Goal: Task Accomplishment & Management: Complete application form

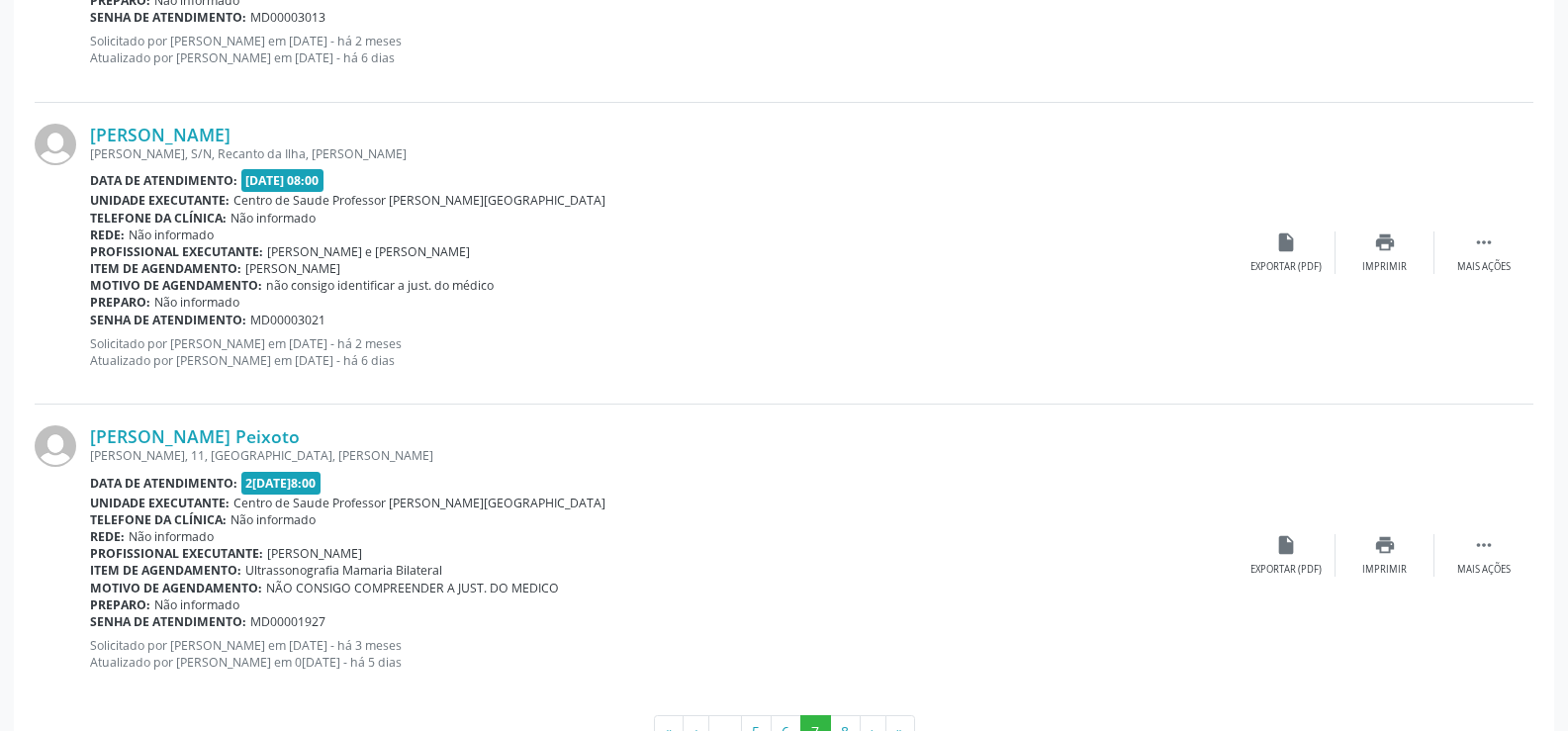
scroll to position [4576, 0]
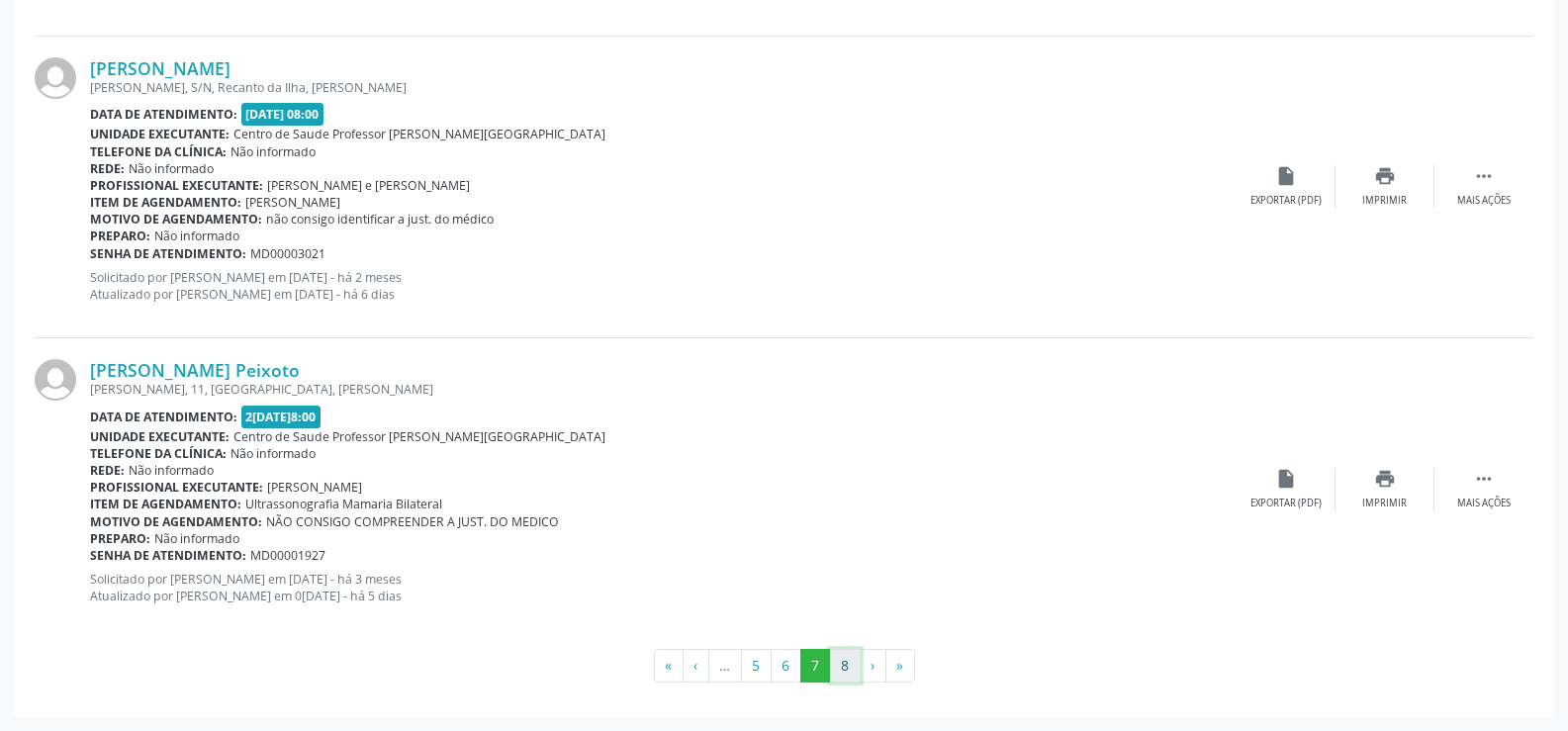
click at [845, 656] on button "8" at bounding box center [845, 665] width 31 height 34
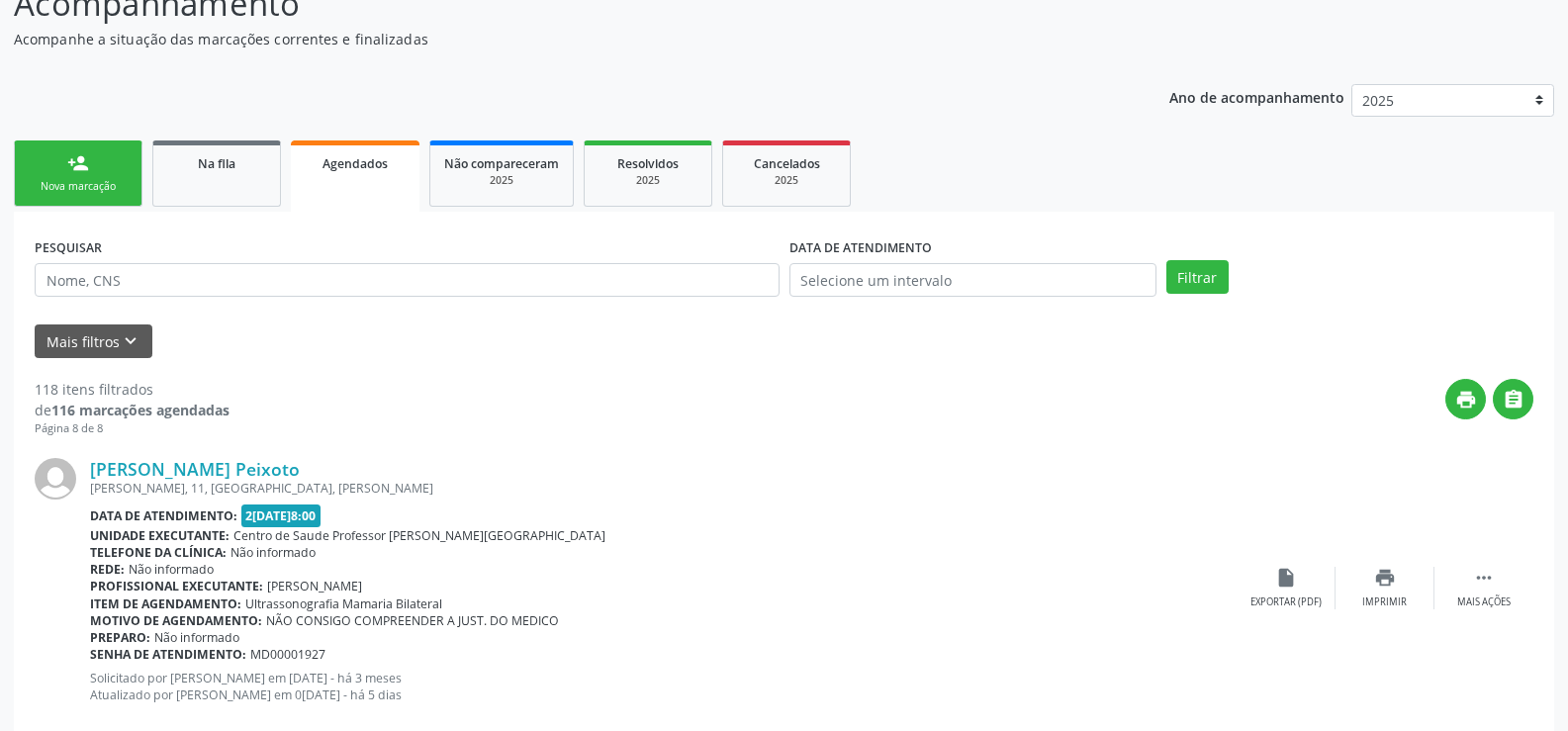
scroll to position [148, 0]
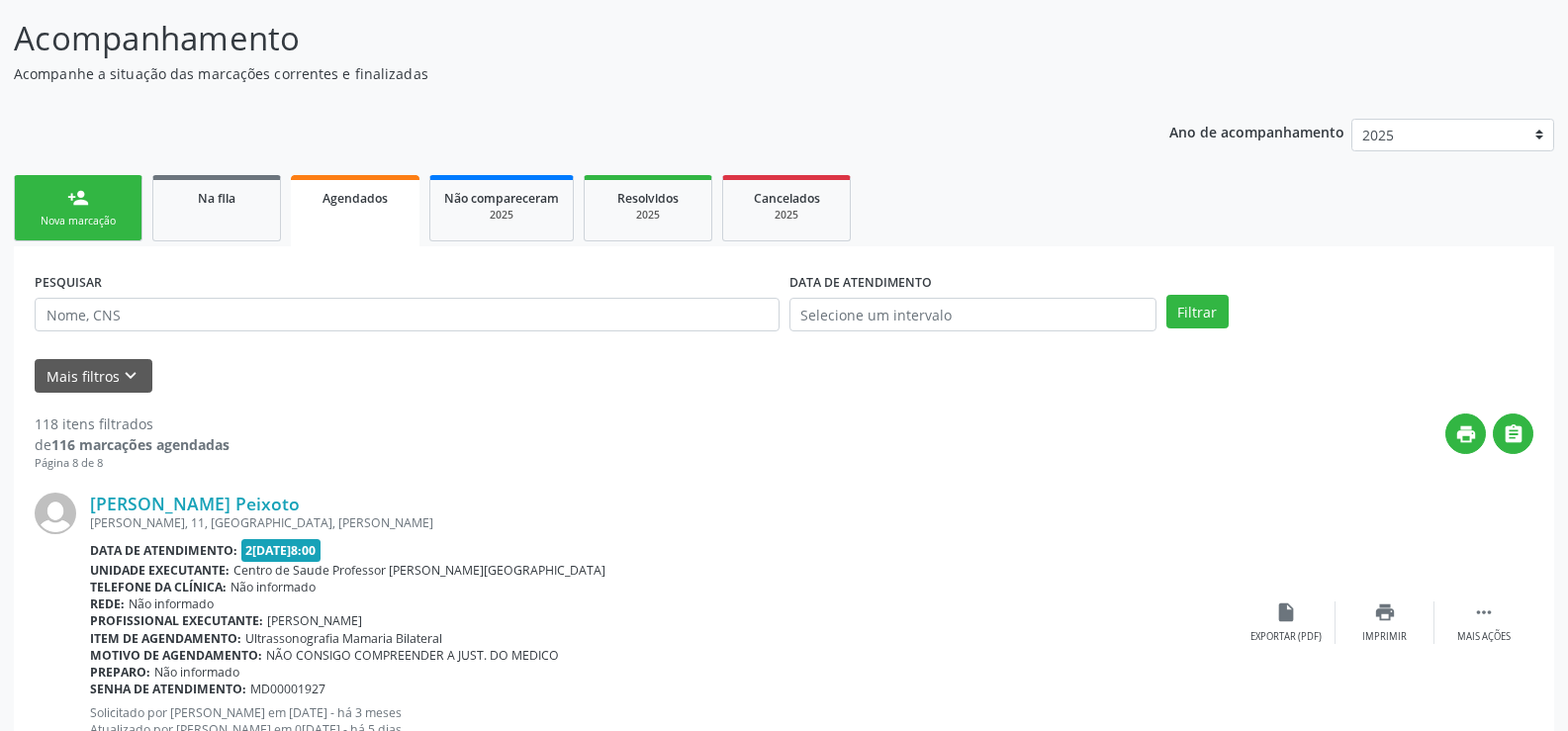
click at [372, 204] on span "Agendados" at bounding box center [356, 198] width 66 height 17
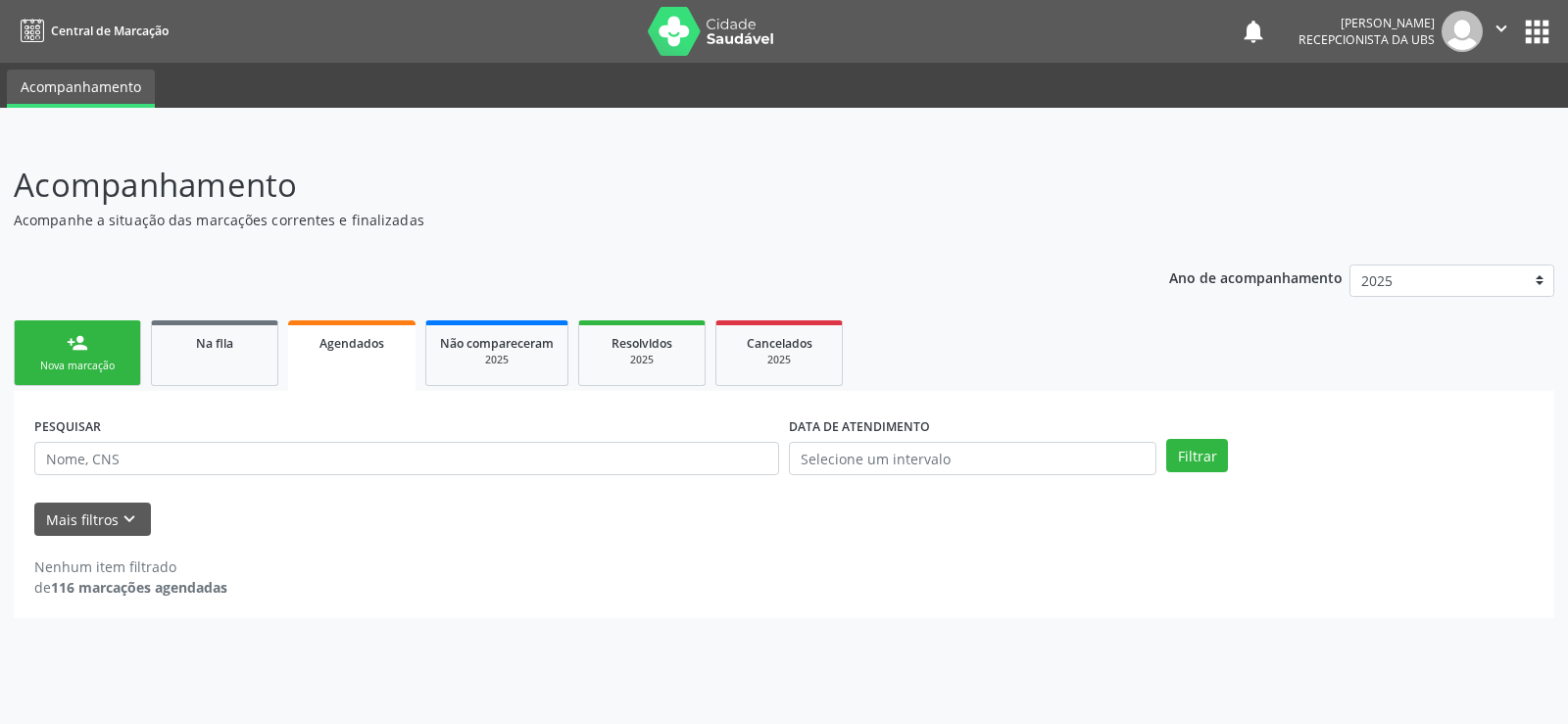
click at [100, 373] on div "Nova marcação" at bounding box center [78, 365] width 98 height 15
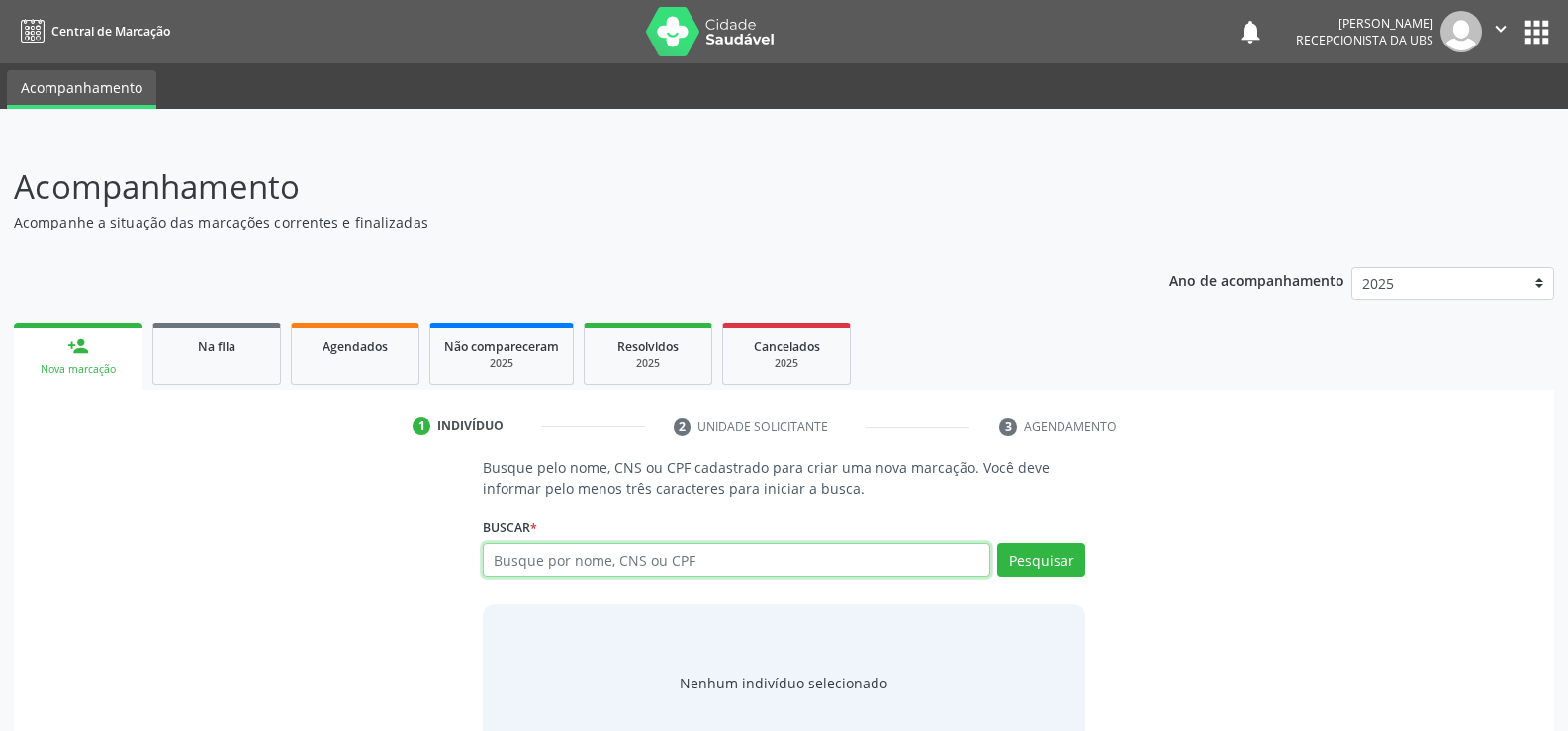
click at [516, 554] on input "text" at bounding box center [736, 560] width 508 height 34
type input "702408060920224"
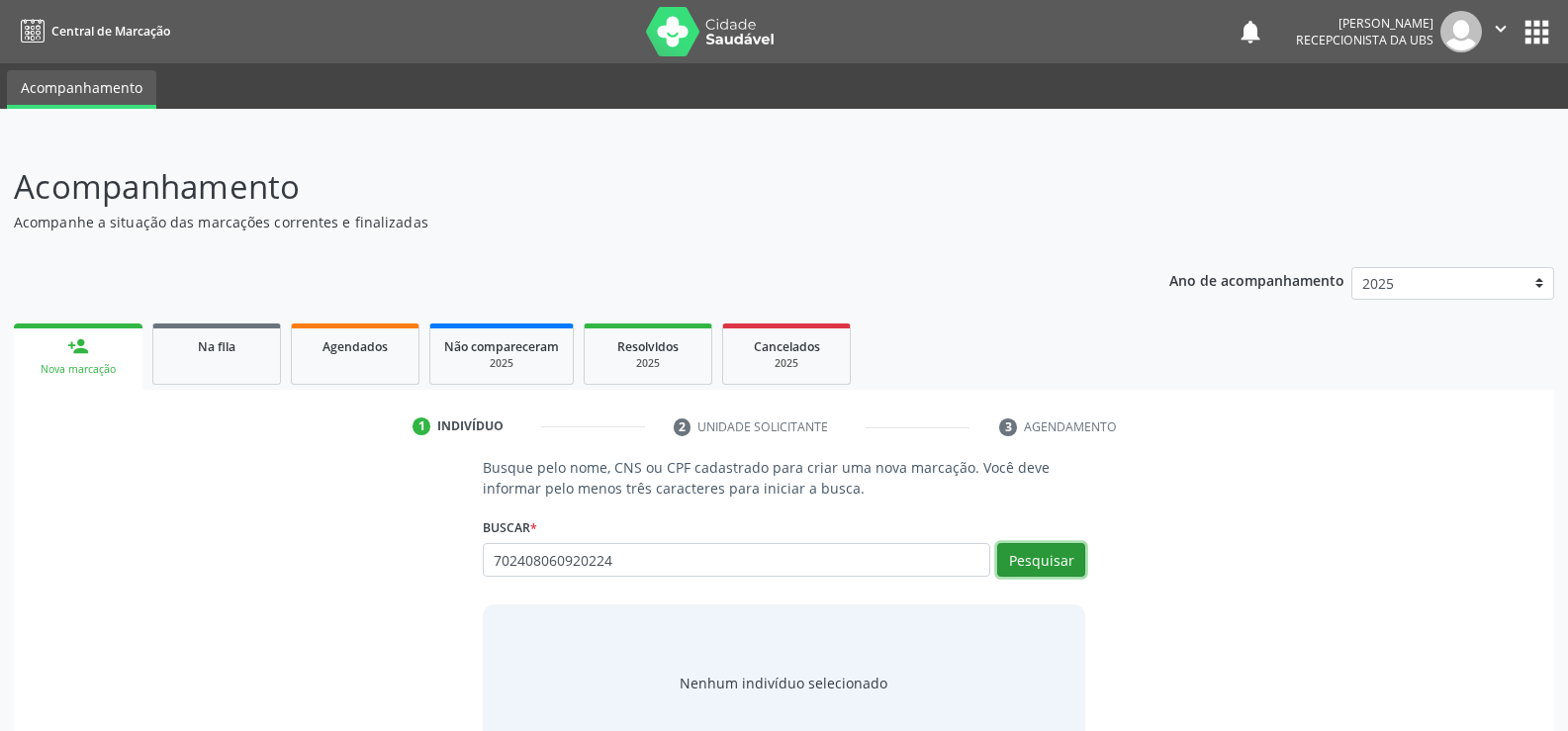
click at [1034, 557] on button "Pesquisar" at bounding box center [1041, 560] width 88 height 34
click at [1029, 567] on button "Pesquisar" at bounding box center [1041, 560] width 88 height 34
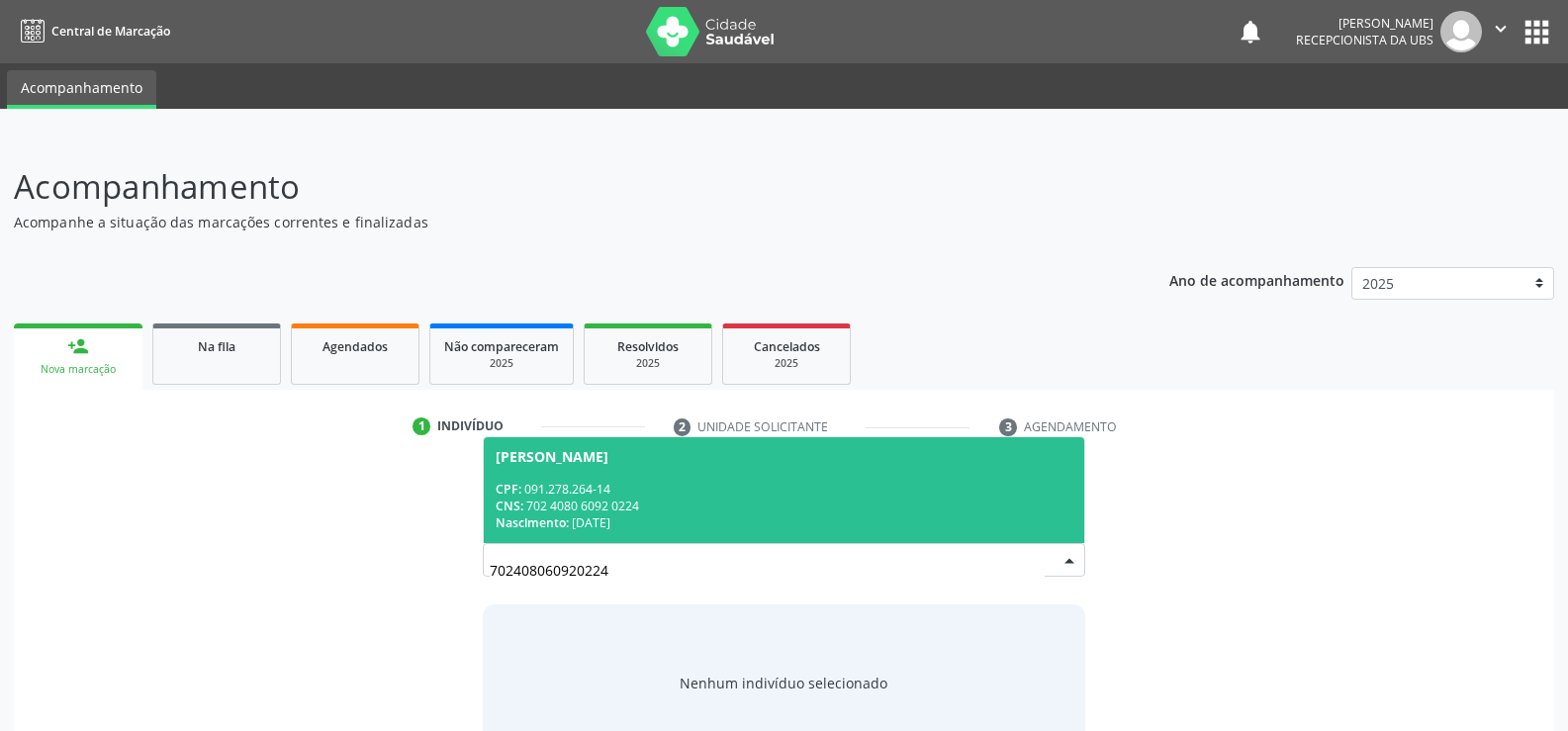
click at [562, 500] on div "CNS: 702 4080 6092 0224" at bounding box center [784, 506] width 576 height 17
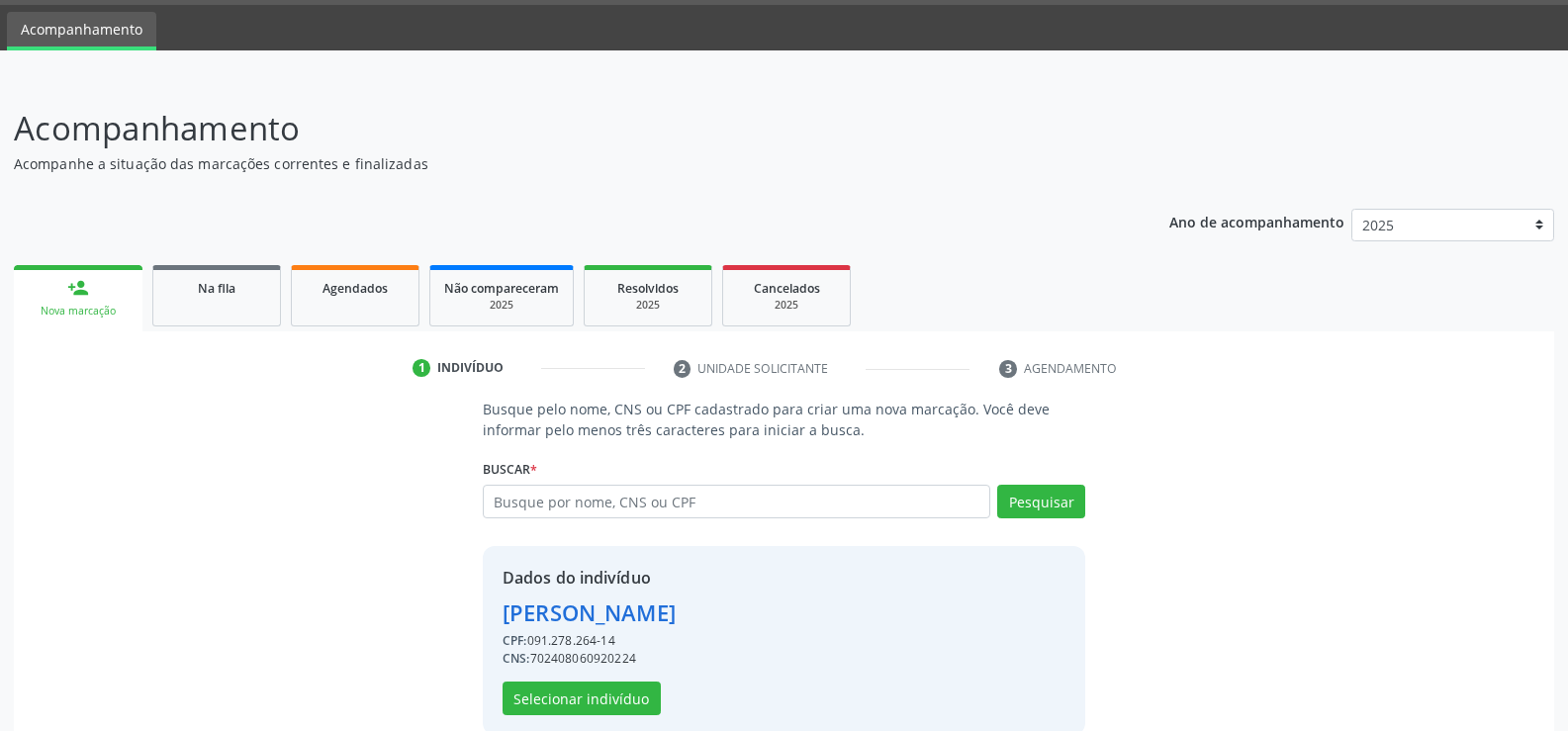
scroll to position [90, 0]
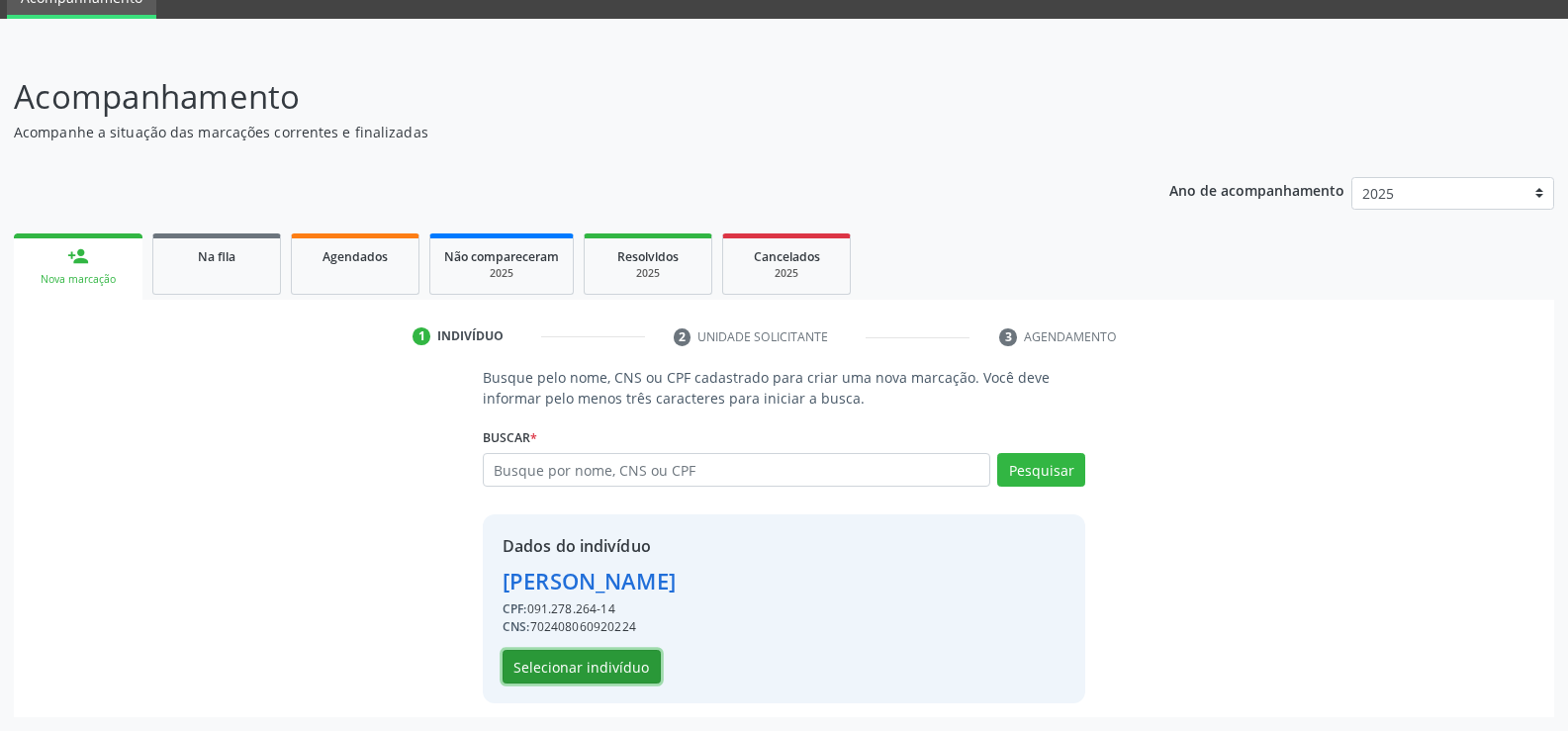
click at [590, 664] on button "Selecionar indivíduo" at bounding box center [581, 666] width 158 height 34
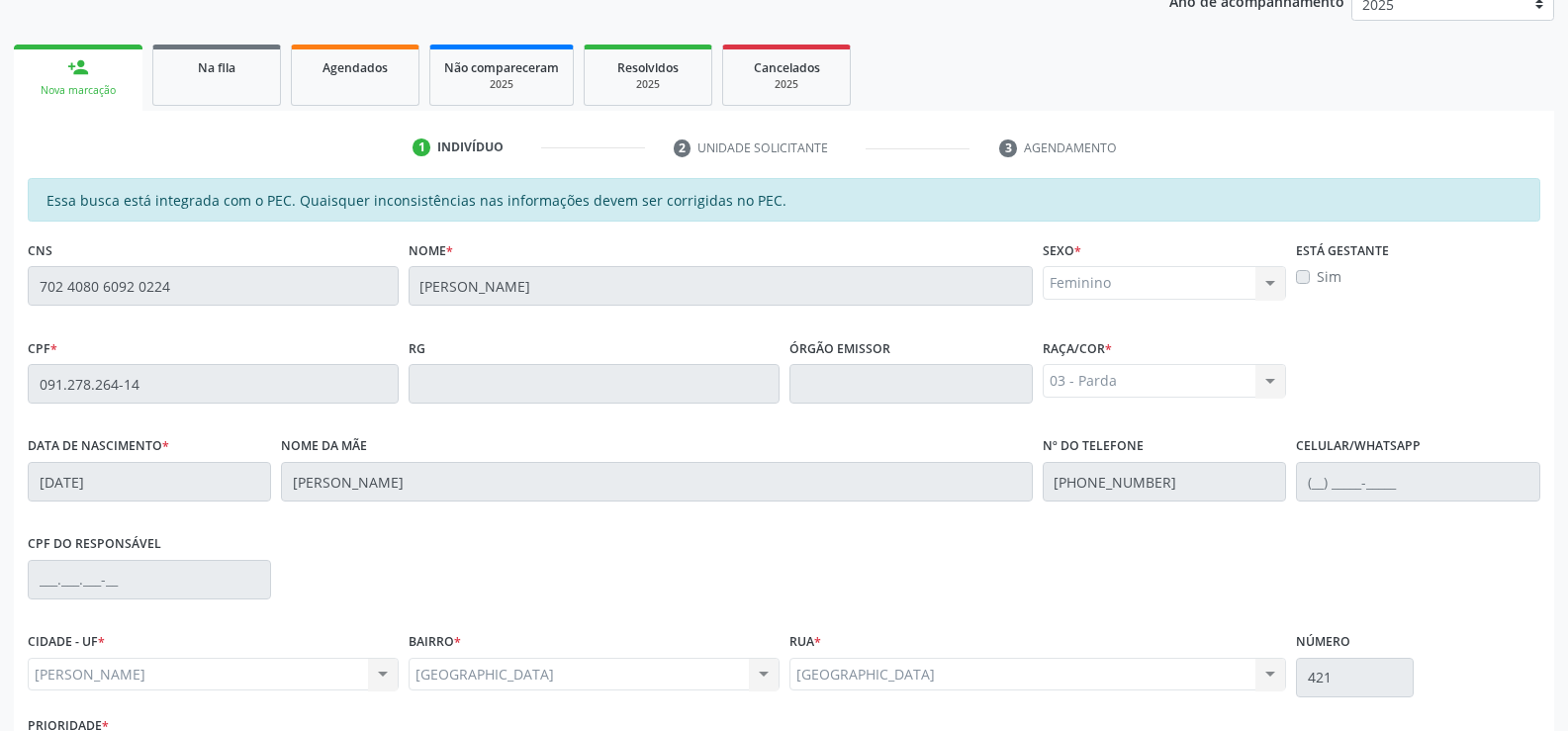
scroll to position [426, 0]
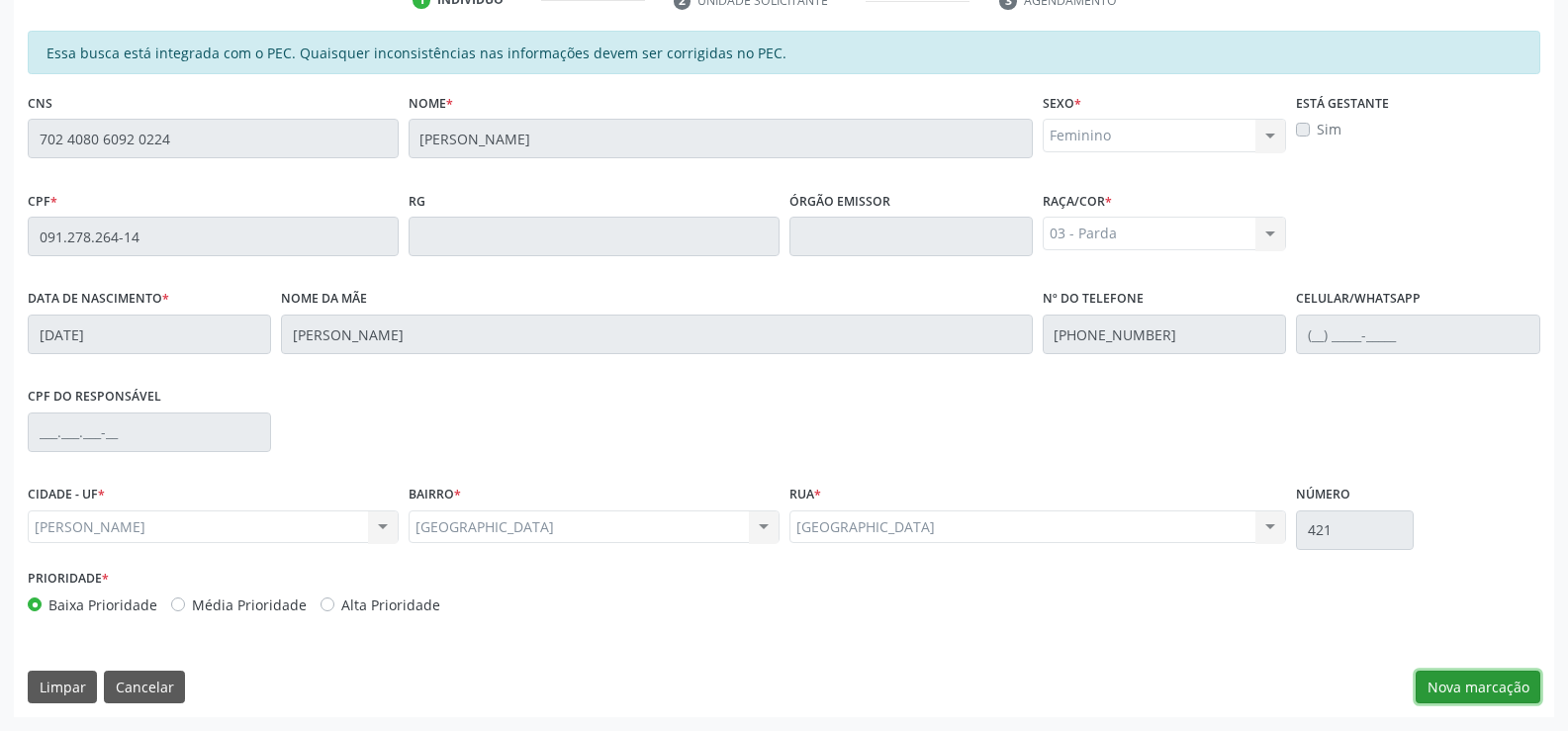
click at [1508, 690] on button "Nova marcação" at bounding box center [1478, 687] width 124 height 34
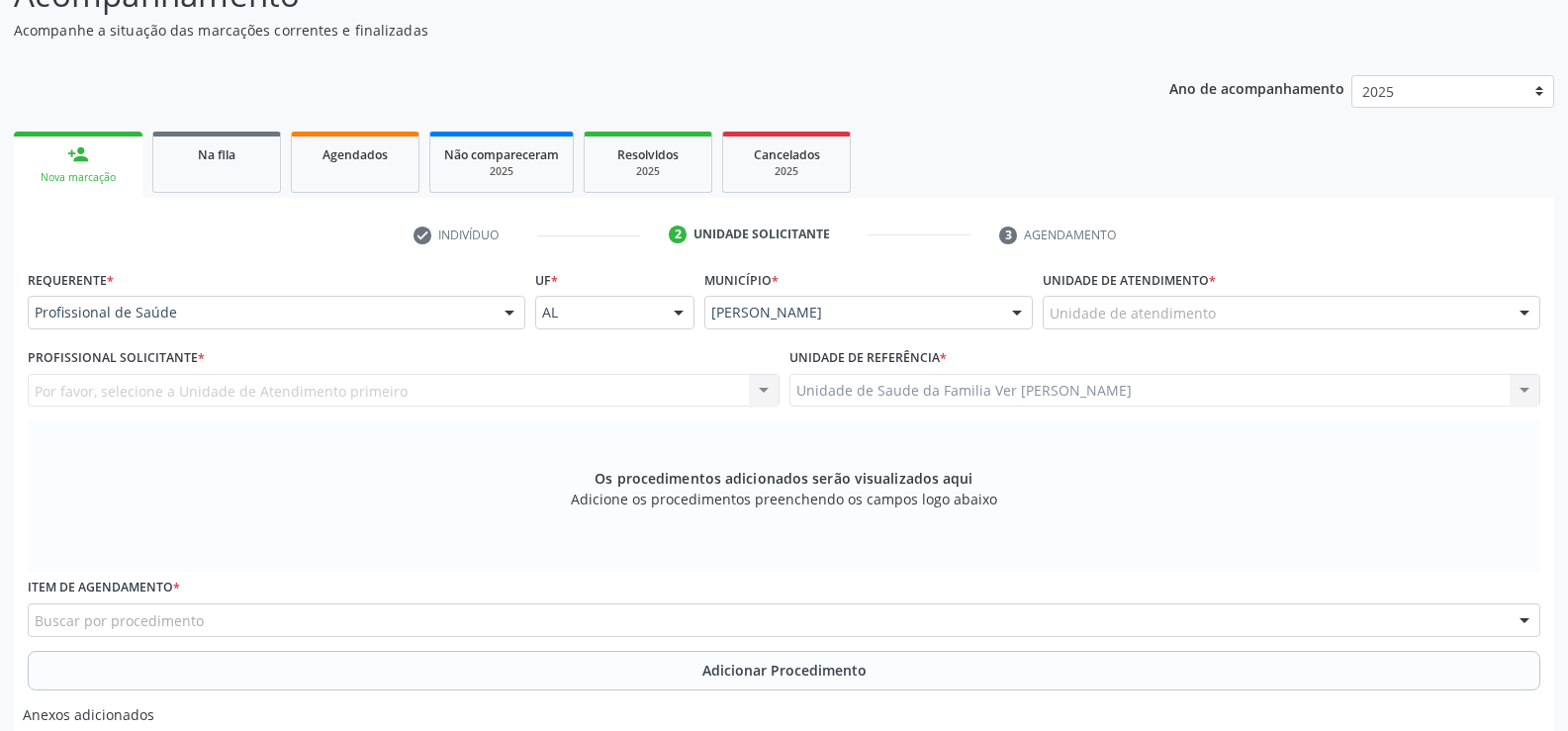
scroll to position [130, 0]
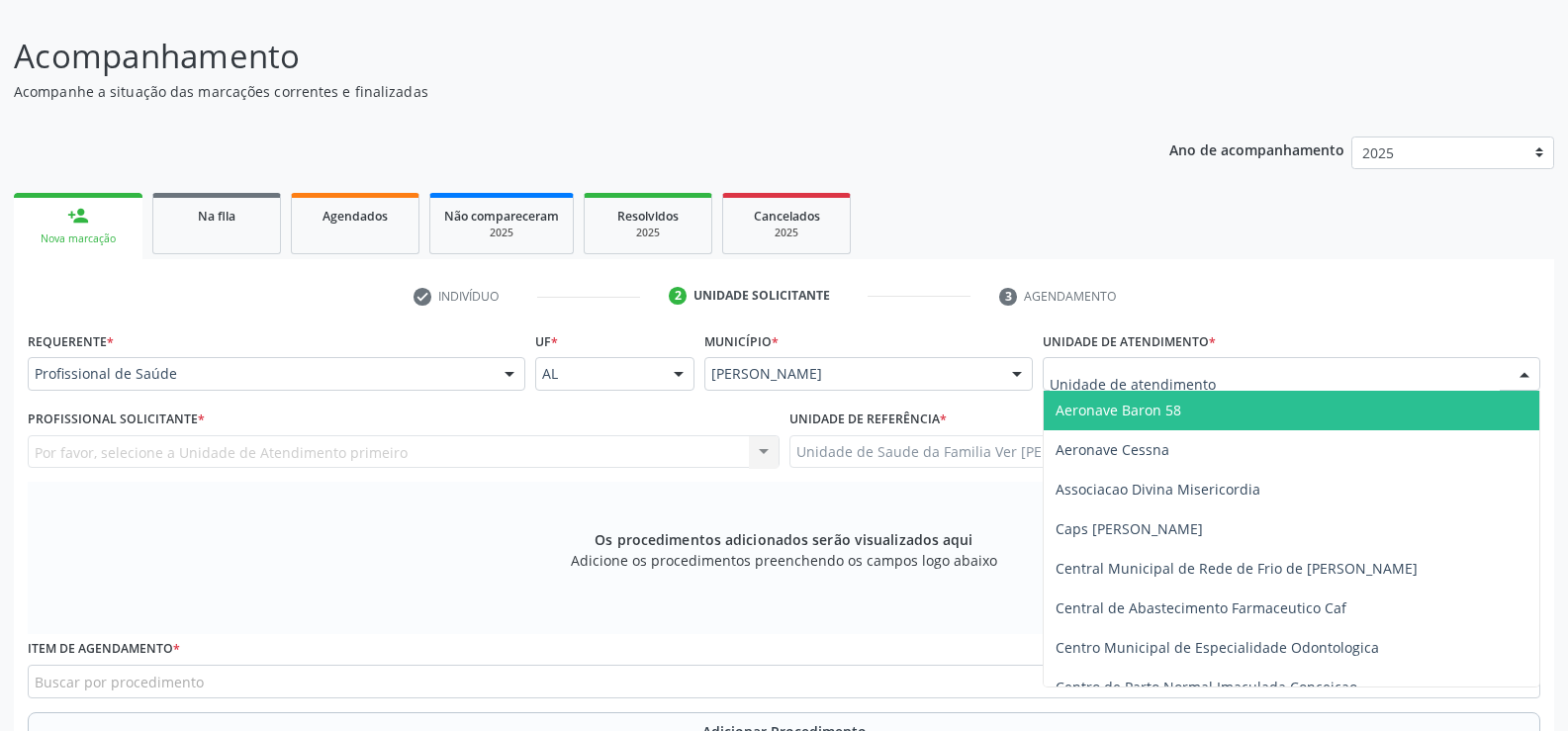
click at [1522, 375] on div at bounding box center [1524, 374] width 30 height 34
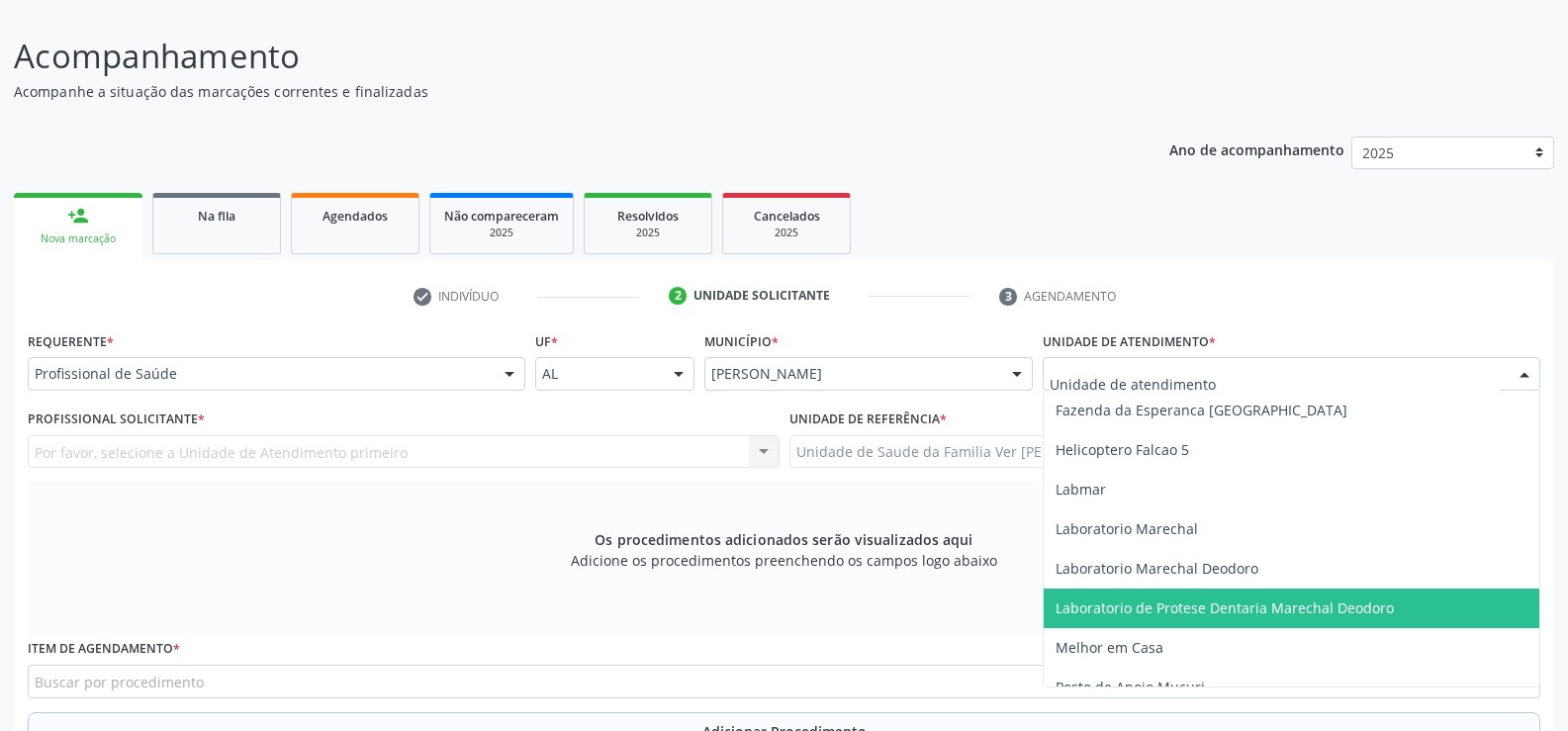
scroll to position [692, 0]
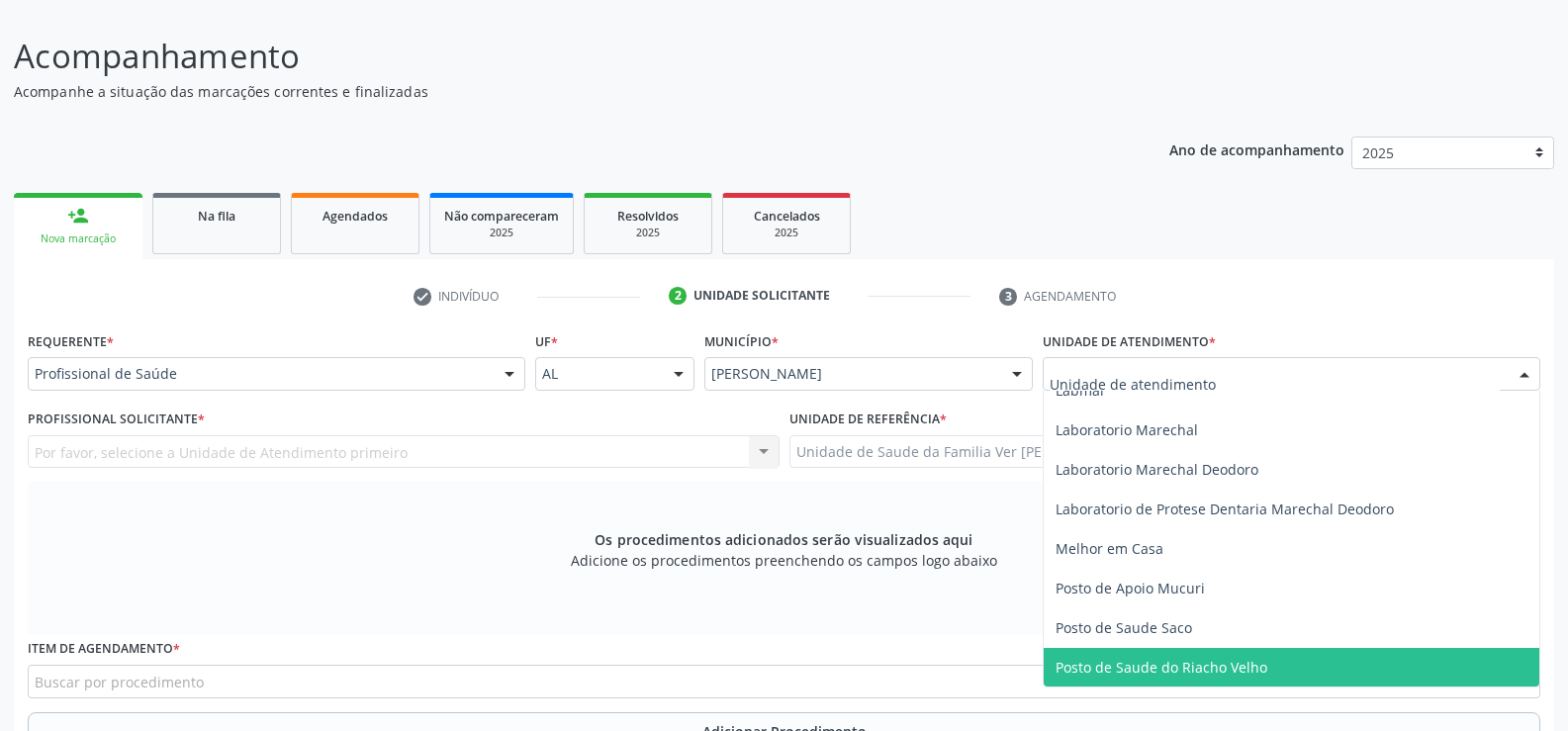
click at [1243, 658] on span "Posto de Saude do Riacho Velho" at bounding box center [1161, 666] width 212 height 19
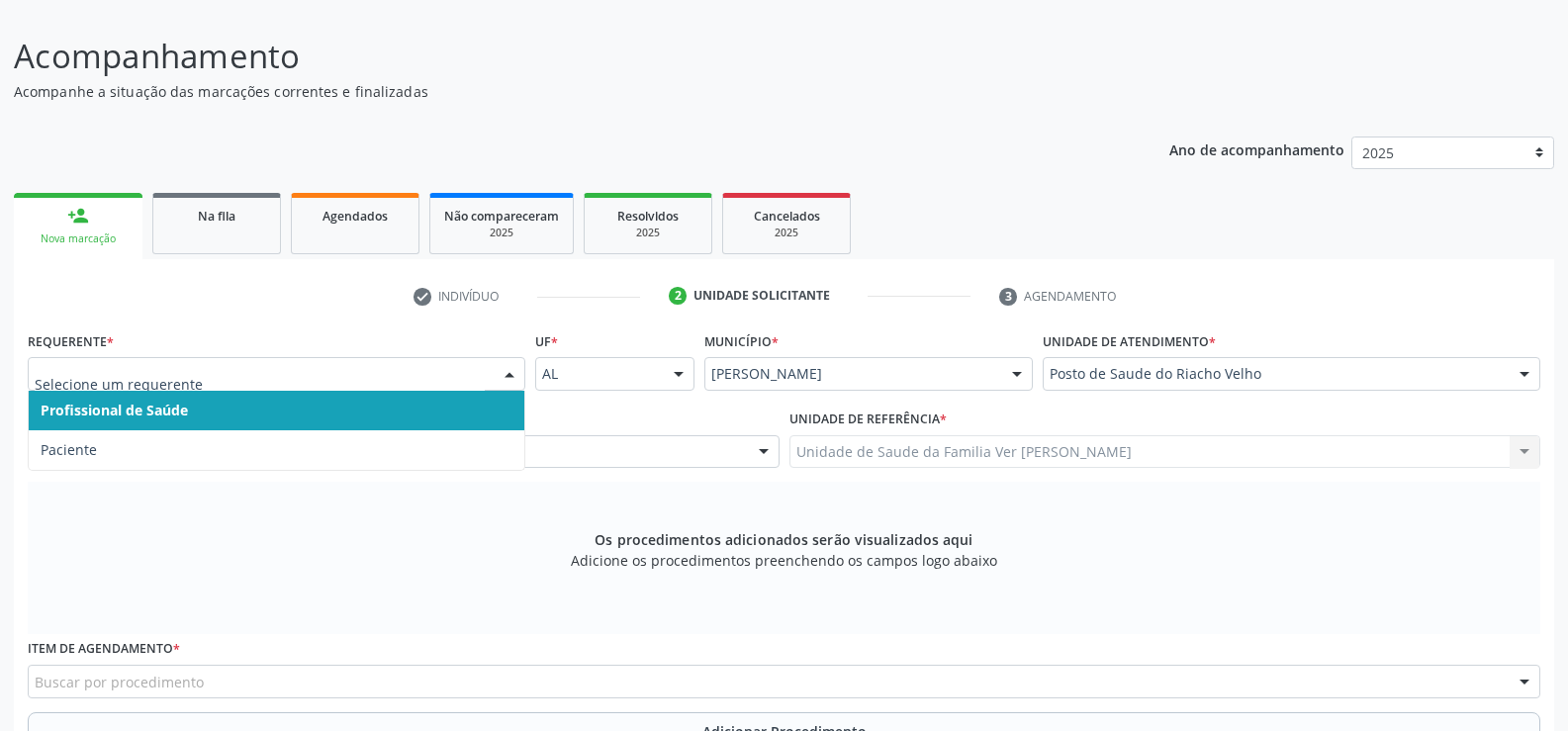
click at [510, 366] on div at bounding box center [510, 374] width 30 height 34
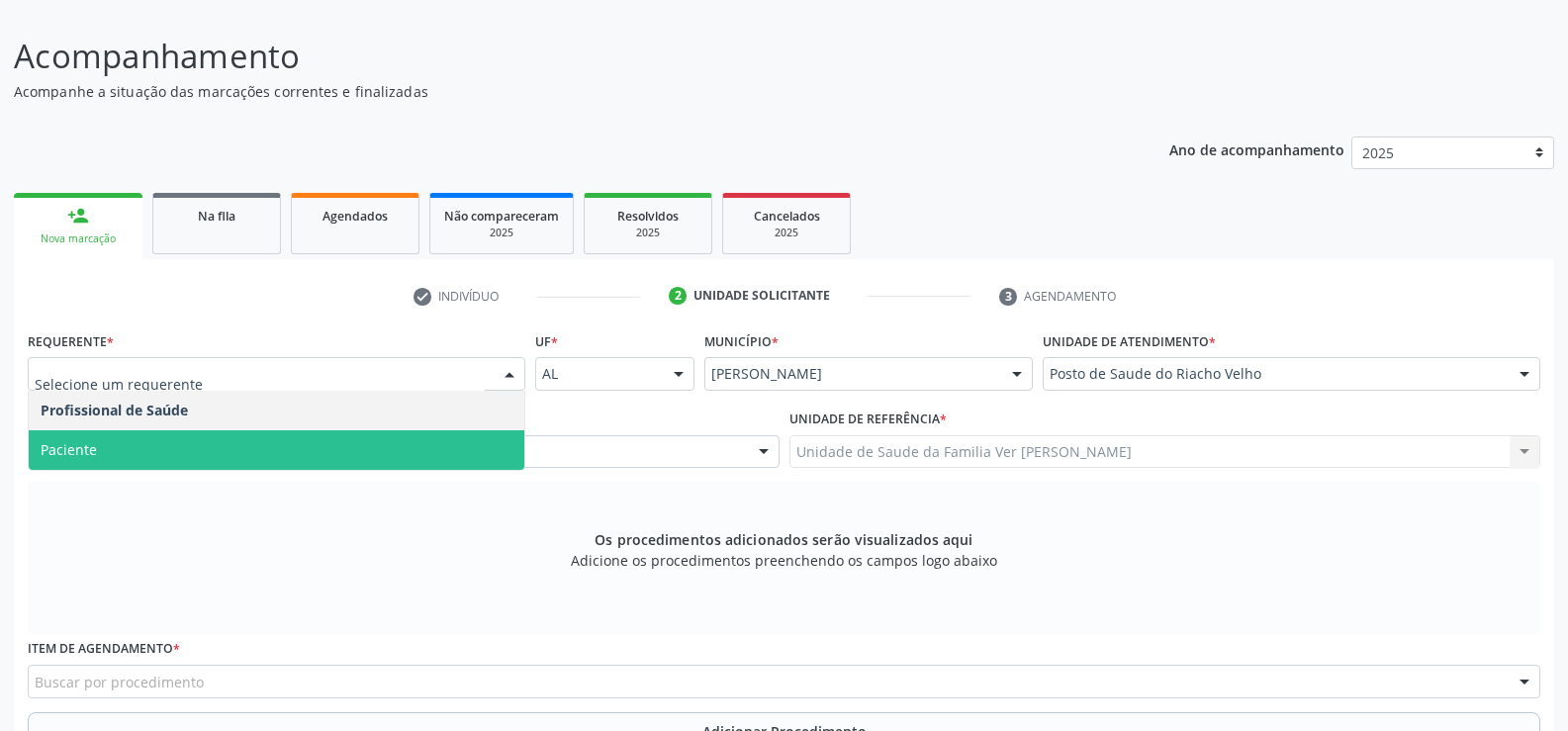
click at [160, 451] on span "Paciente" at bounding box center [276, 450] width 496 height 40
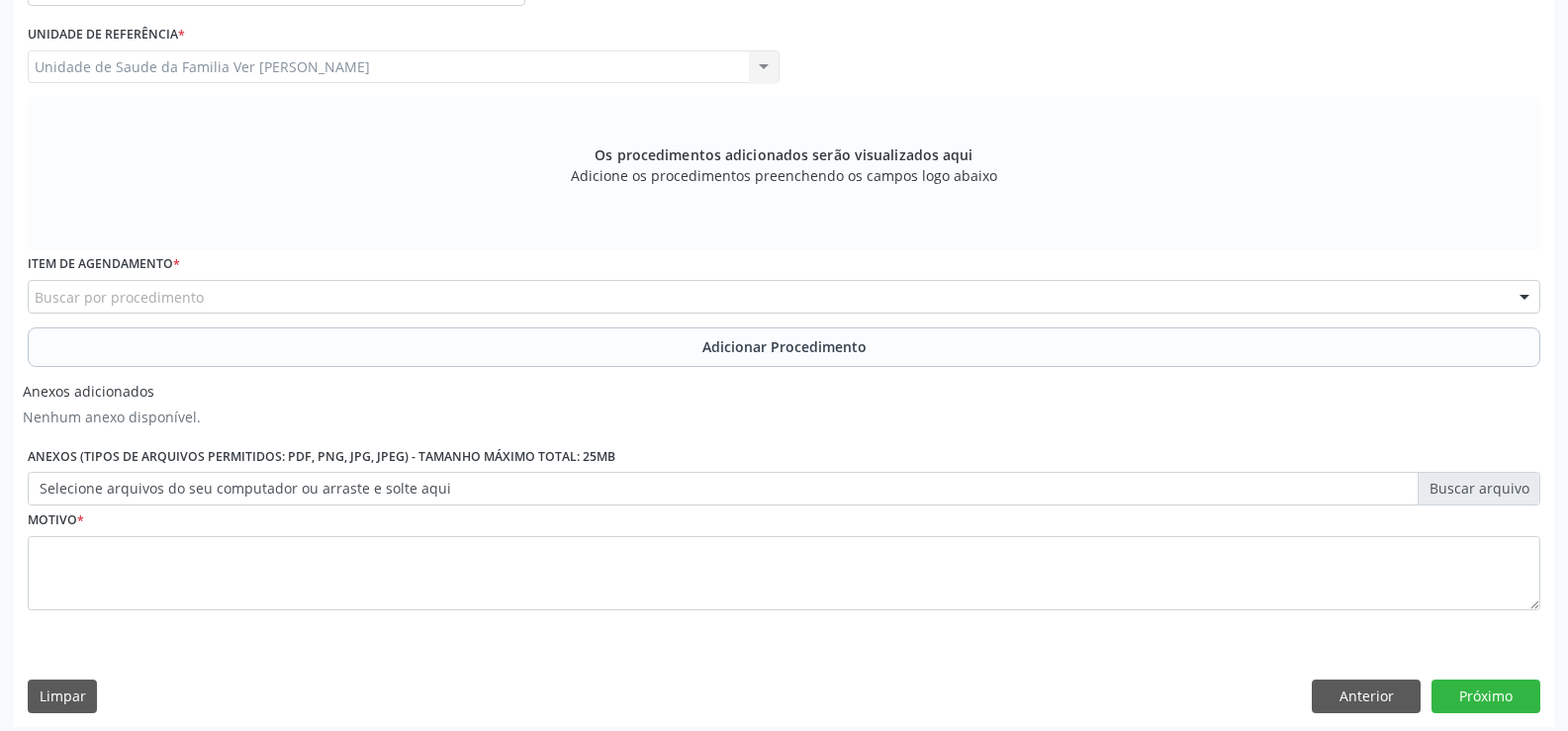
scroll to position [525, 0]
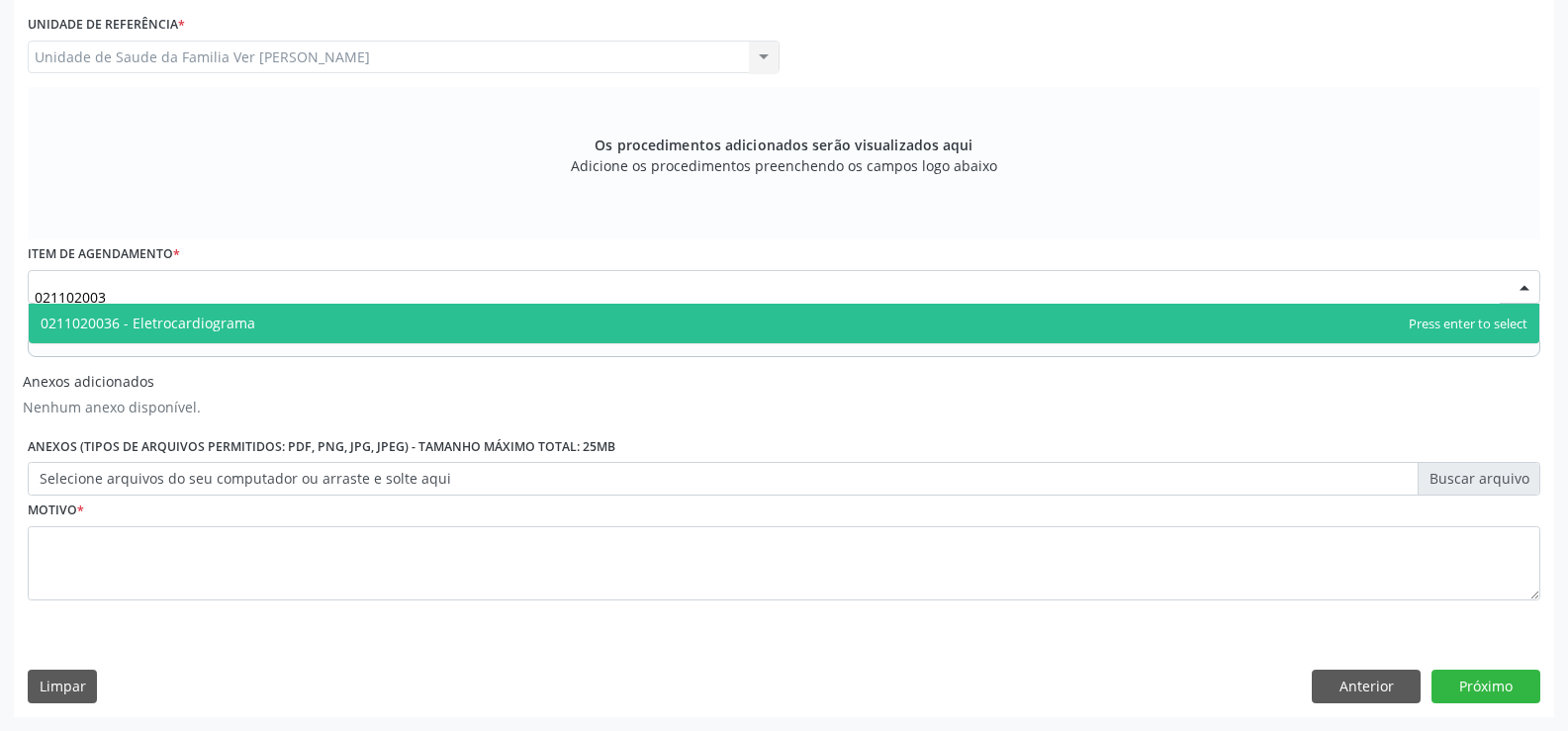
type input "0211020036"
click at [201, 326] on span "0211020036 - Eletrocardiograma" at bounding box center [148, 323] width 215 height 19
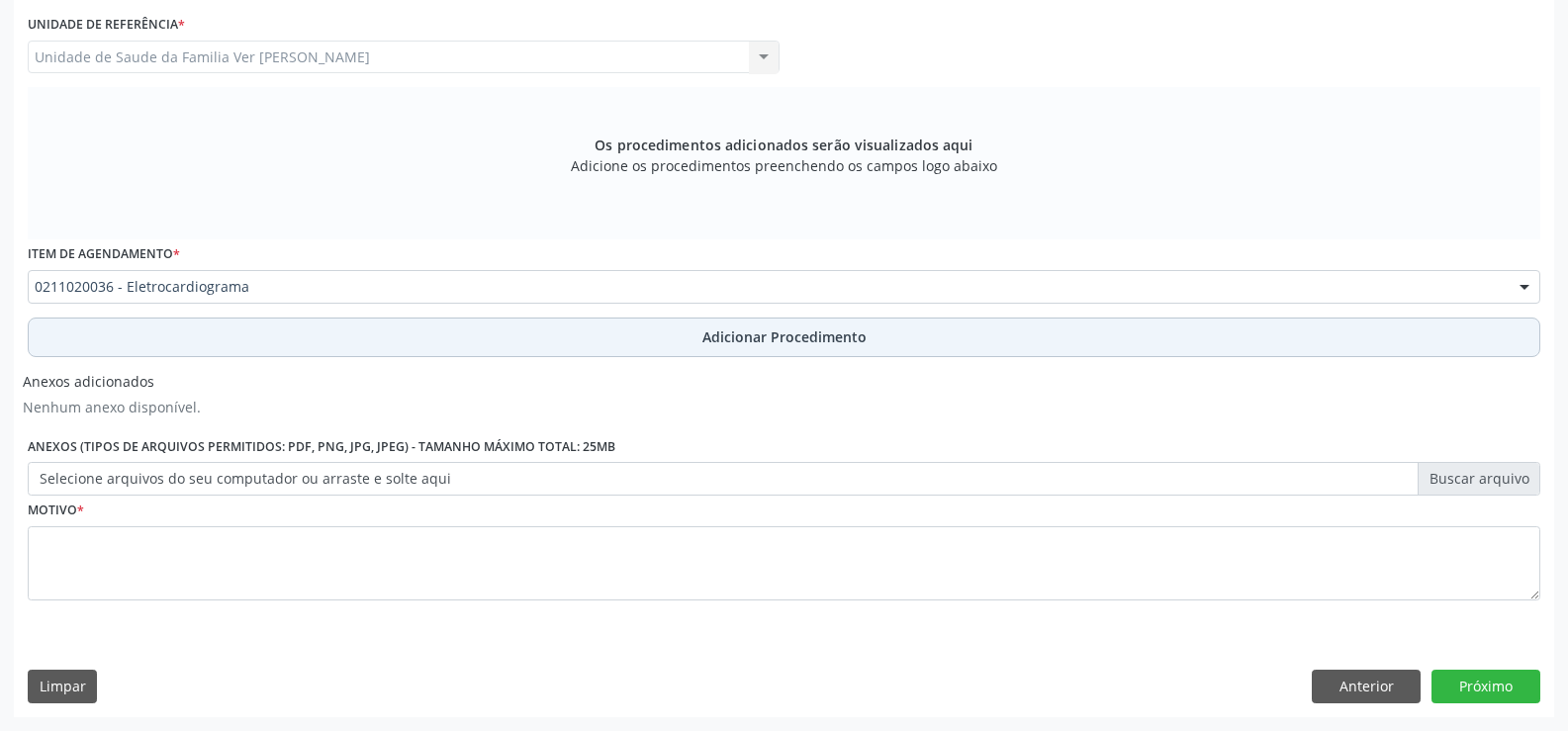
click at [776, 328] on span "Adicionar Procedimento" at bounding box center [784, 337] width 164 height 21
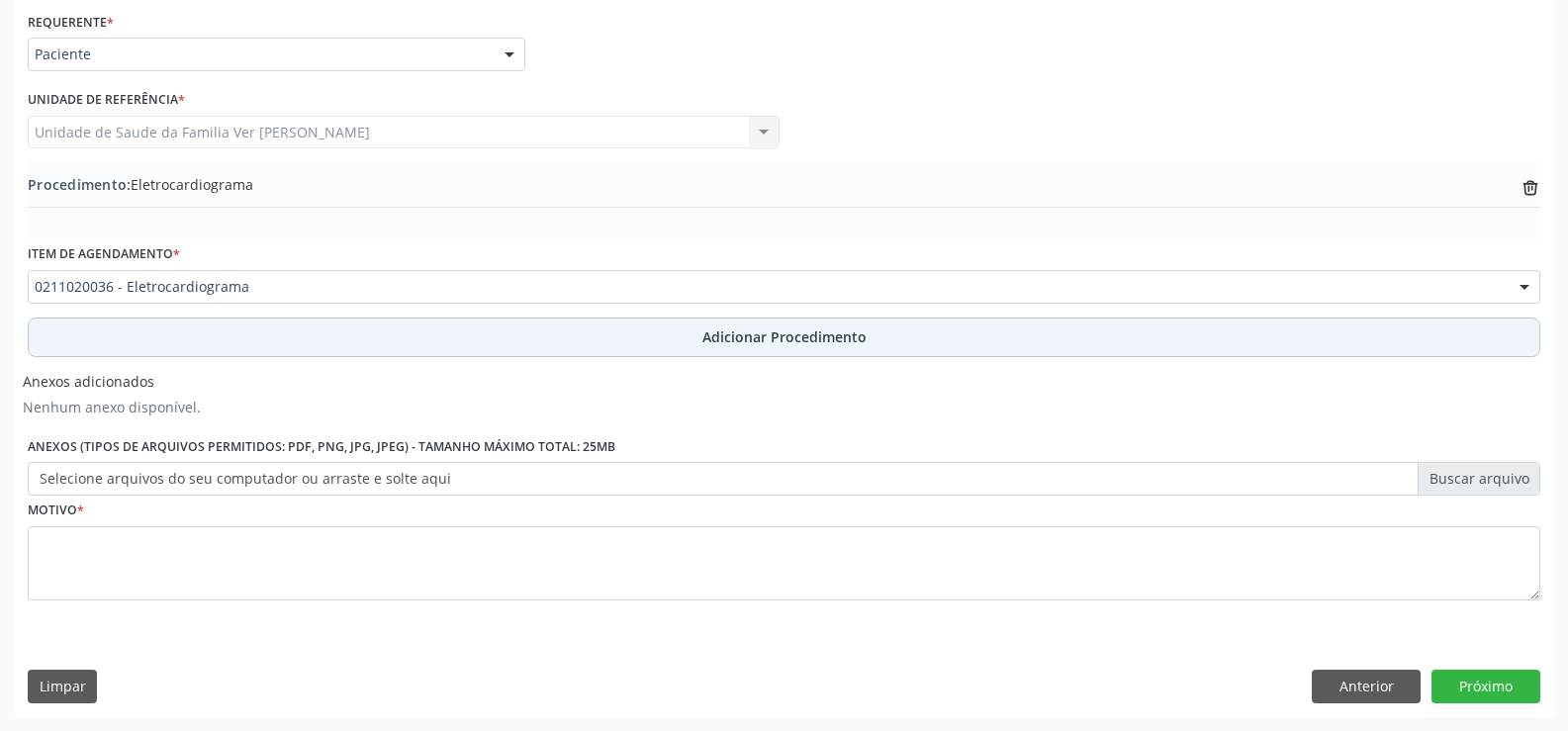
scroll to position [450, 0]
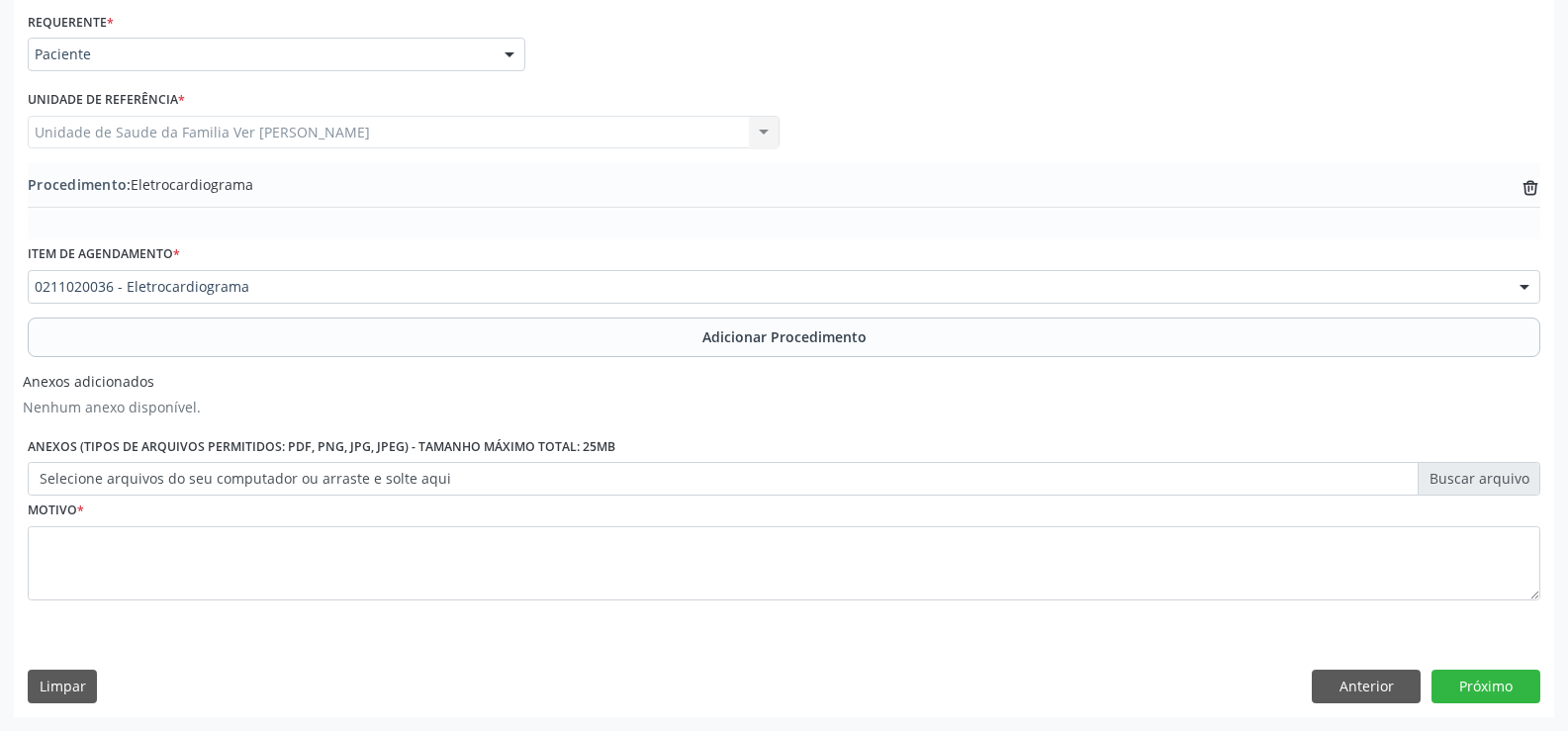
click at [1501, 486] on label "Selecione arquivos do seu computador ou arraste e solte aqui" at bounding box center [784, 479] width 1512 height 34
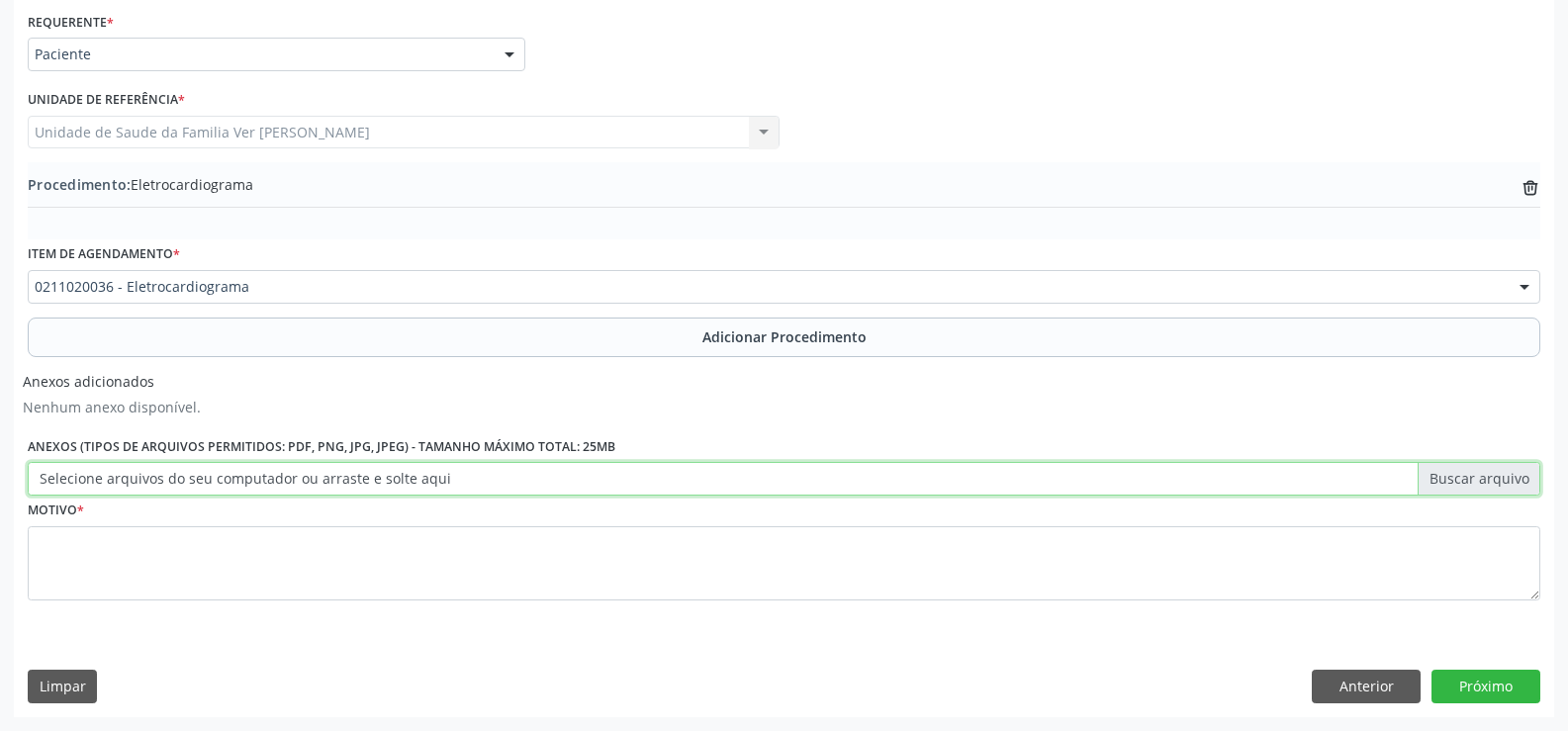
click at [1501, 486] on input "Selecione arquivos do seu computador ou arraste e solte aqui" at bounding box center [784, 479] width 1512 height 34
type input "C:\fakepath\WhatsApp Image 2[DATE]1.37.15.jpeg"
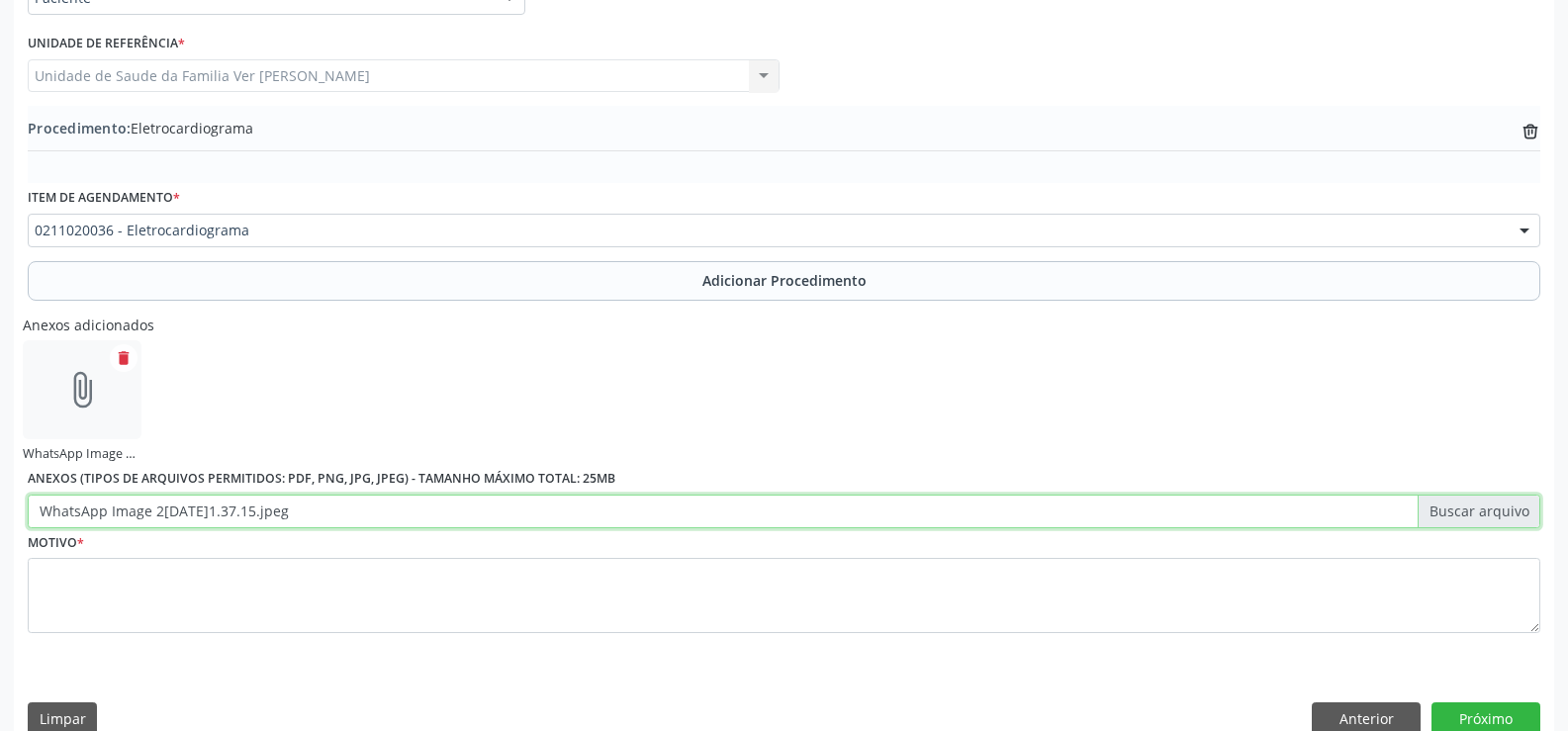
scroll to position [538, 0]
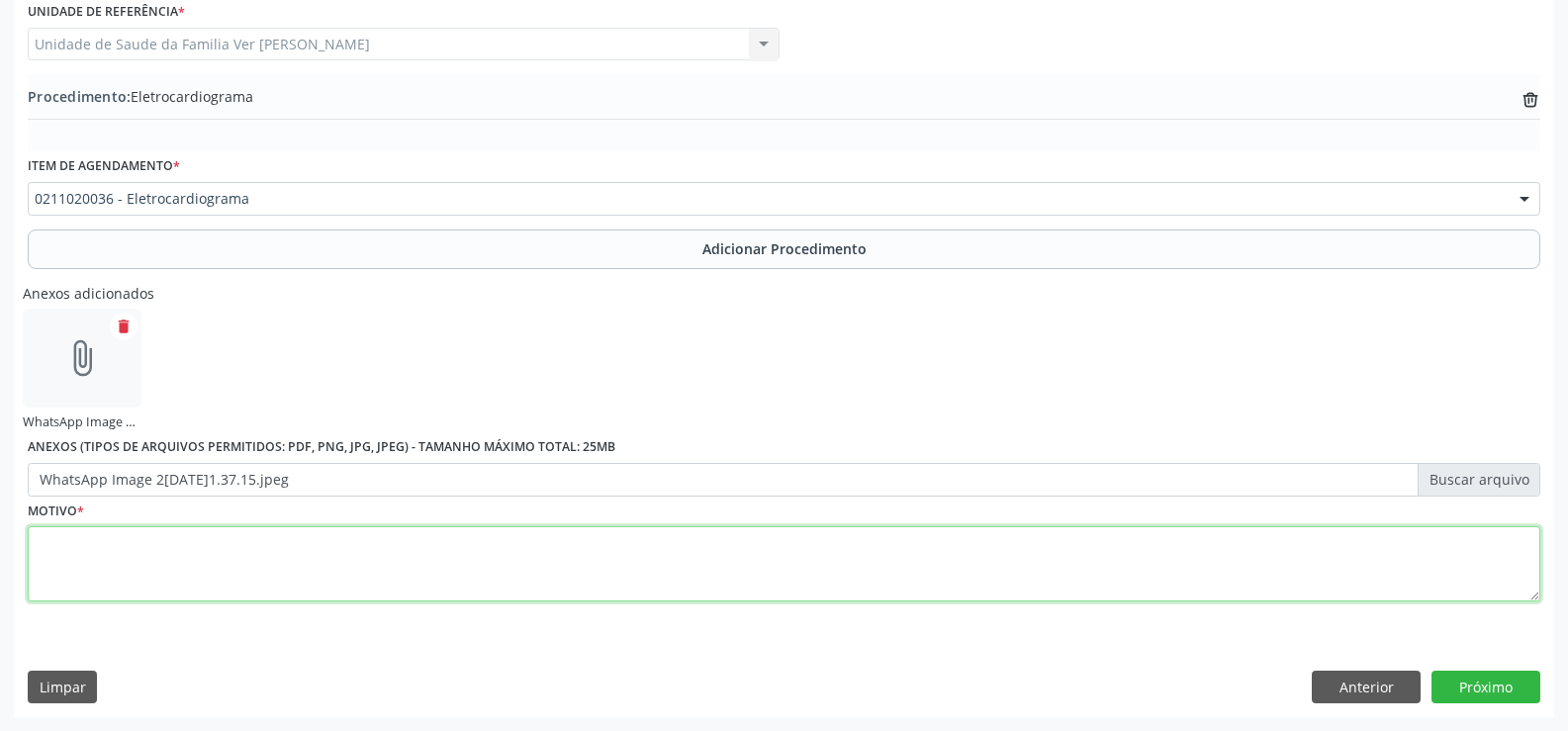
click at [104, 554] on textarea at bounding box center [784, 564] width 1512 height 75
type textarea "dor toracica anterior"
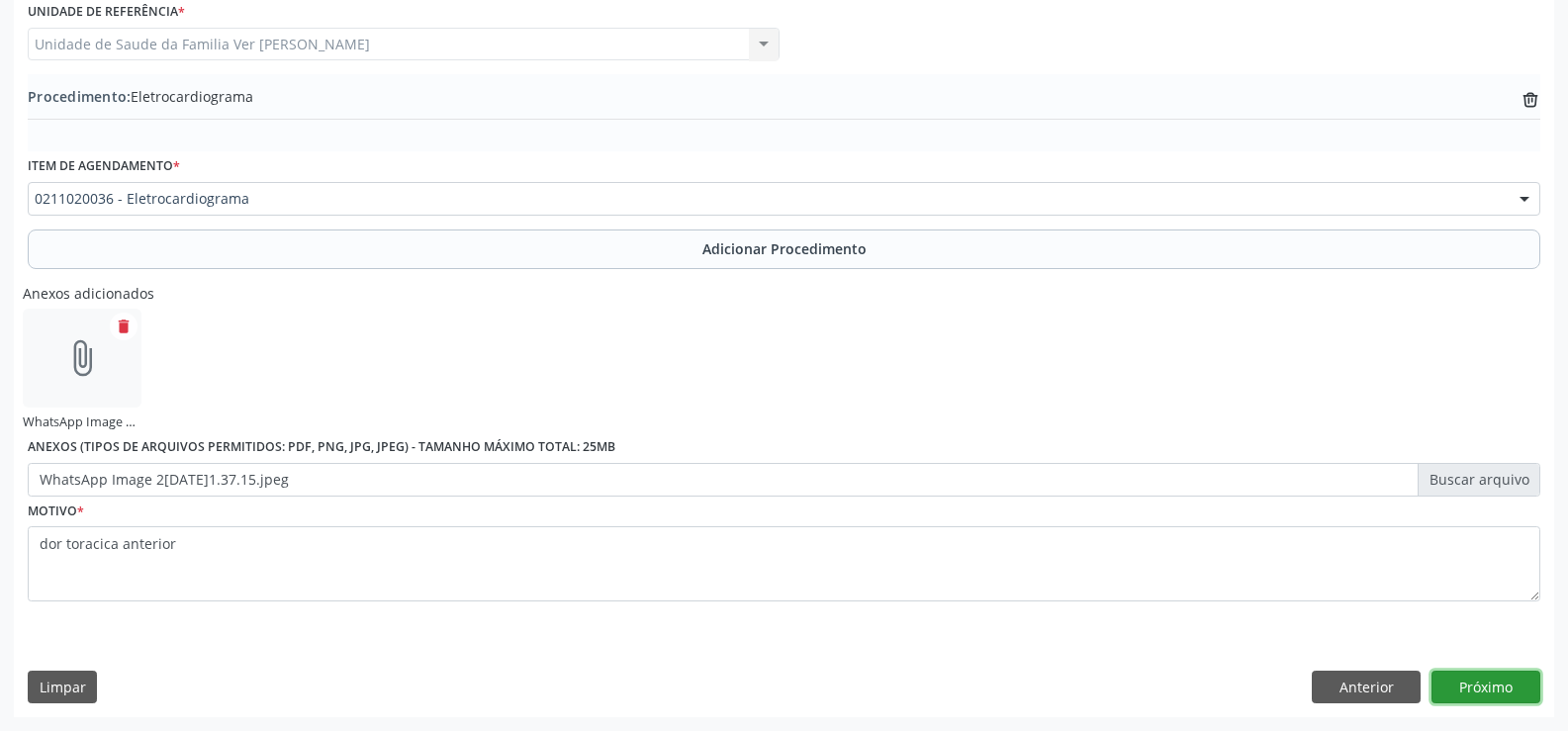
click at [1477, 685] on button "Próximo" at bounding box center [1487, 687] width 109 height 34
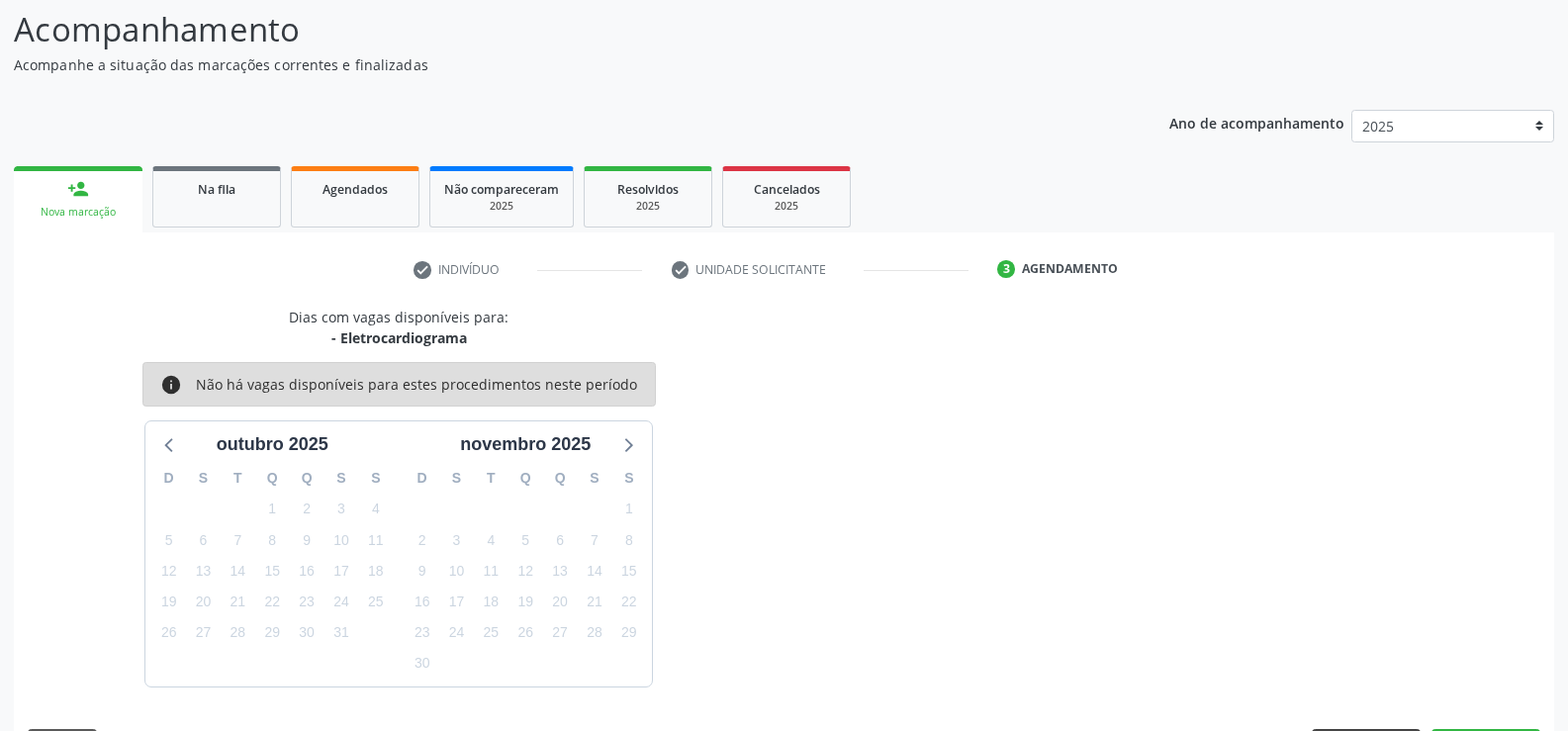
scroll to position [216, 0]
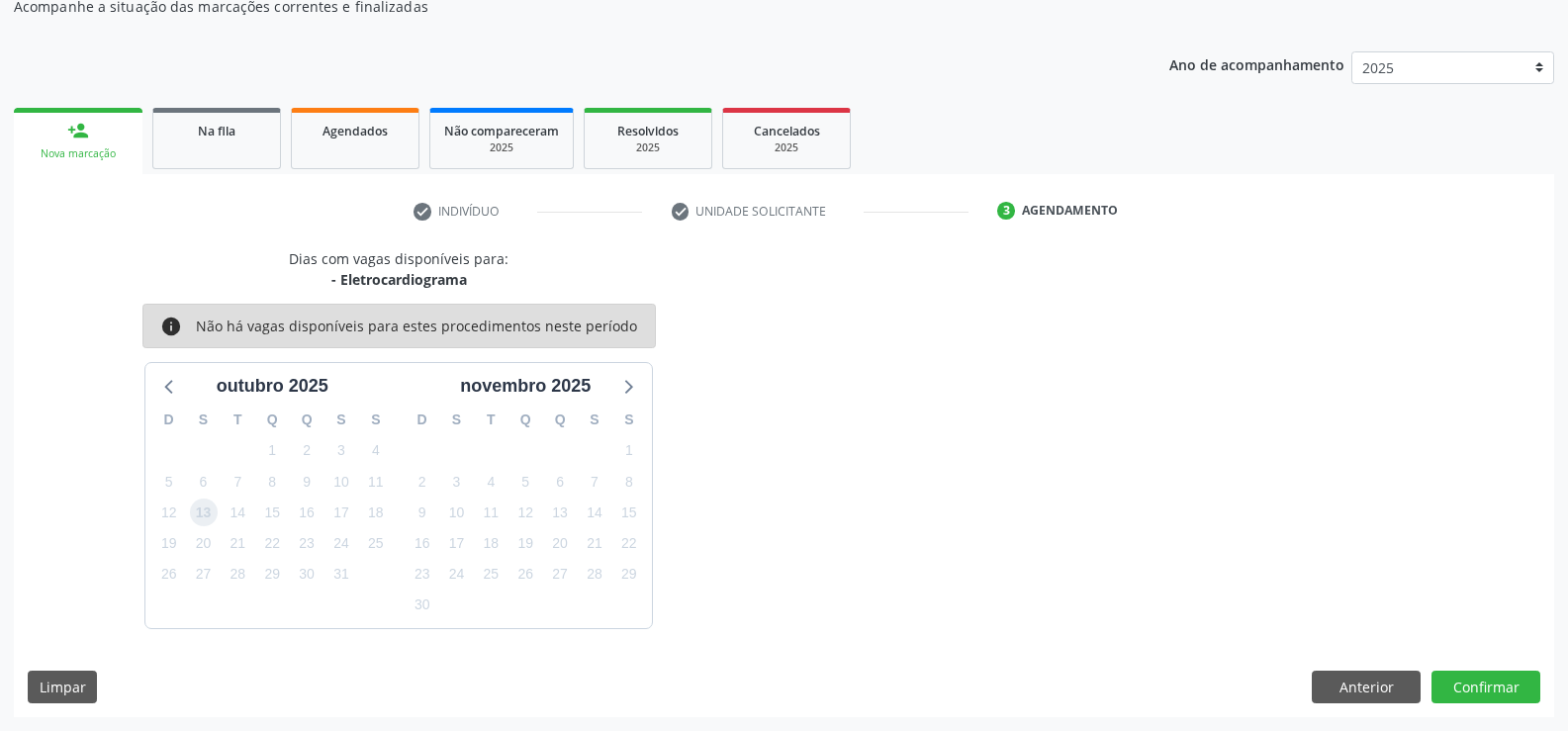
click at [205, 512] on span "13" at bounding box center [204, 512] width 28 height 28
click at [1490, 683] on button "Confirmar" at bounding box center [1487, 687] width 109 height 34
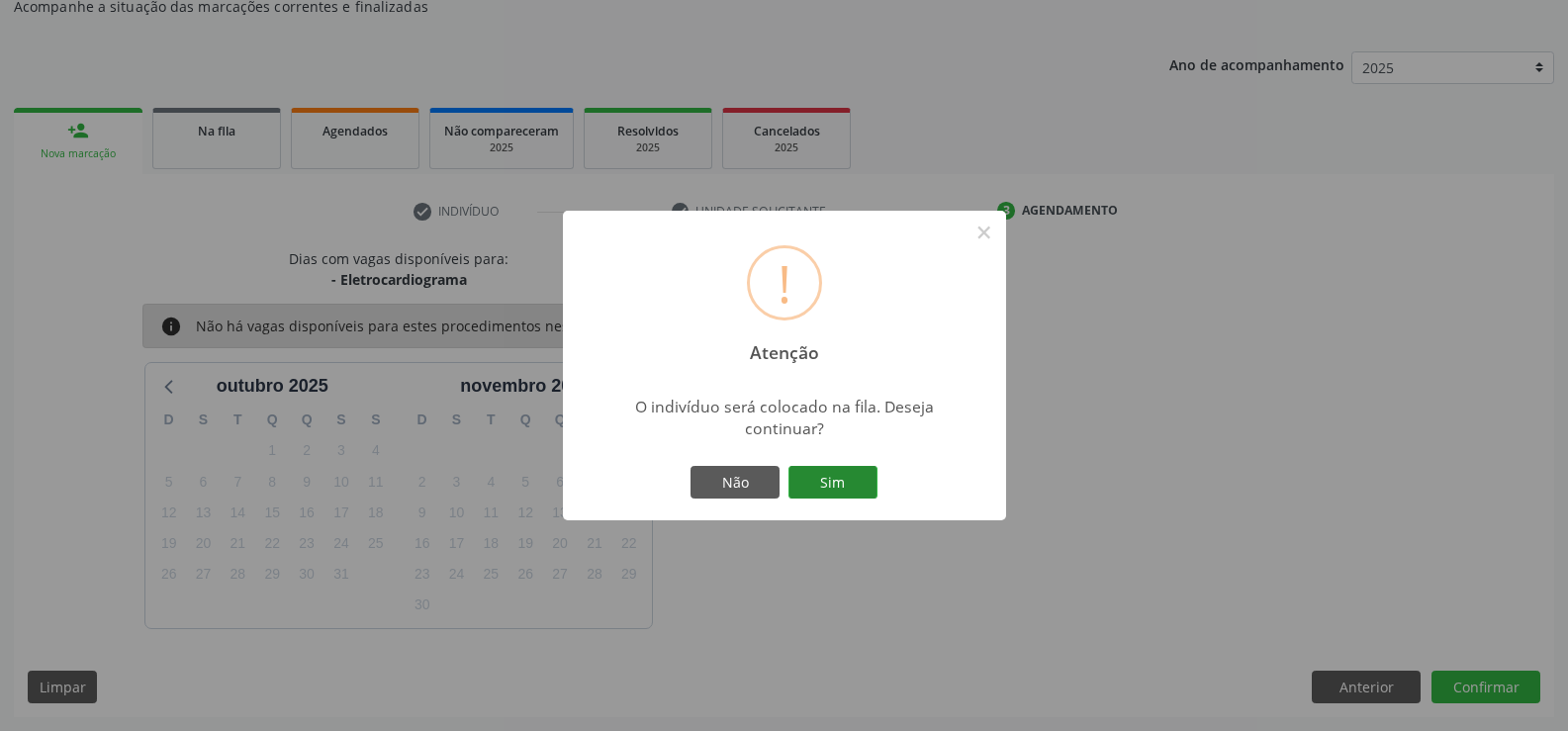
click at [849, 490] on button "Sim" at bounding box center [833, 483] width 89 height 34
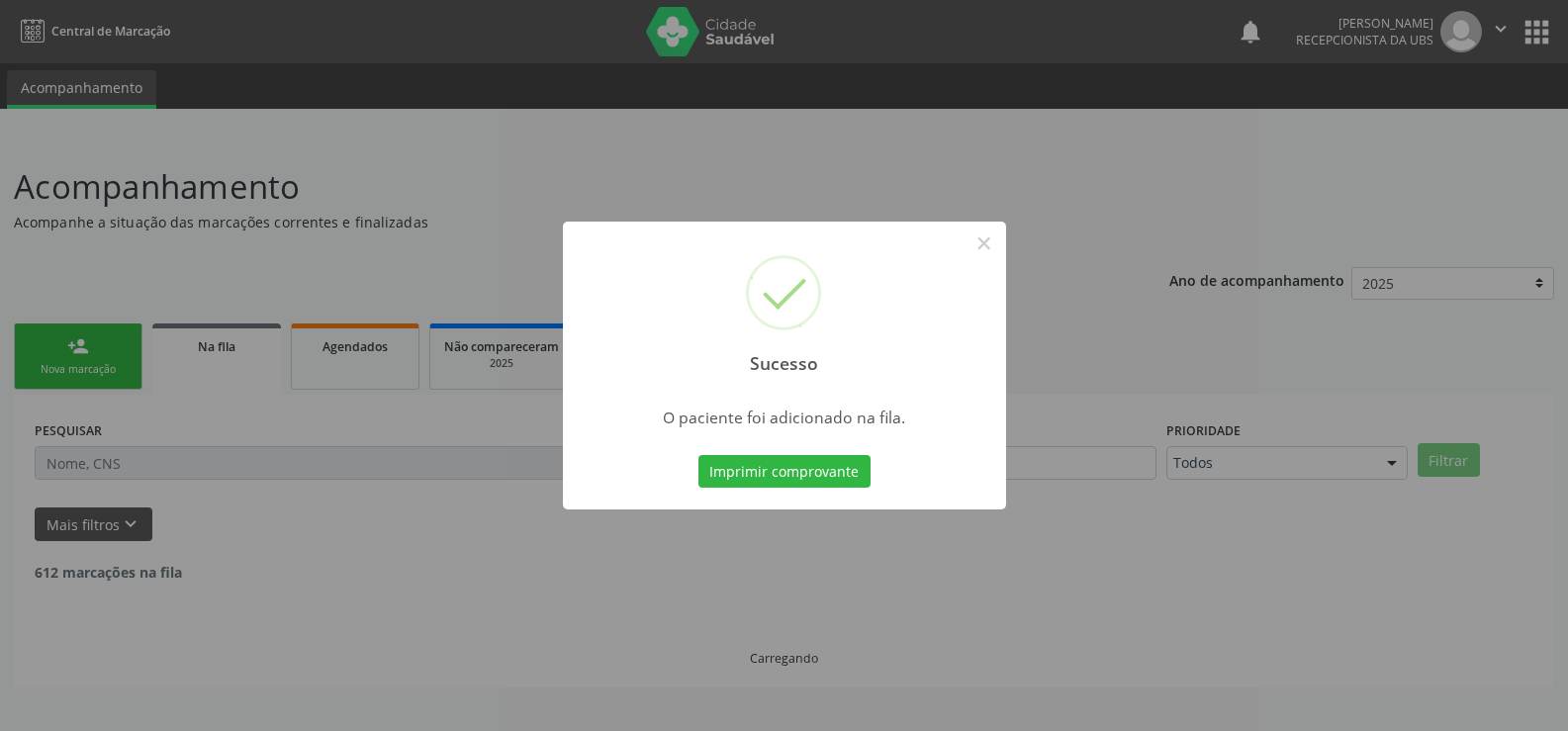
scroll to position [0, 0]
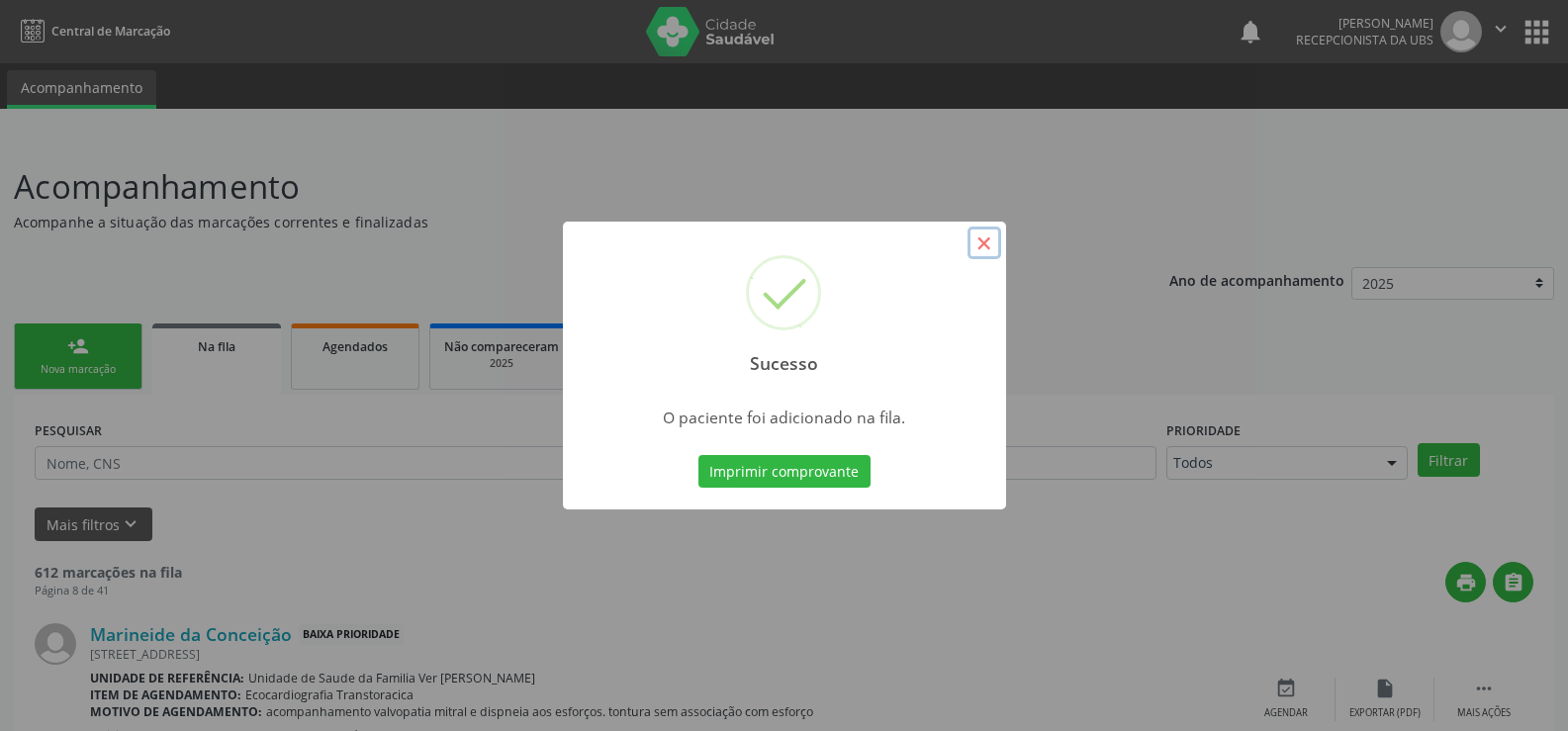
click at [977, 234] on button "×" at bounding box center [985, 243] width 34 height 34
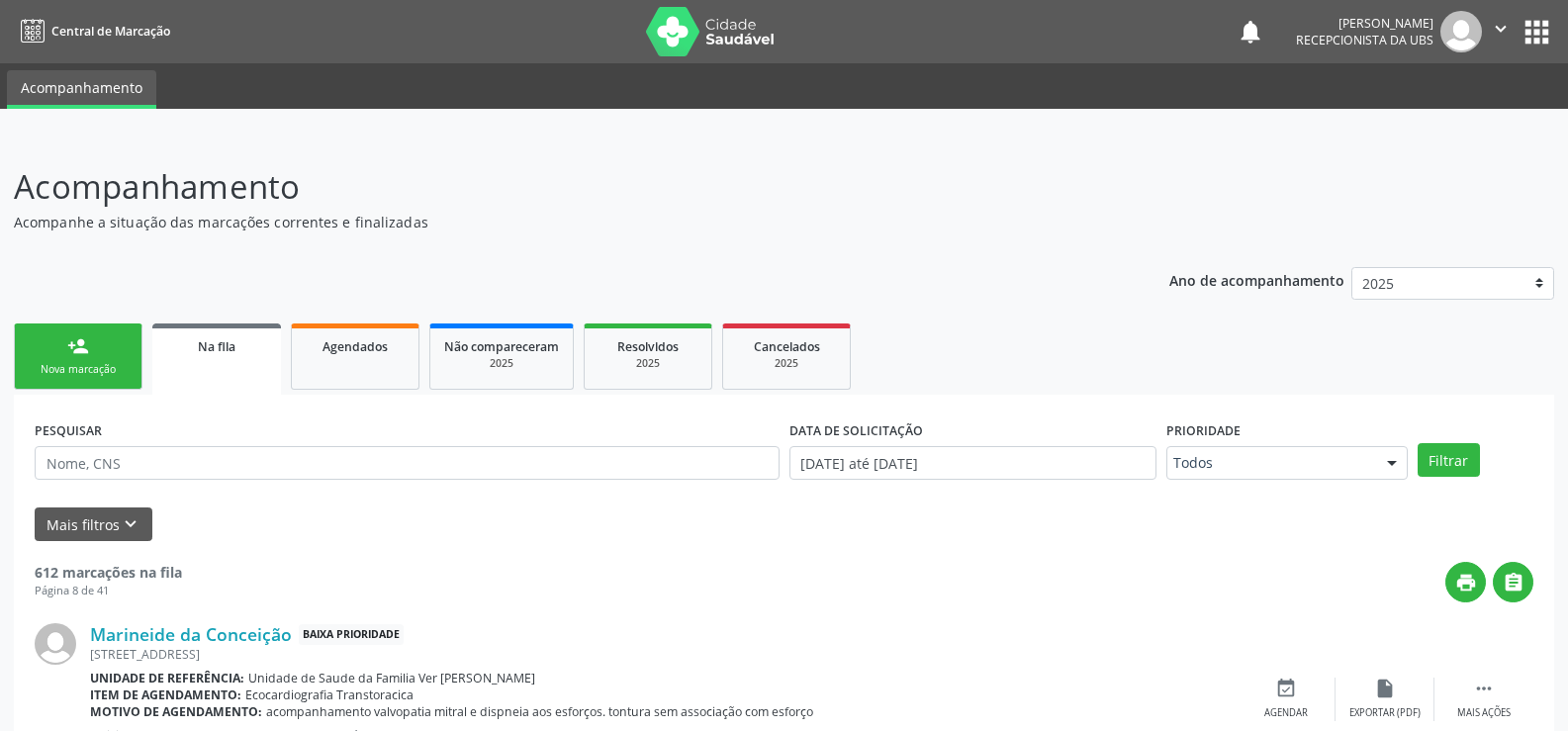
click at [78, 338] on div "person_add" at bounding box center [78, 347] width 22 height 22
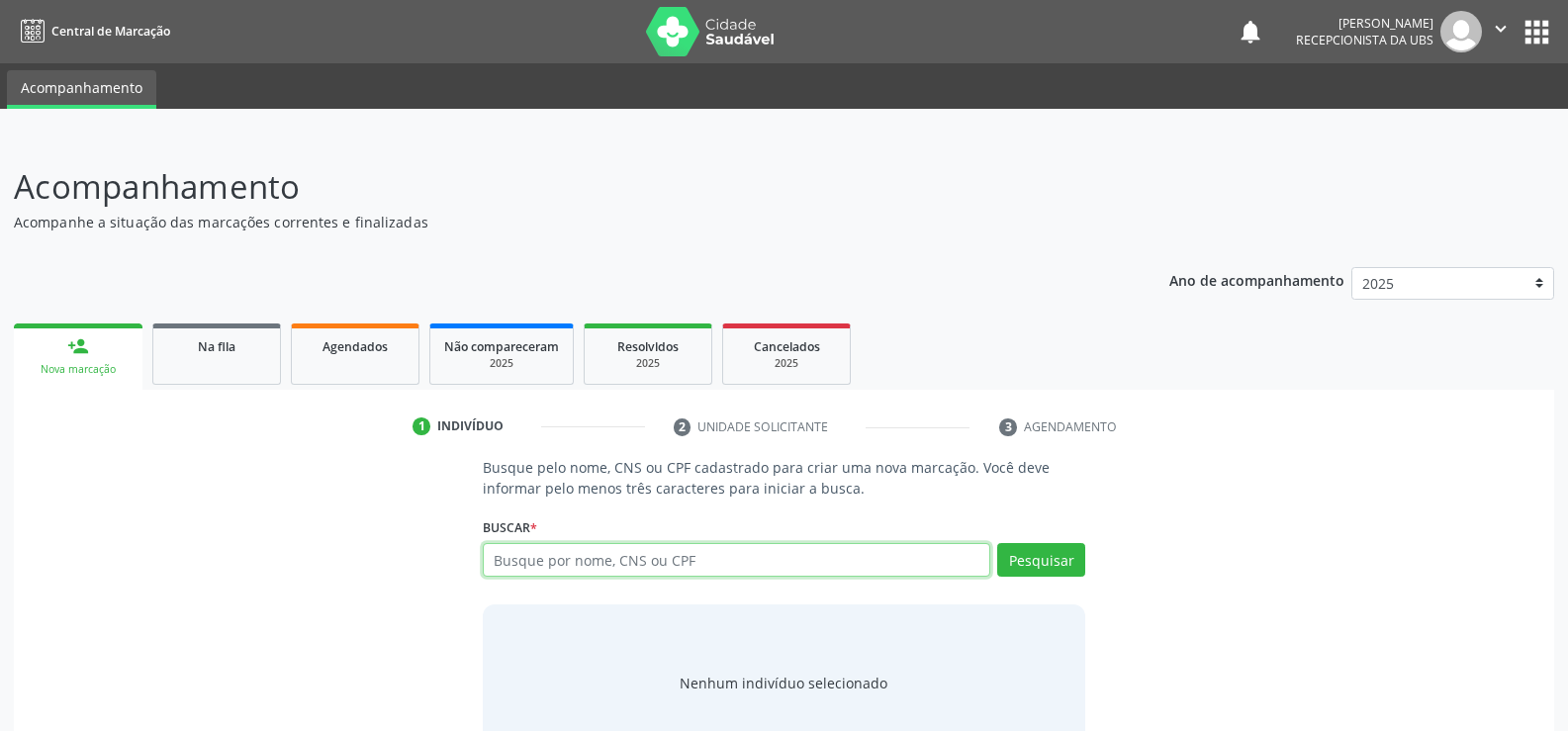
click at [519, 568] on input "text" at bounding box center [736, 560] width 508 height 34
type input "14097434462"
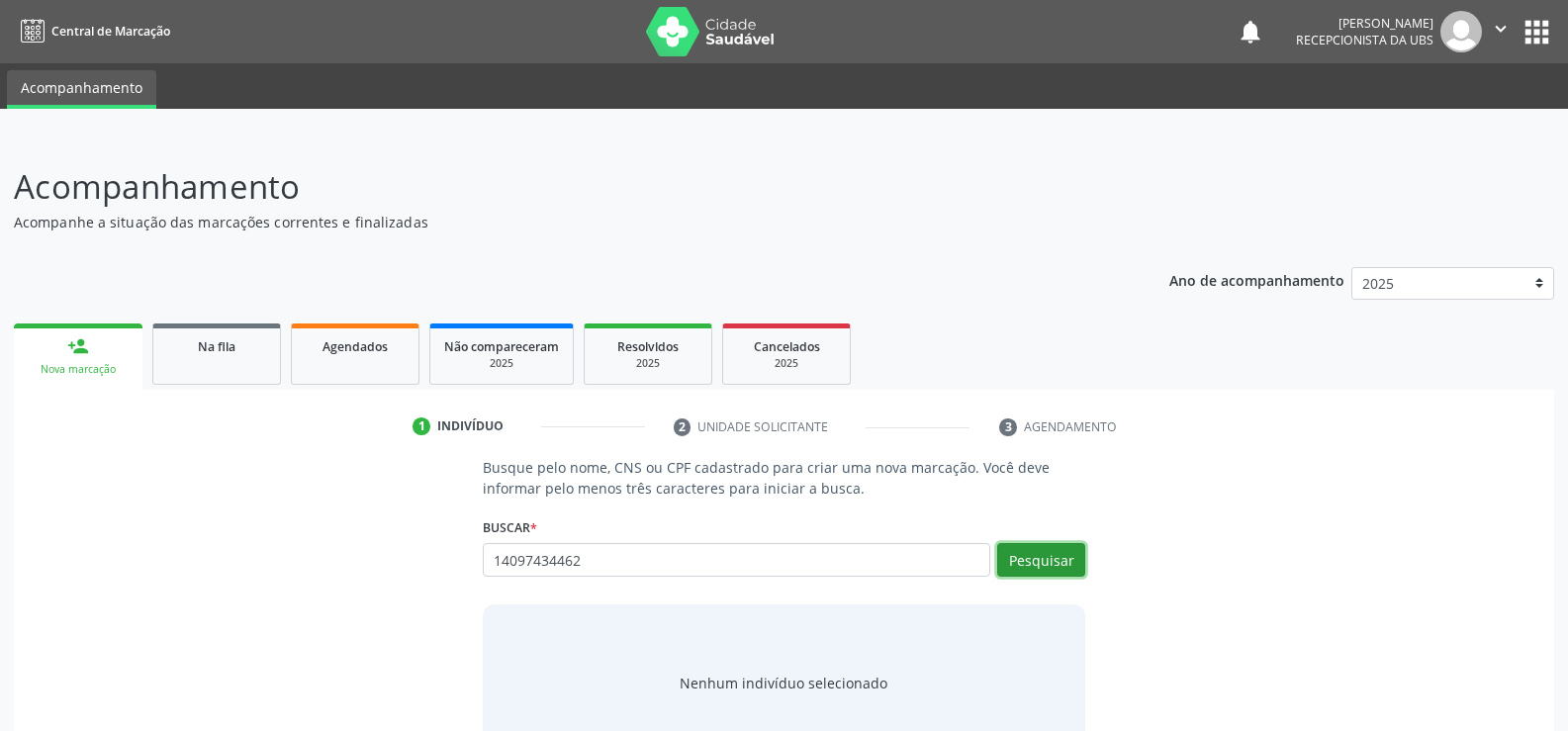
click at [1058, 559] on button "Pesquisar" at bounding box center [1041, 560] width 88 height 34
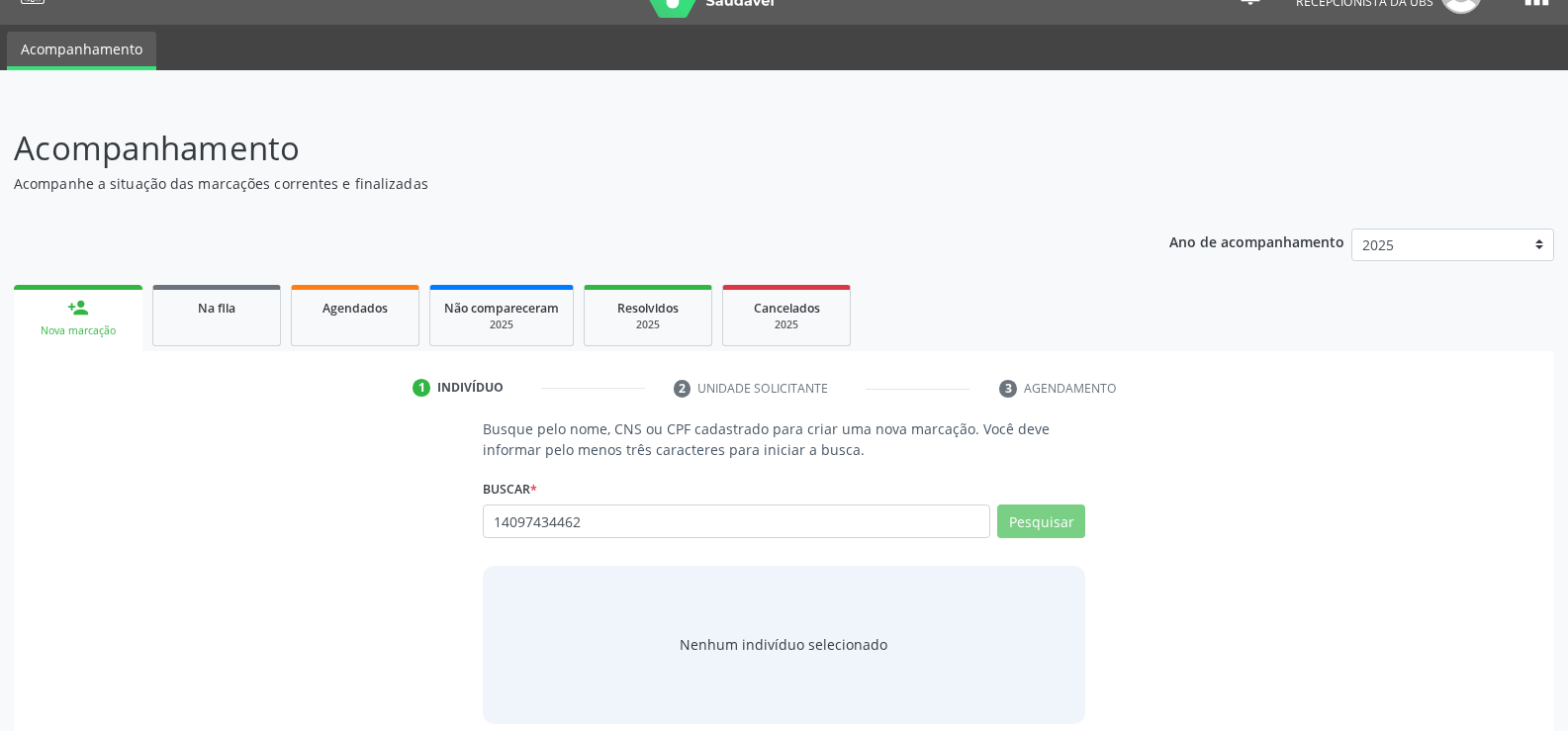
scroll to position [60, 0]
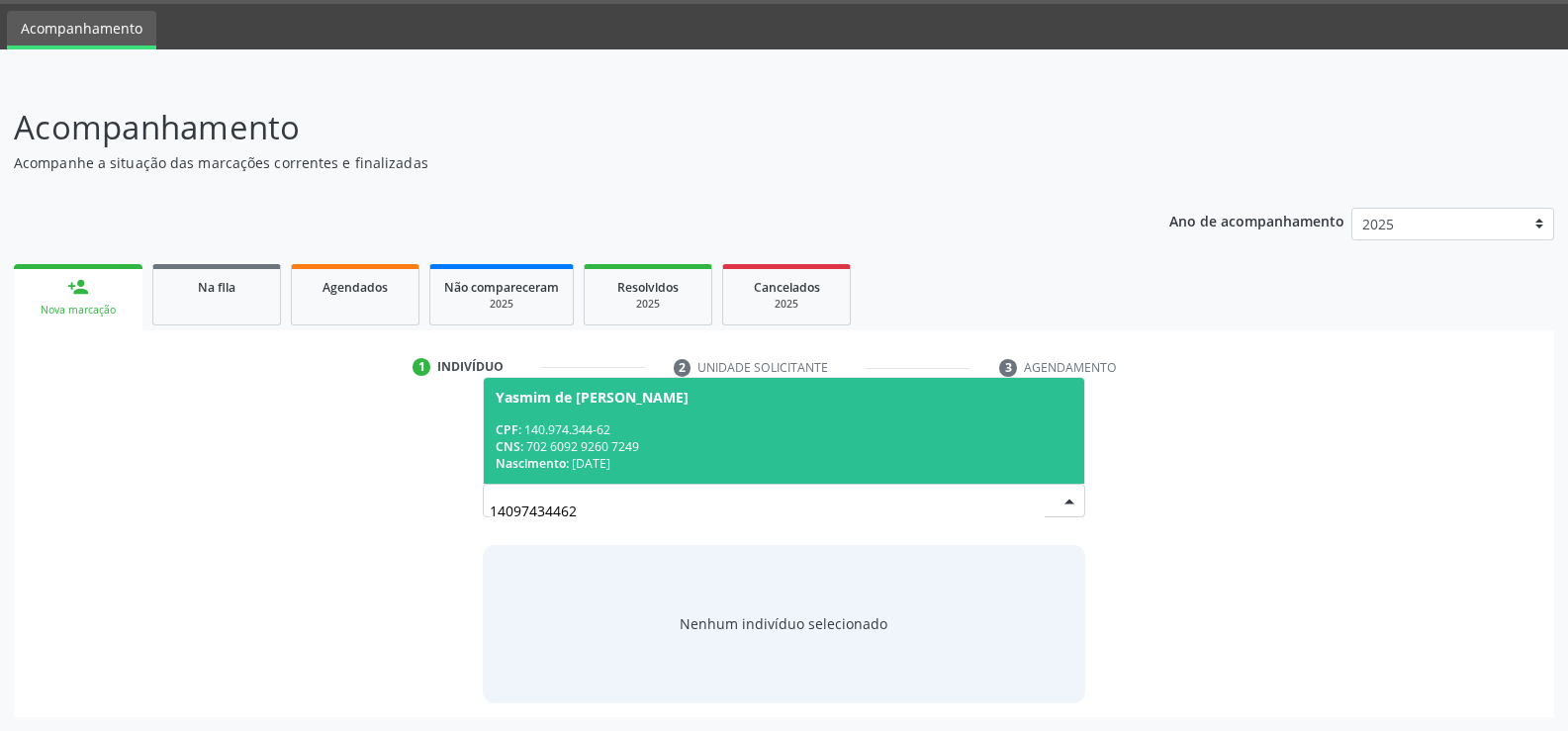
click at [593, 435] on div "CPF: 140.974.344-62" at bounding box center [784, 429] width 576 height 17
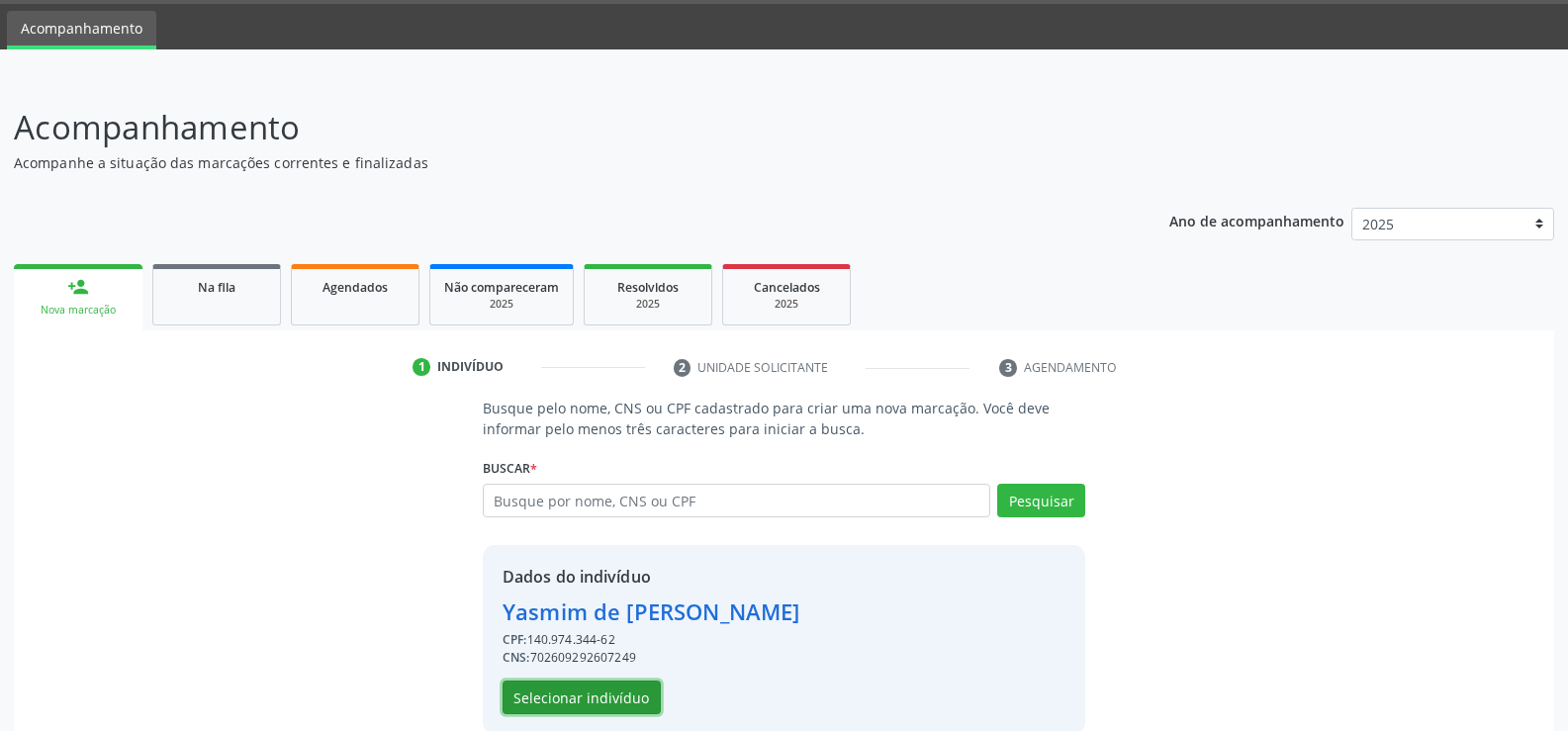
click at [569, 682] on button "Selecionar indivíduo" at bounding box center [581, 697] width 158 height 34
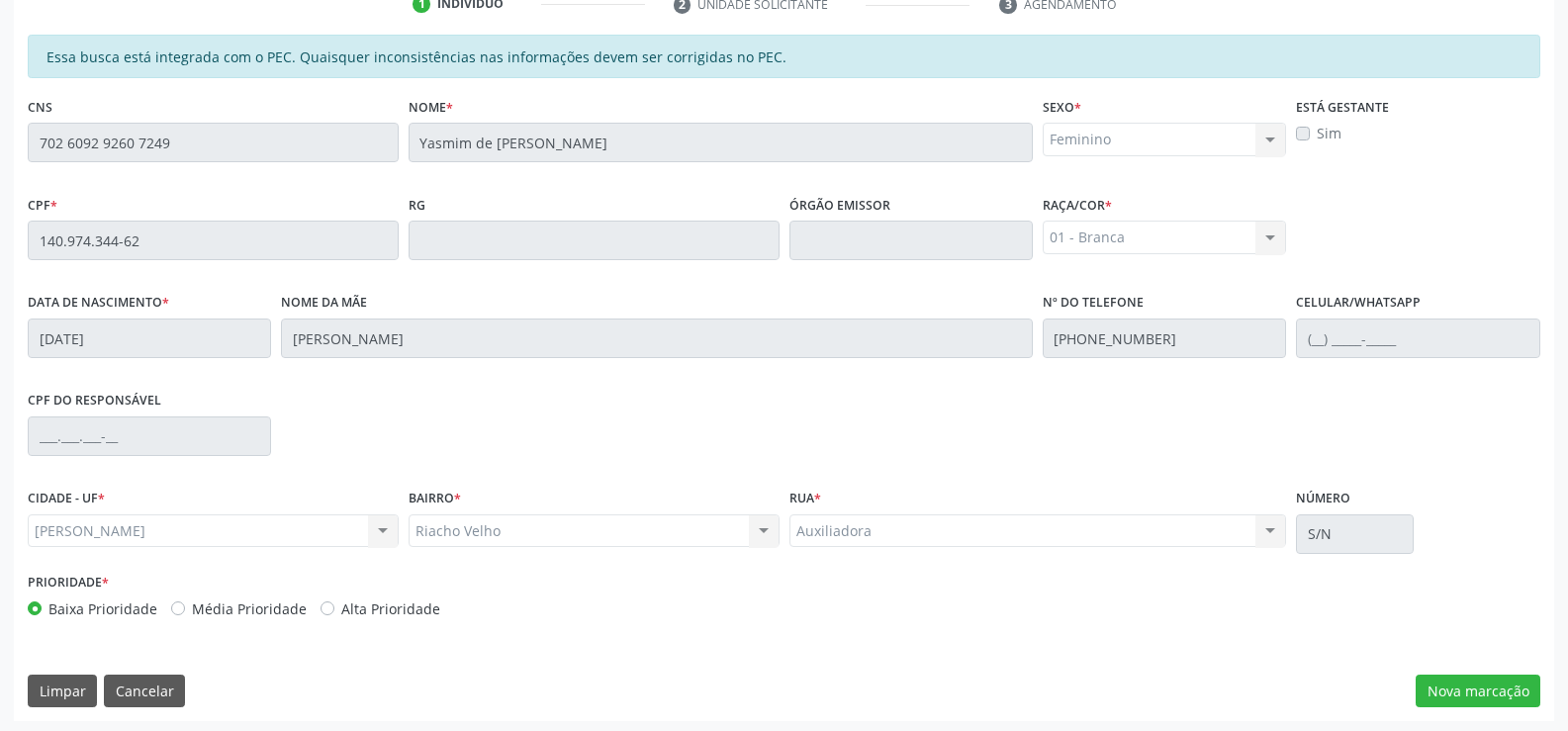
scroll to position [426, 0]
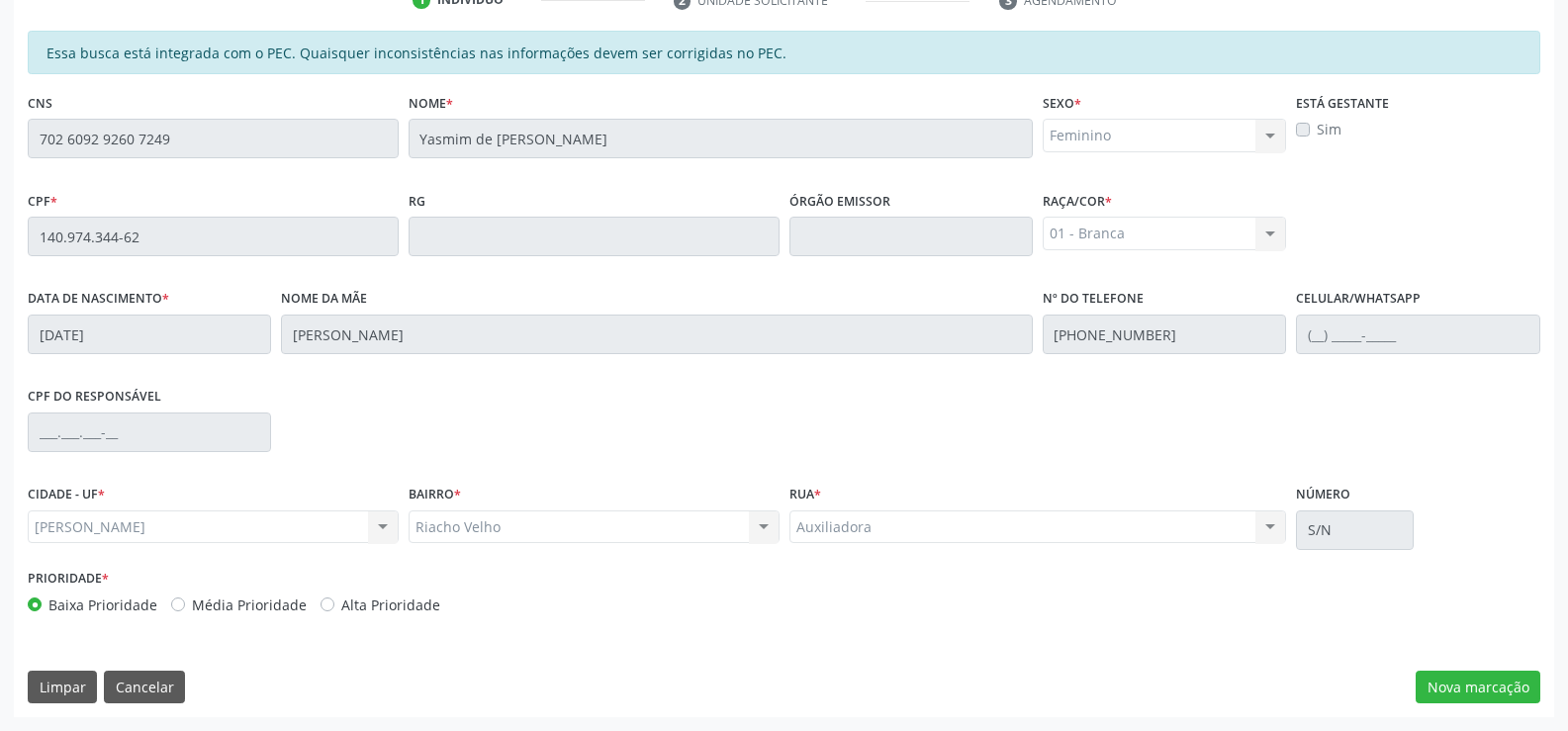
click at [1485, 715] on div "Essa busca está integrada com o PEC. Quaisquer inconsistências nas informações …" at bounding box center [784, 373] width 1540 height 686
click at [1480, 679] on button "Nova marcação" at bounding box center [1478, 687] width 124 height 34
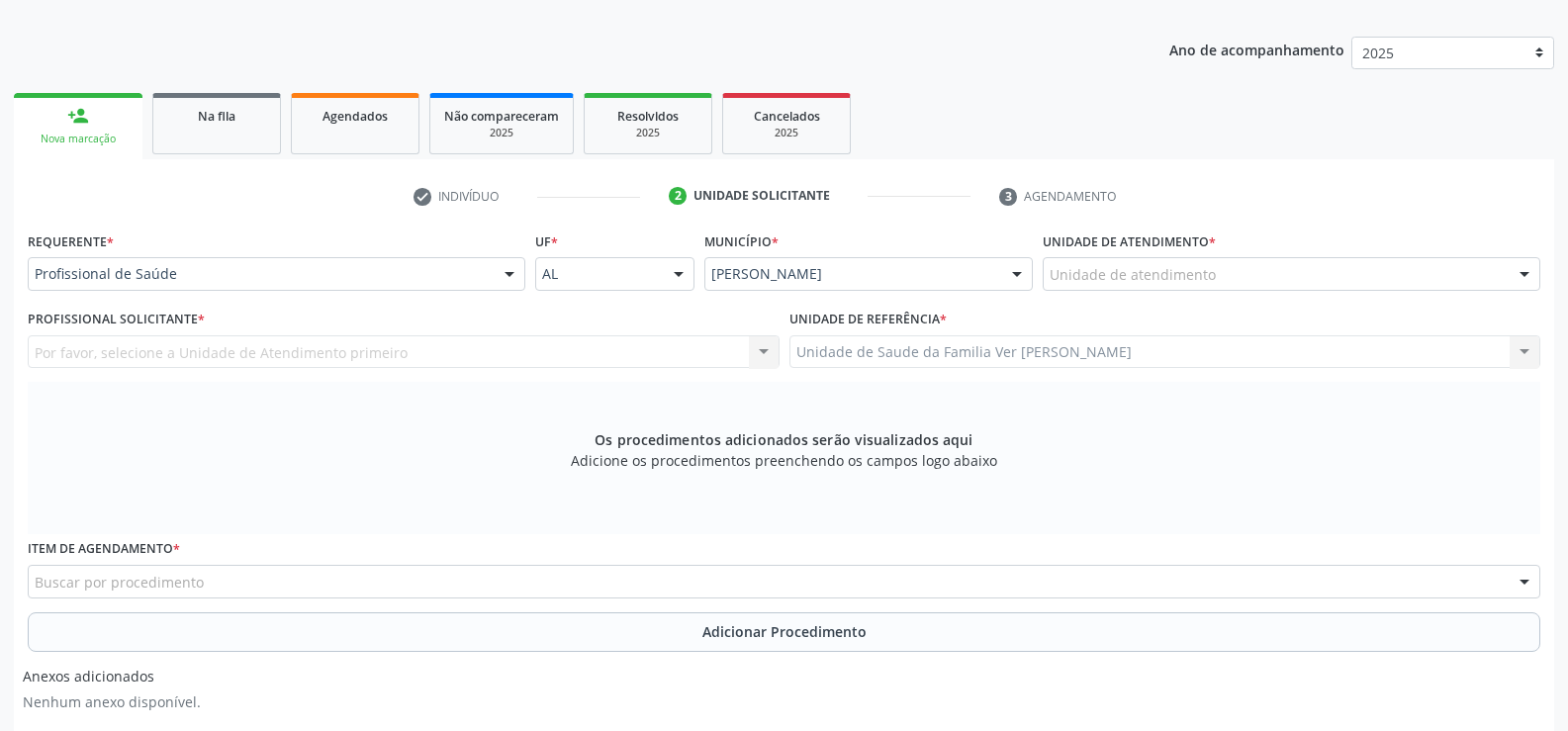
scroll to position [229, 0]
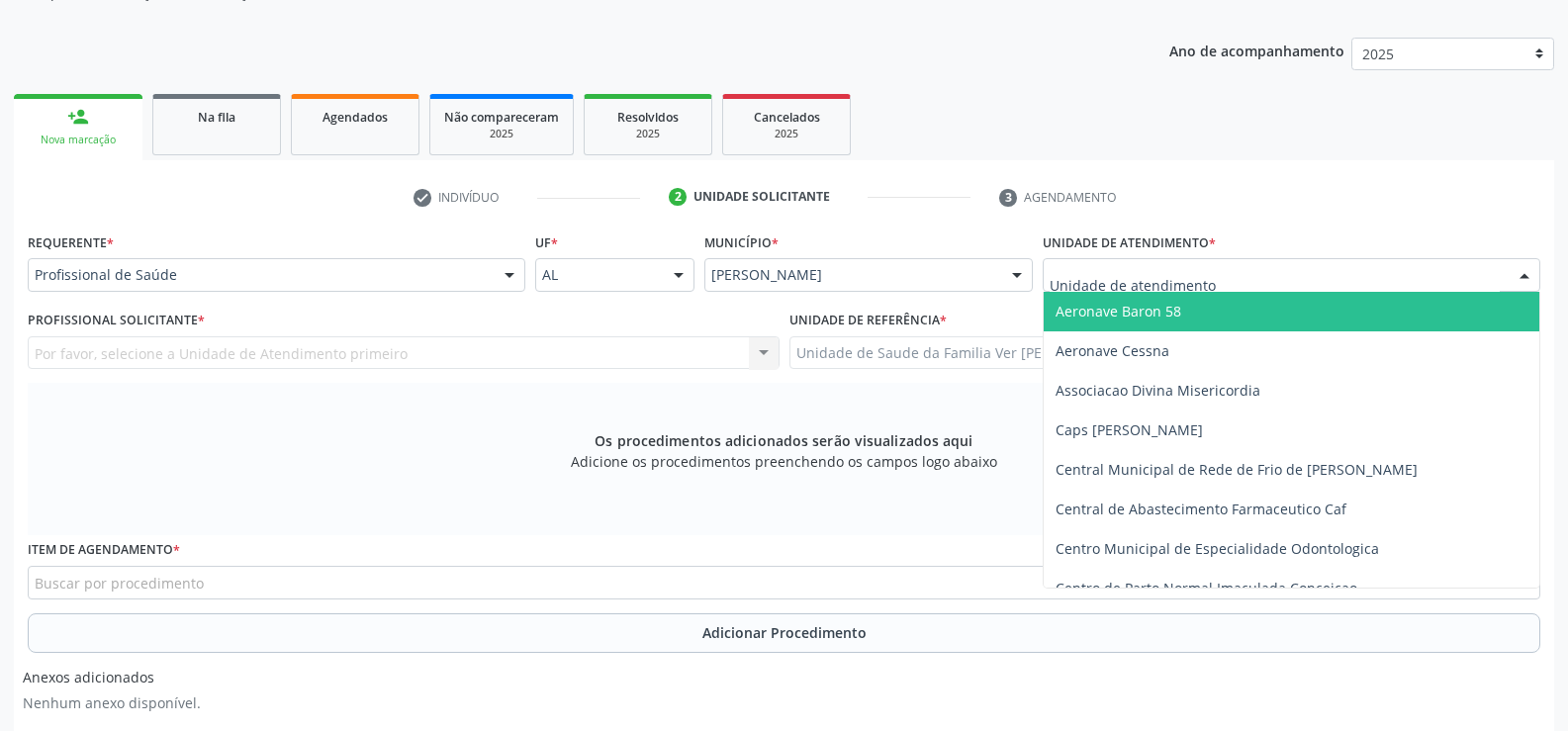
click at [1521, 278] on div at bounding box center [1524, 276] width 30 height 34
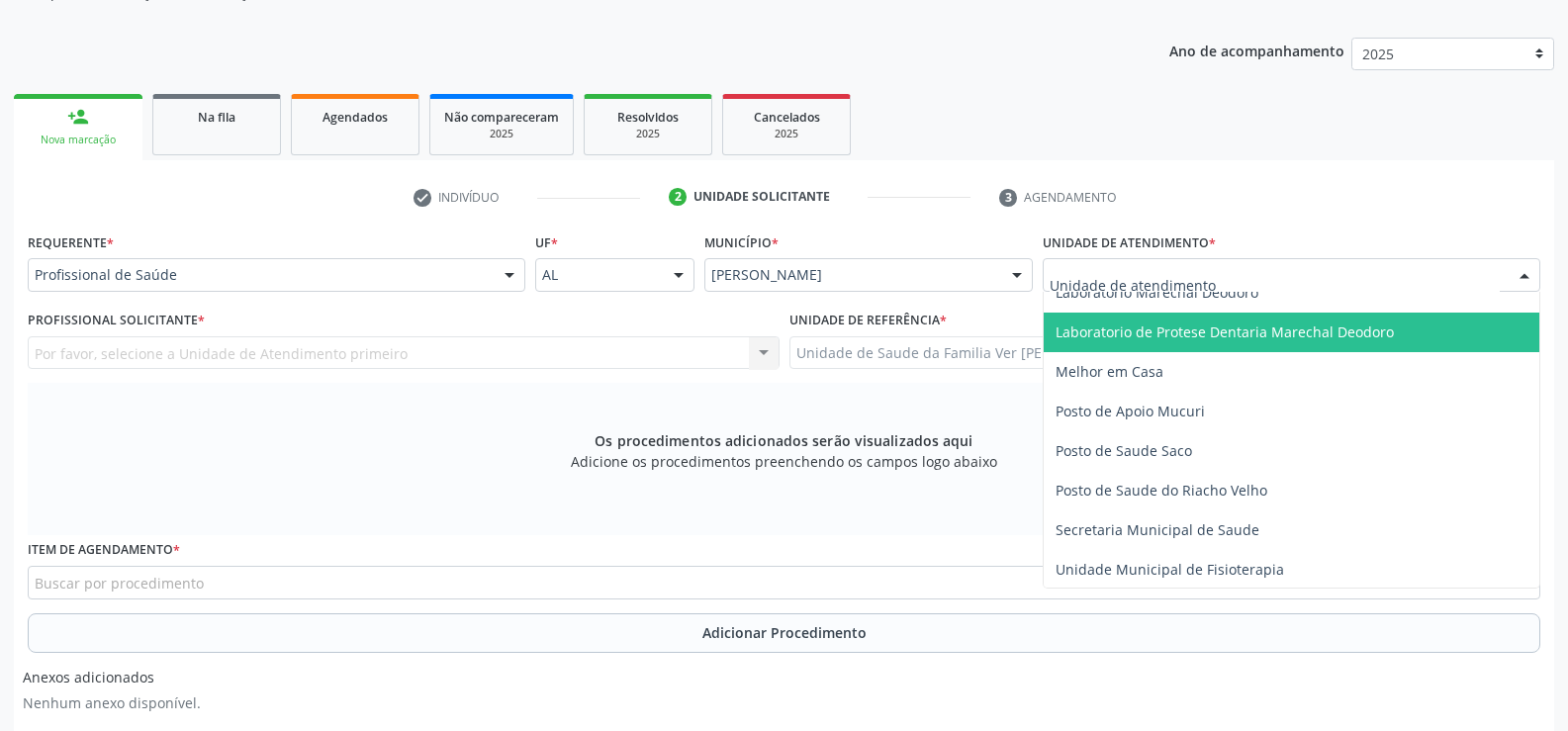
scroll to position [791, 0]
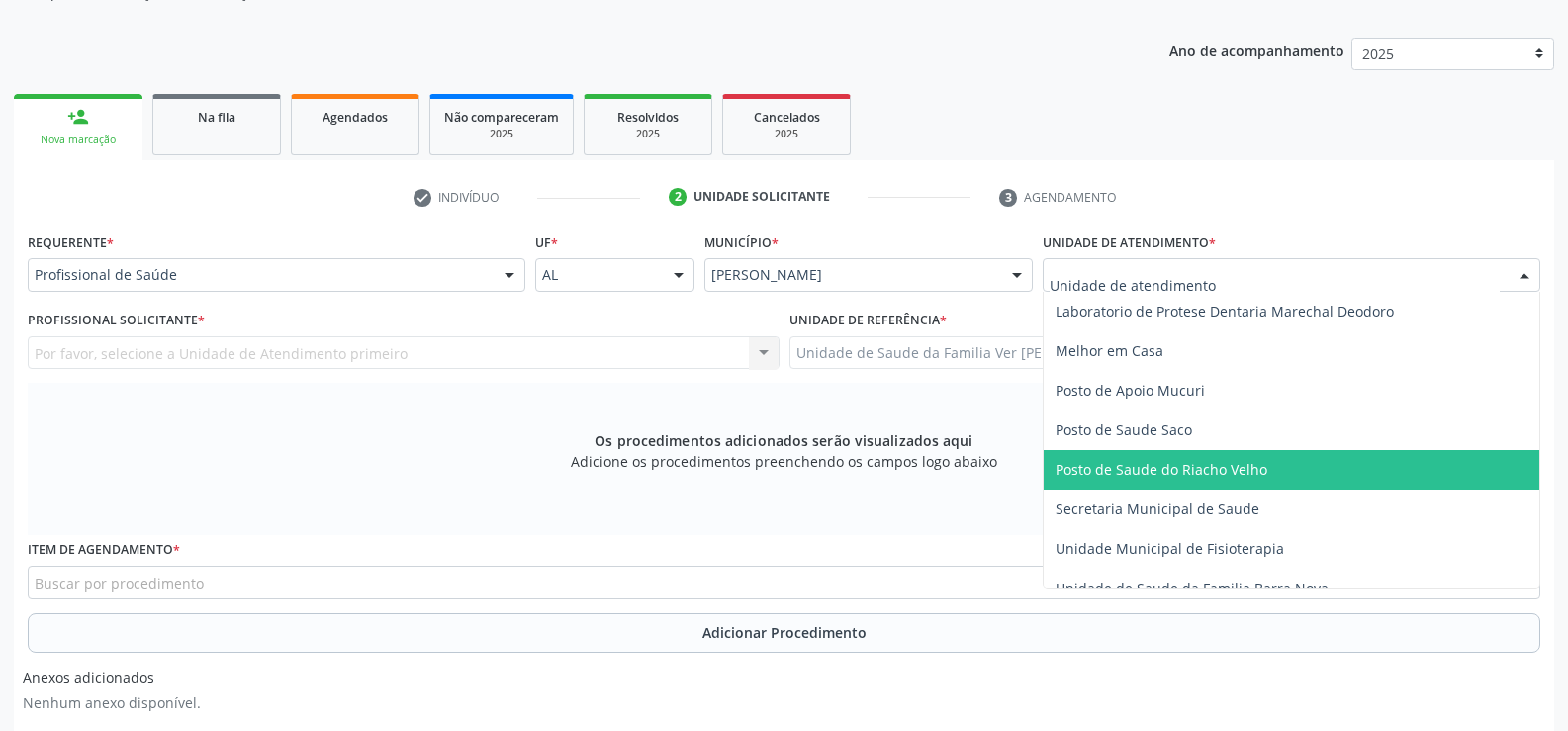
click at [1264, 474] on span "Posto de Saude do Riacho Velho" at bounding box center [1291, 470] width 496 height 40
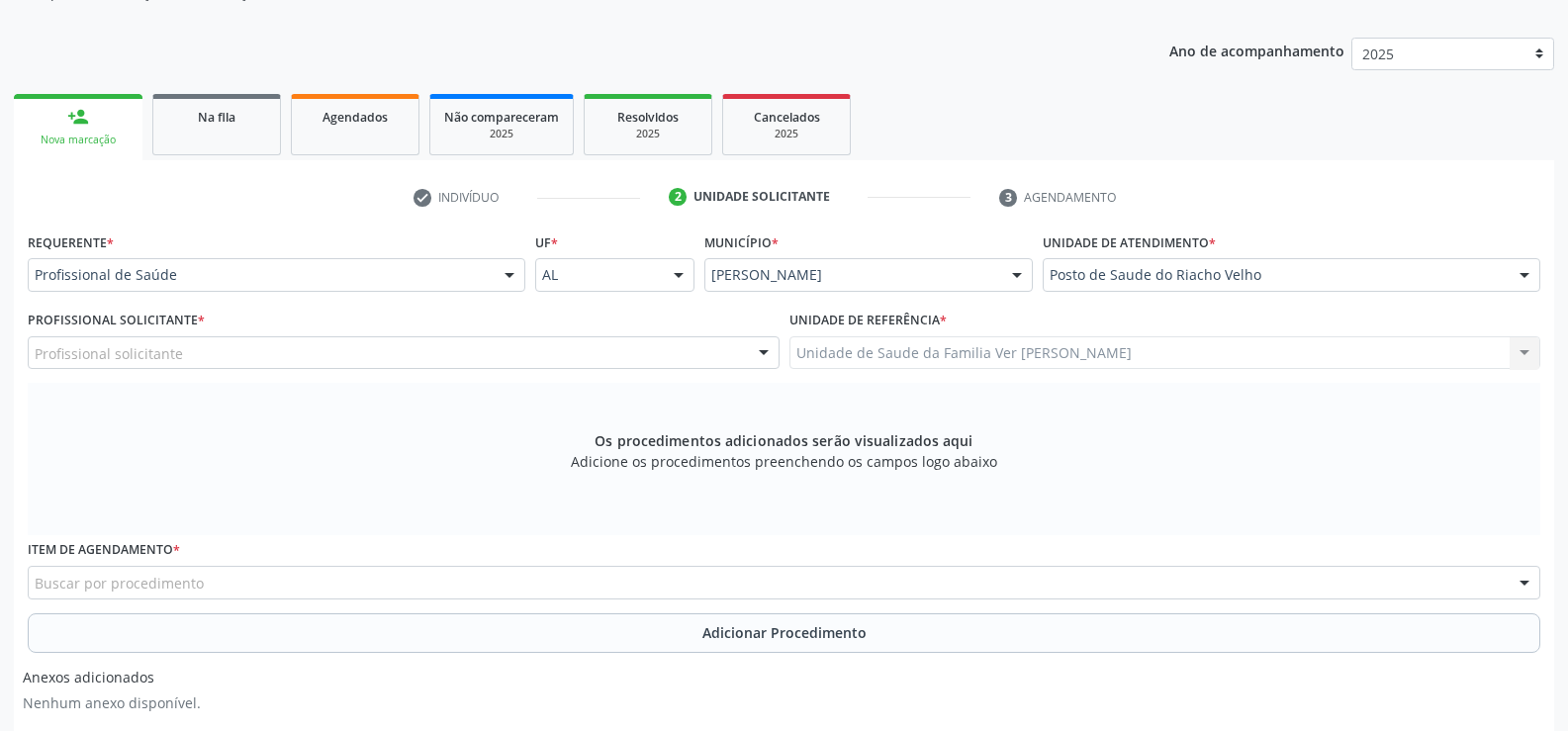
click at [515, 275] on div at bounding box center [510, 276] width 30 height 34
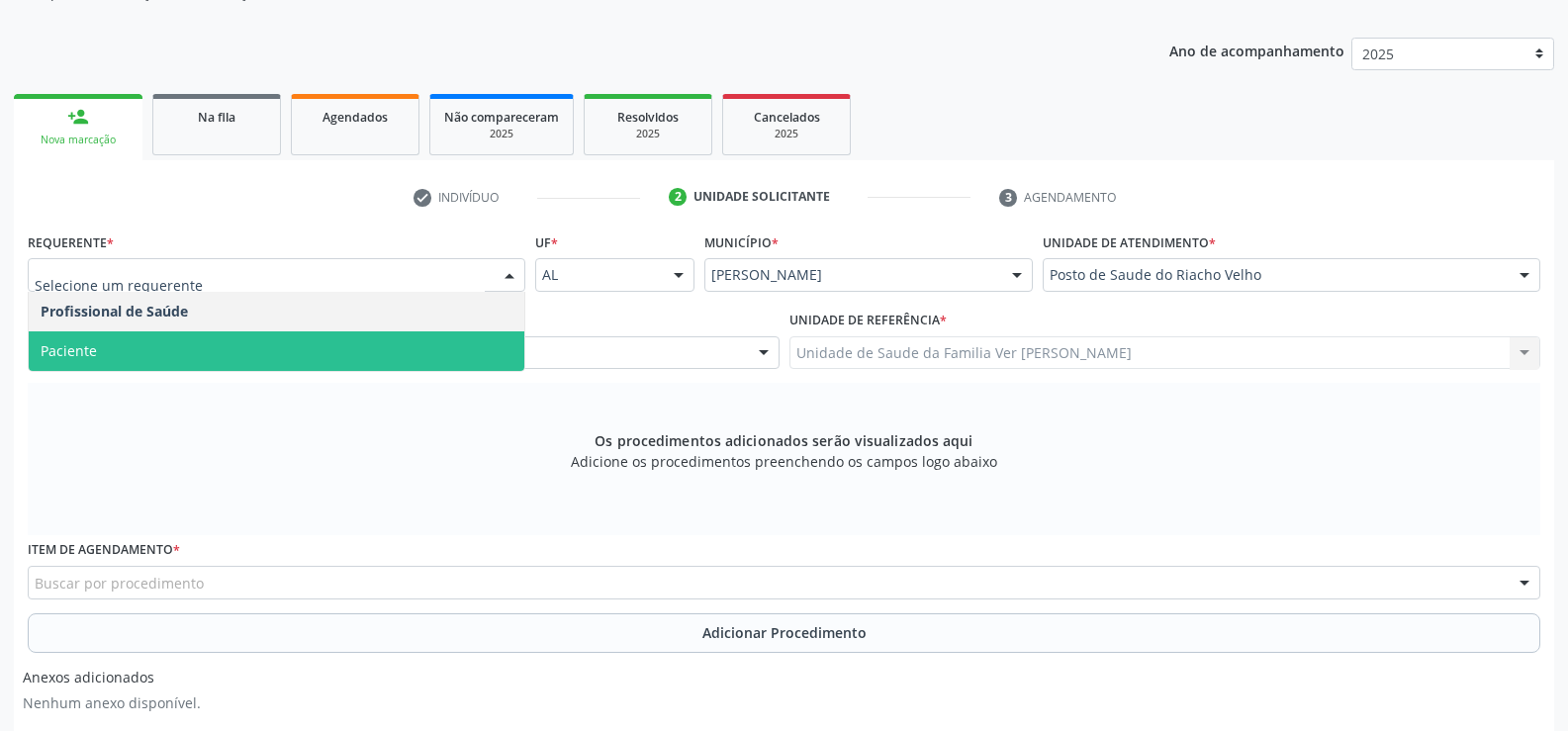
click at [224, 338] on span "Paciente" at bounding box center [276, 352] width 496 height 40
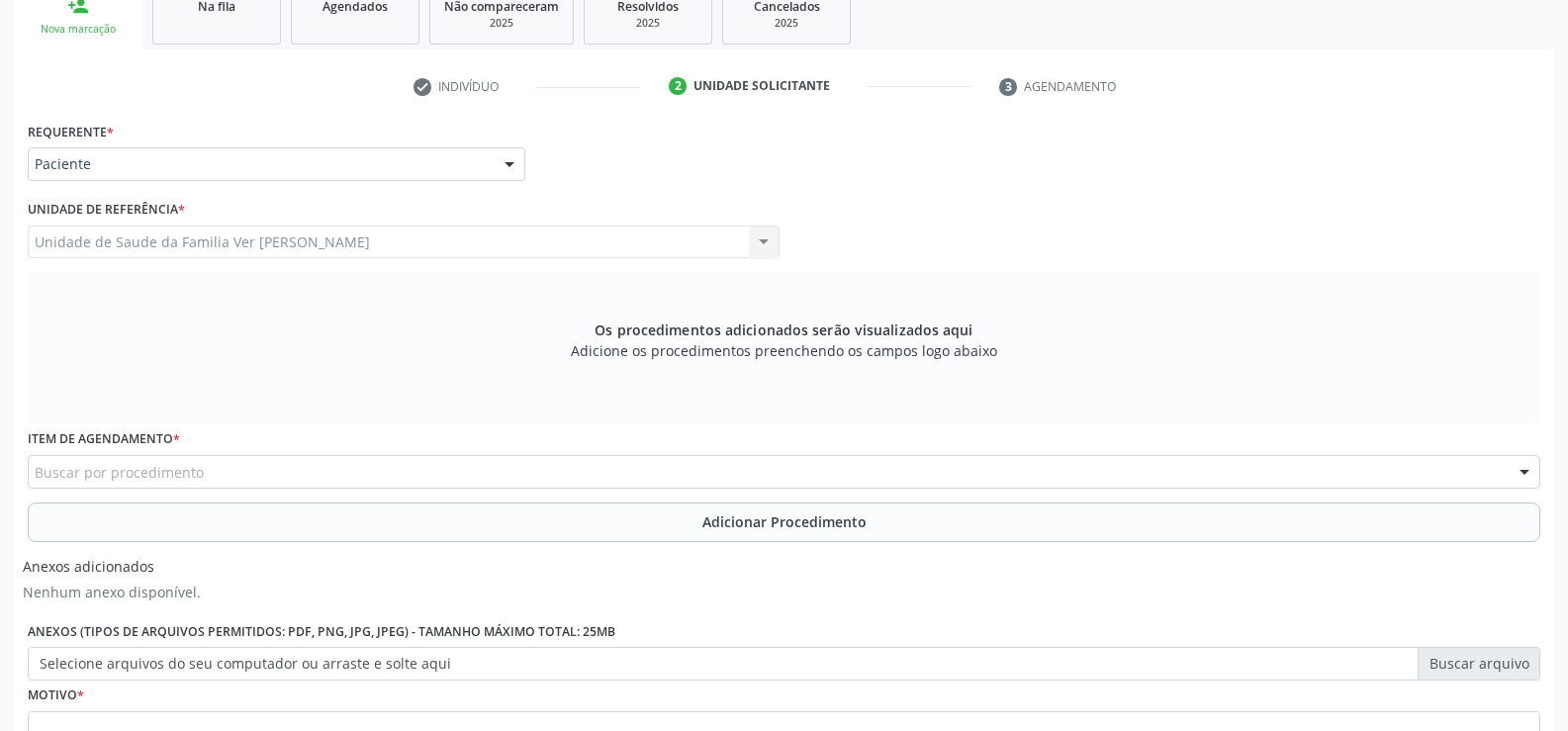
scroll to position [525, 0]
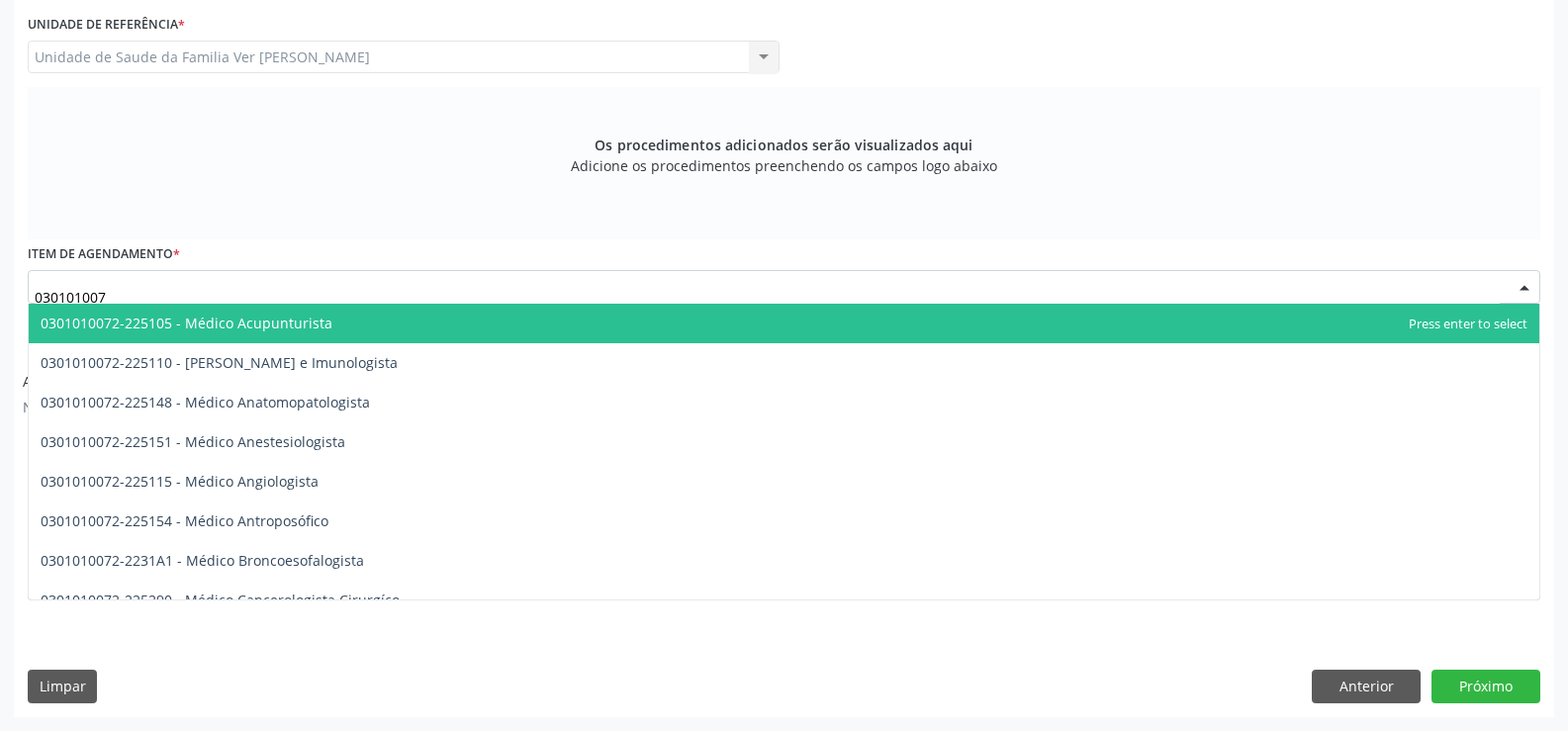
type input "0301010072"
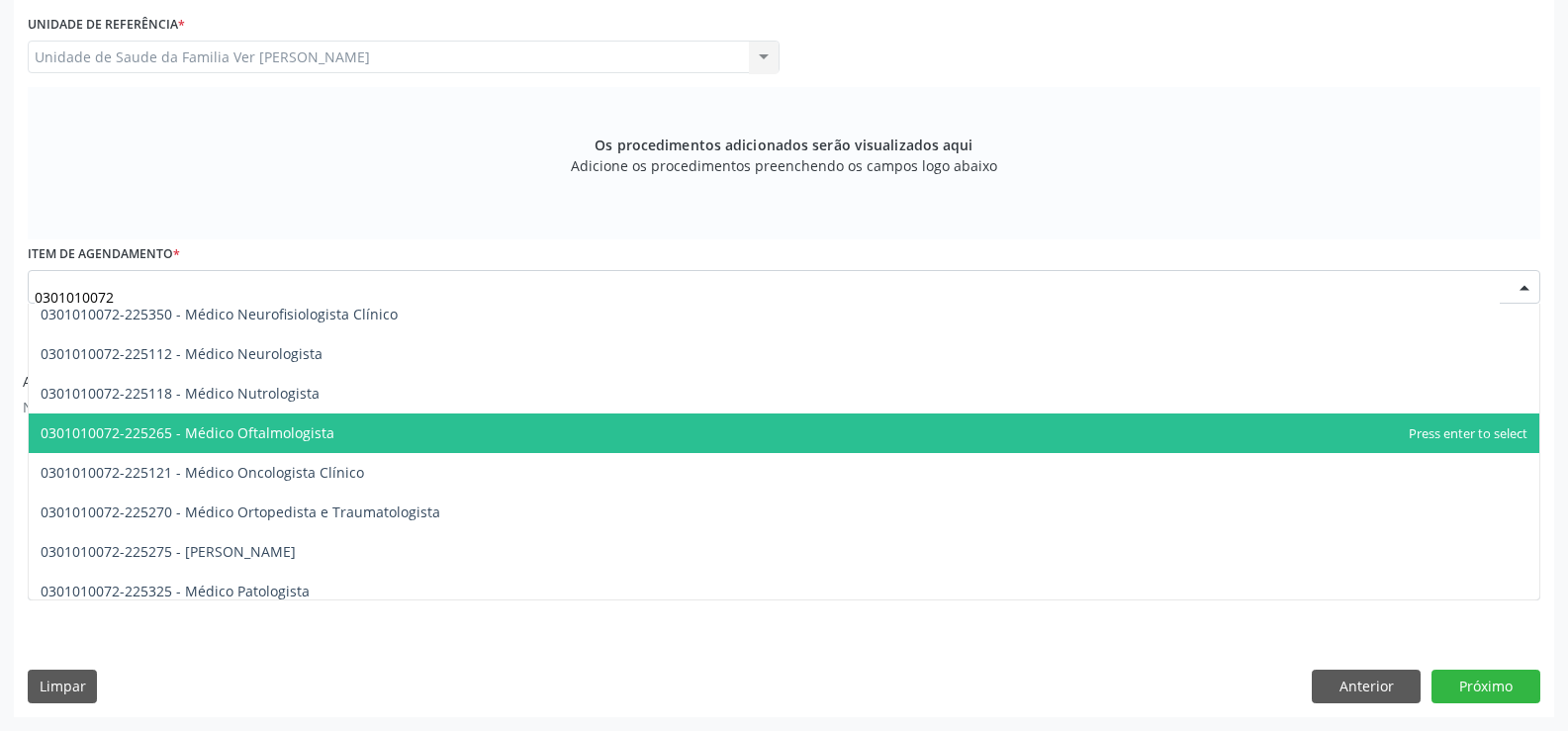
scroll to position [1582, 0]
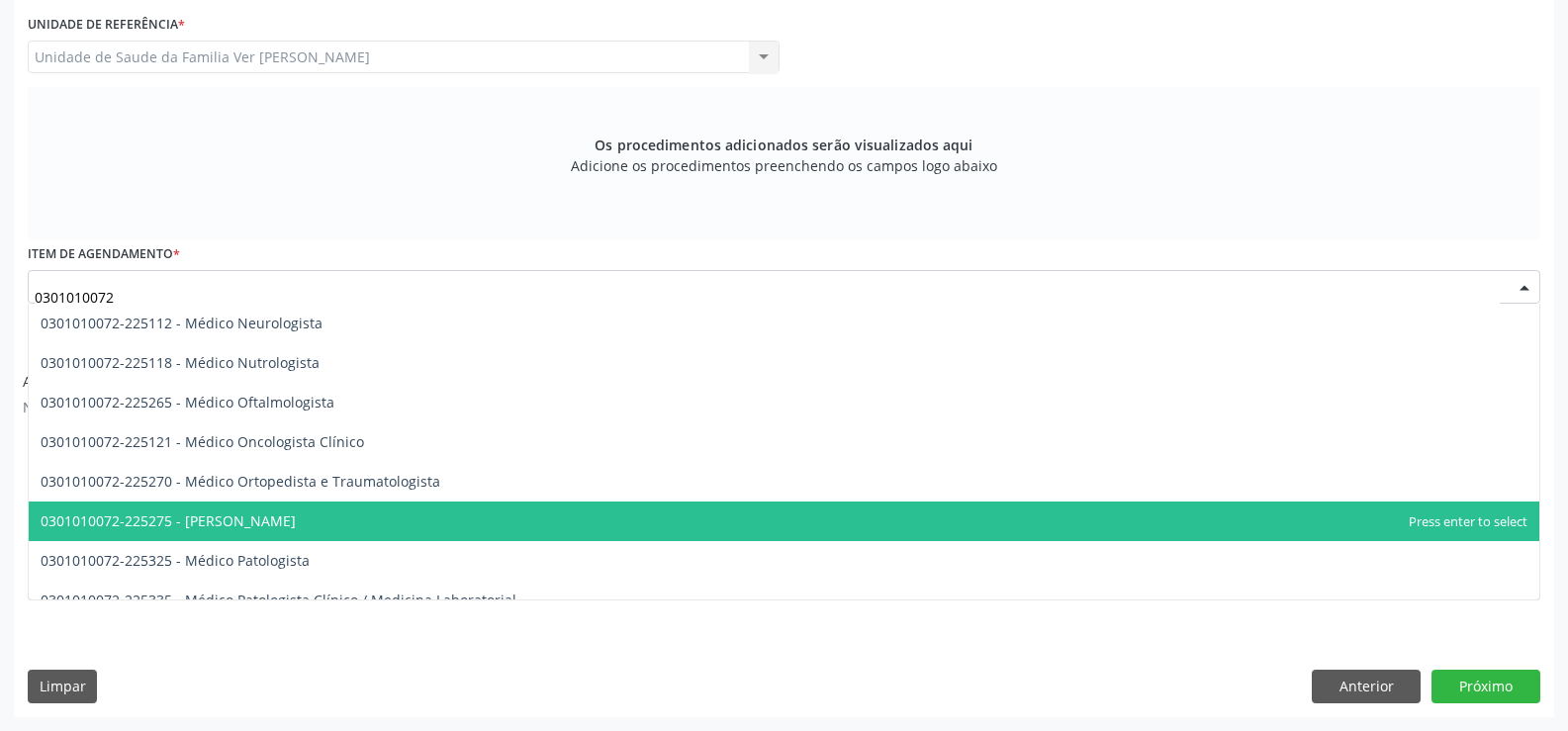
click at [296, 516] on span "0301010072-225275 - [PERSON_NAME]" at bounding box center [168, 520] width 255 height 19
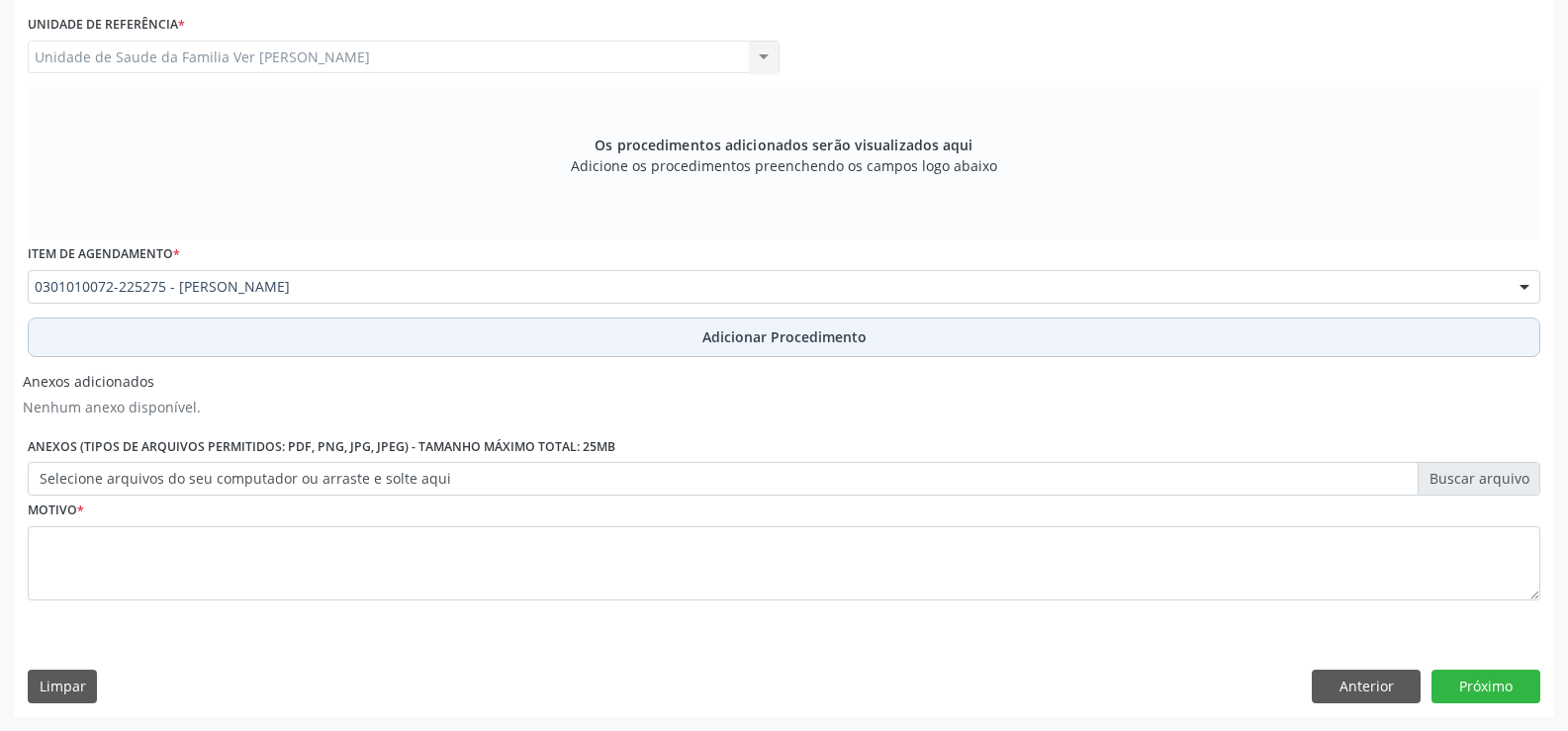
click at [731, 337] on span "Adicionar Procedimento" at bounding box center [784, 337] width 164 height 21
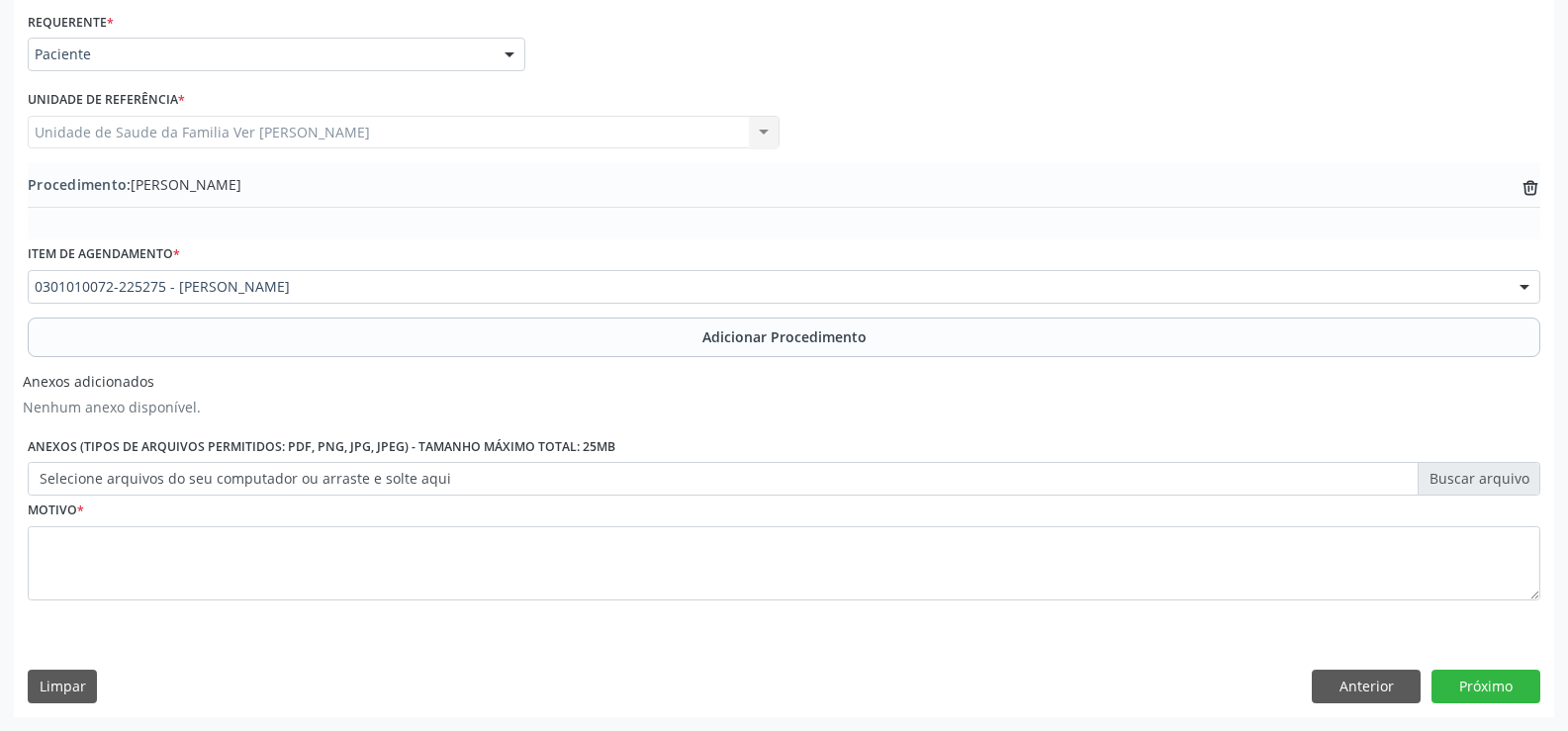
click at [1484, 485] on label "Selecione arquivos do seu computador ou arraste e solte aqui" at bounding box center [784, 479] width 1512 height 34
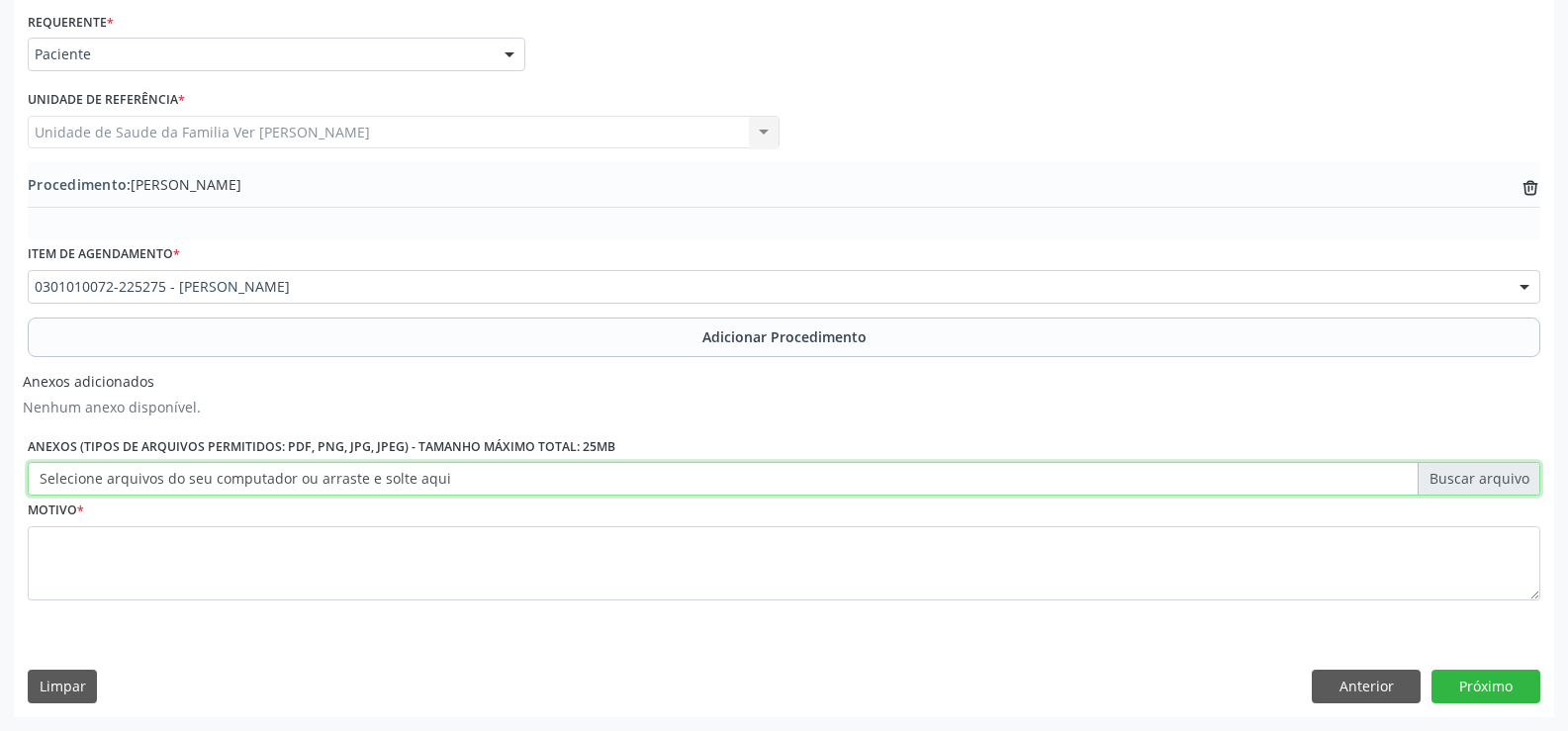
click at [1484, 485] on input "Selecione arquivos do seu computador ou arraste e solte aqui" at bounding box center [784, 479] width 1512 height 34
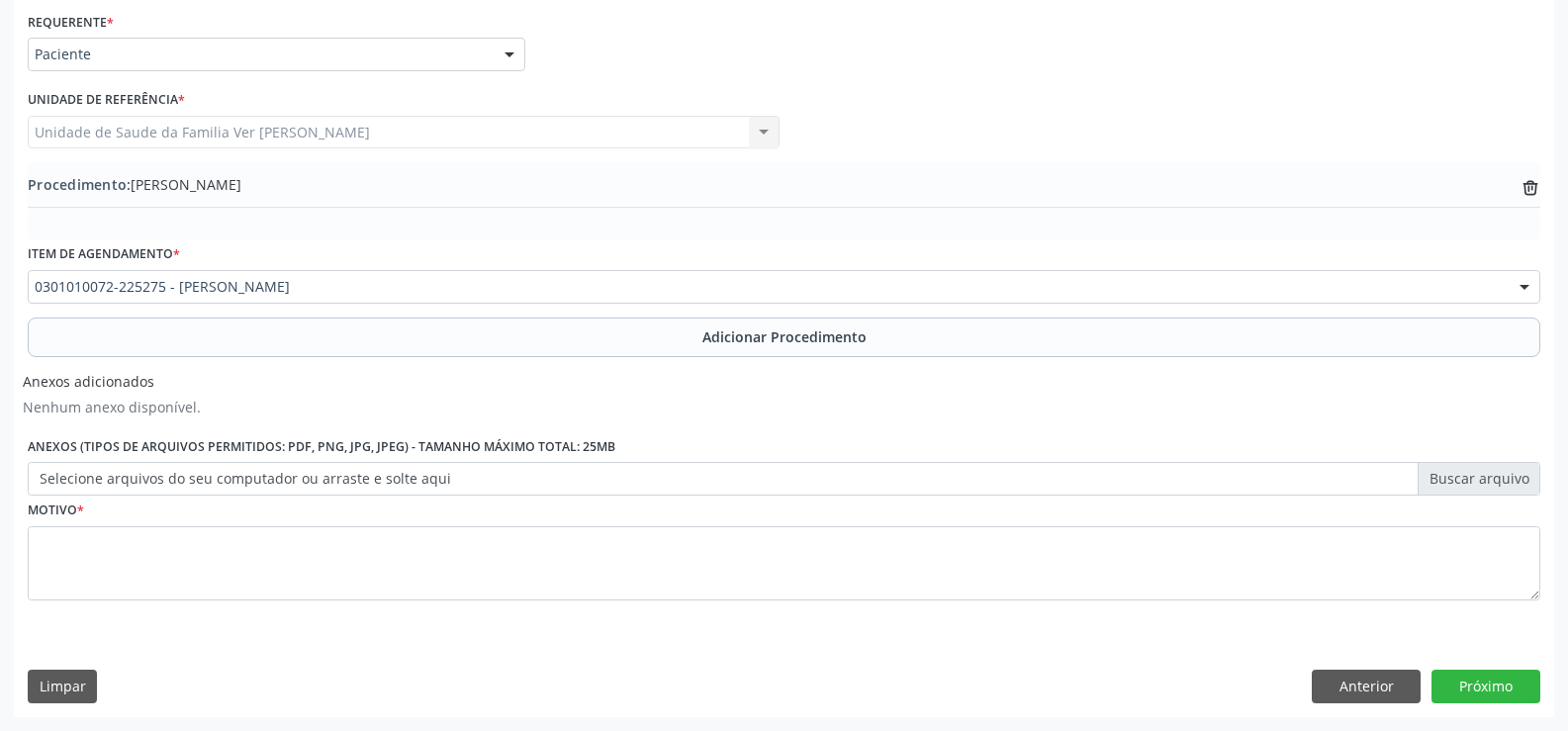
click at [1478, 475] on label "Selecione arquivos do seu computador ou arraste e solte aqui" at bounding box center [784, 479] width 1512 height 34
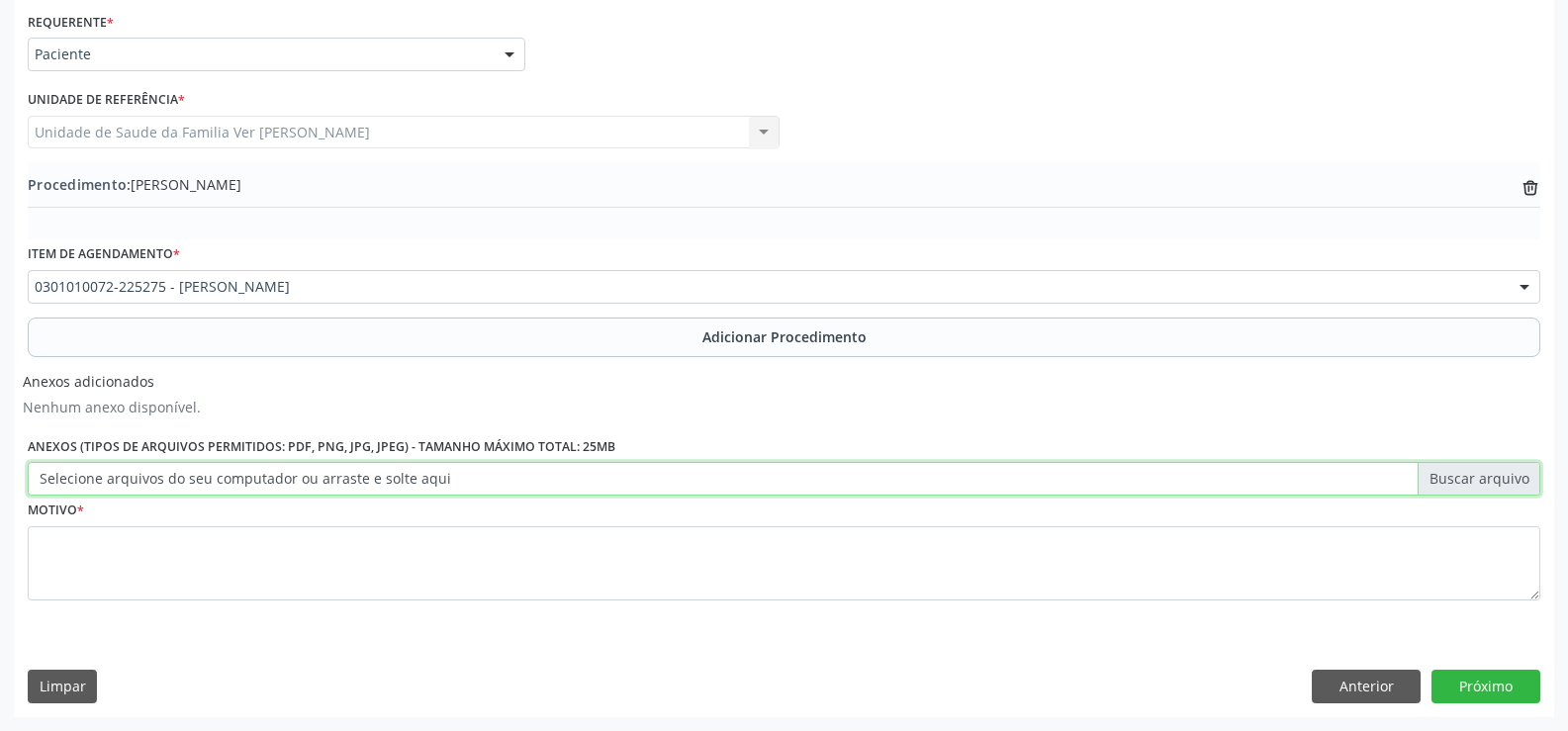
click at [1478, 475] on input "Selecione arquivos do seu computador ou arraste e solte aqui" at bounding box center [784, 479] width 1512 height 34
type input "C:\fakepath\WhatsApp Image [DATE] 11.41.52.jpeg"
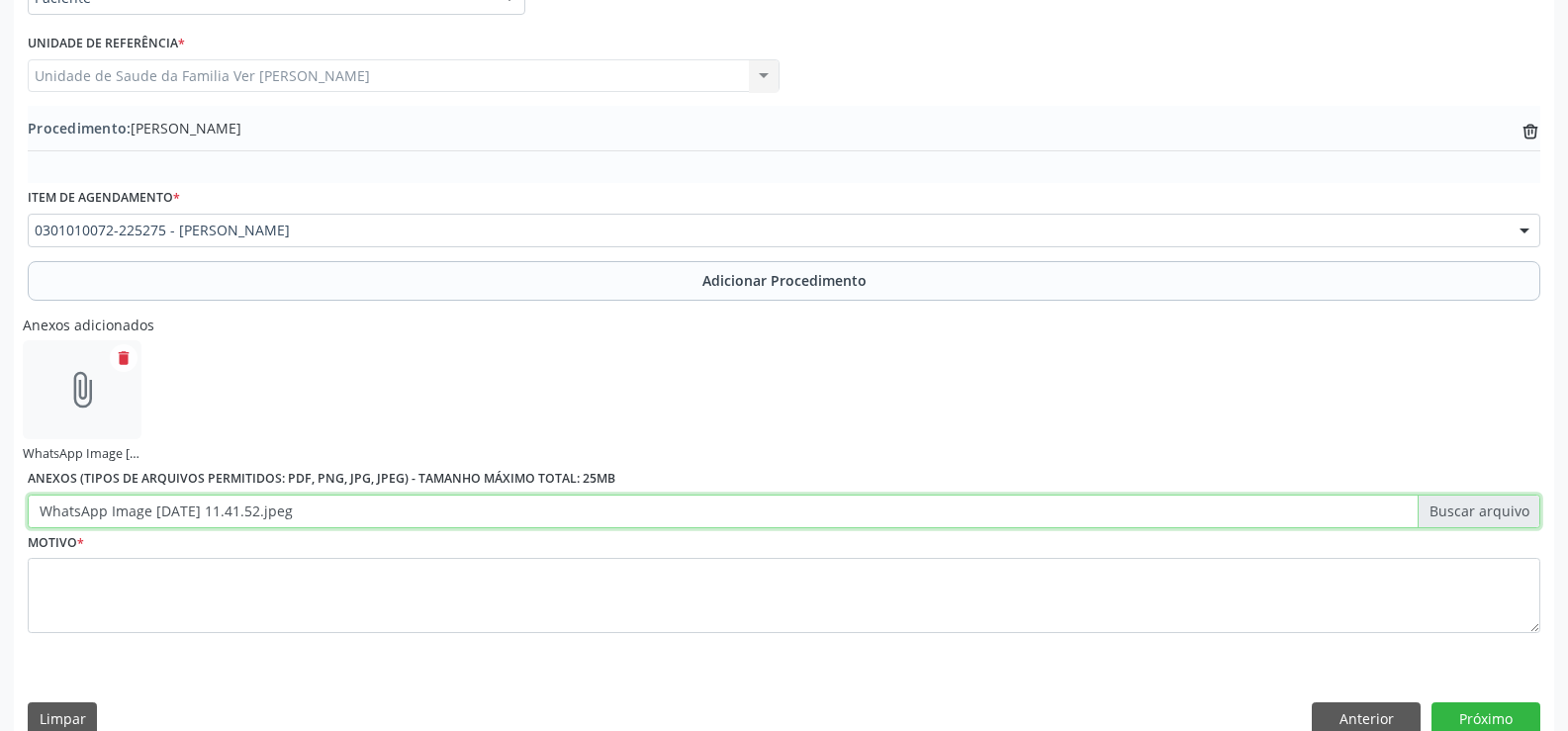
scroll to position [538, 0]
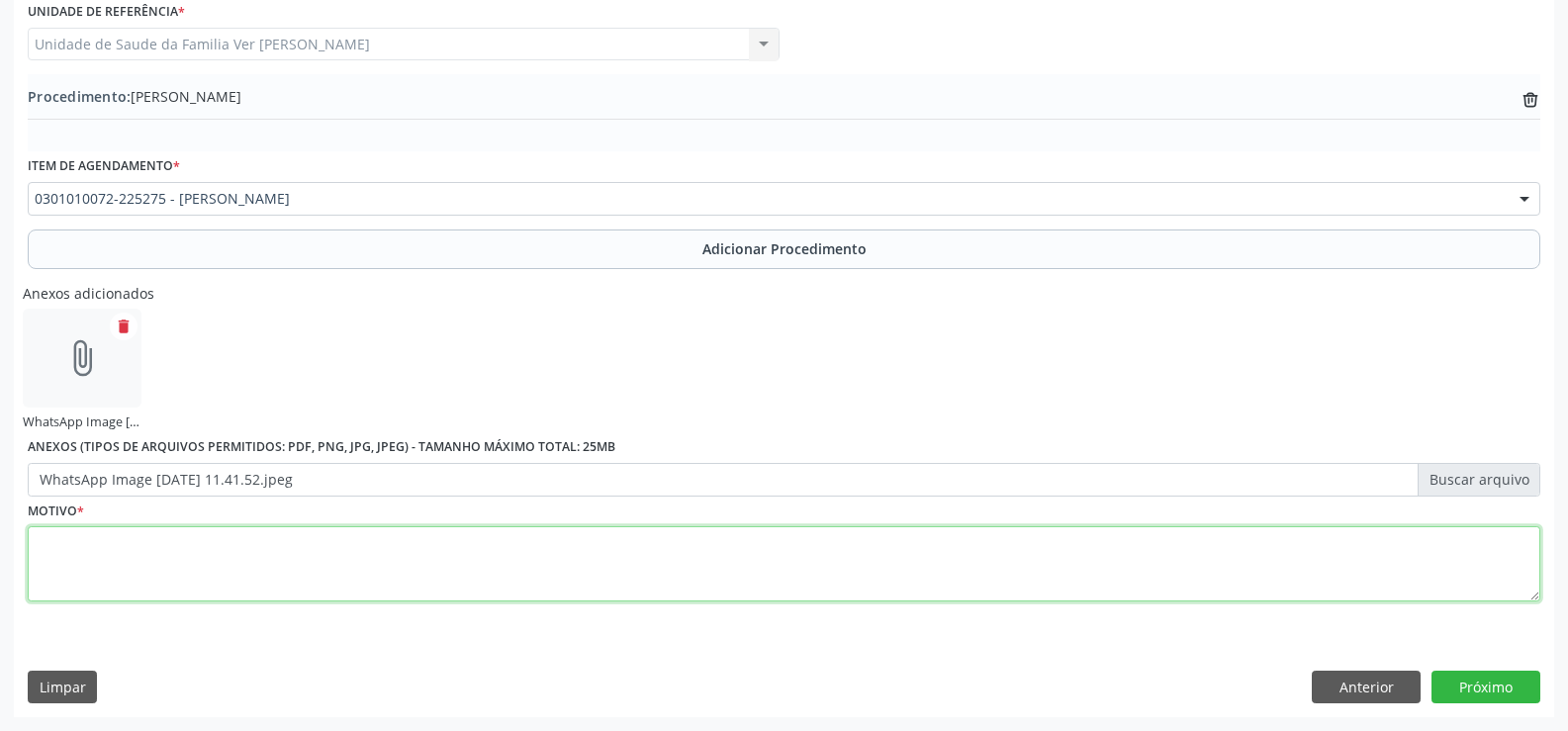
click at [117, 561] on textarea at bounding box center [784, 564] width 1512 height 75
type textarea "e"
type textarea "[MEDICAL_DATA]"
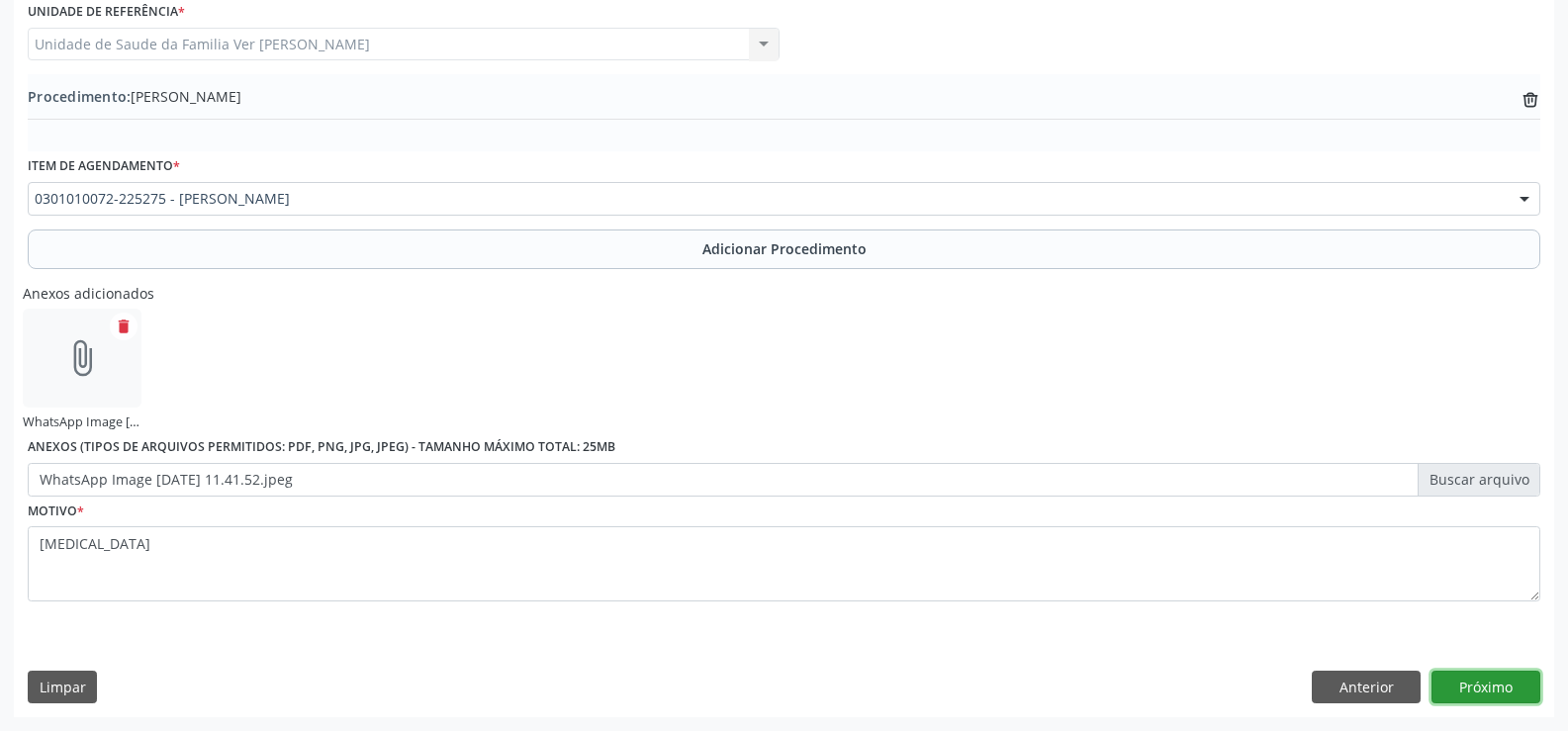
click at [1479, 687] on button "Próximo" at bounding box center [1487, 687] width 109 height 34
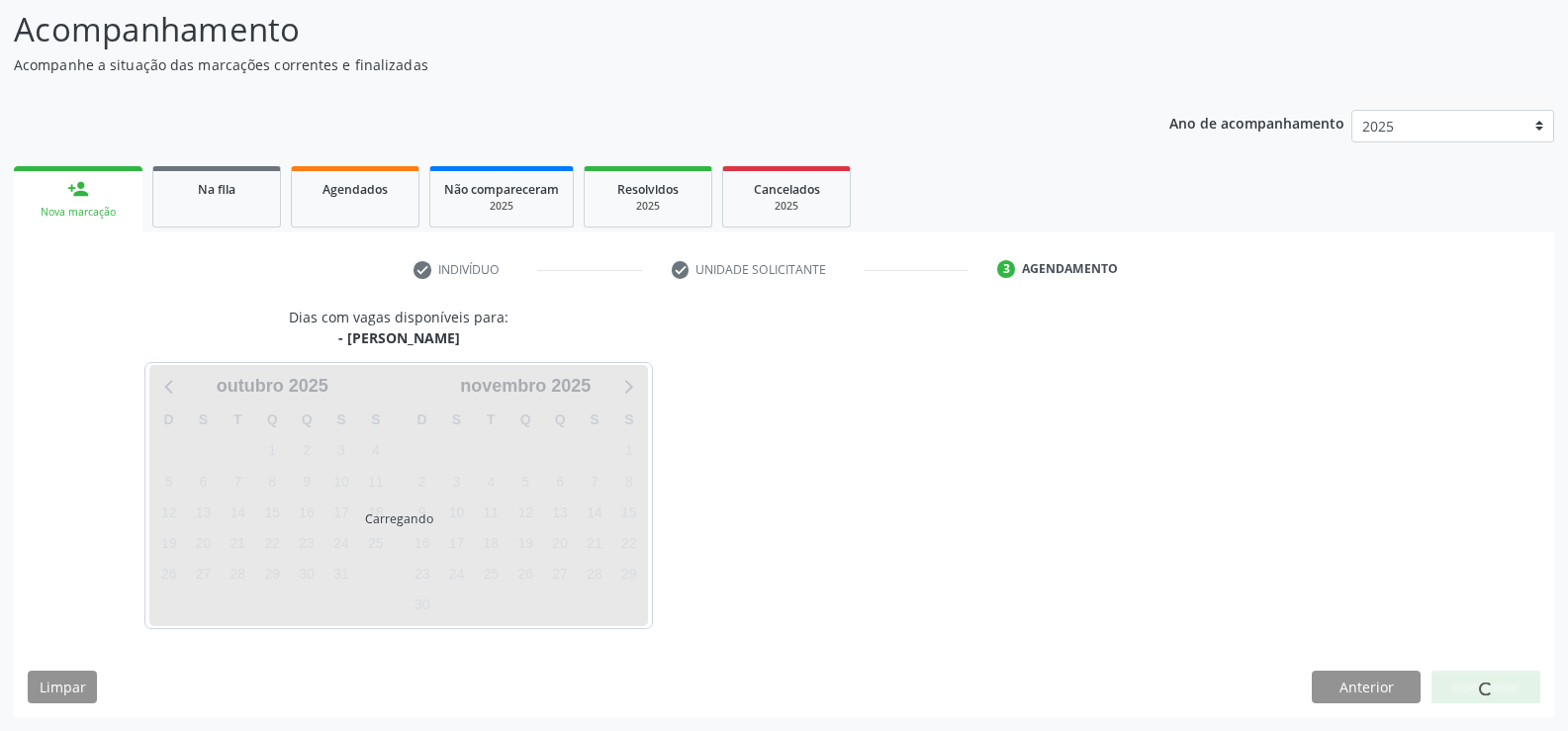
scroll to position [216, 0]
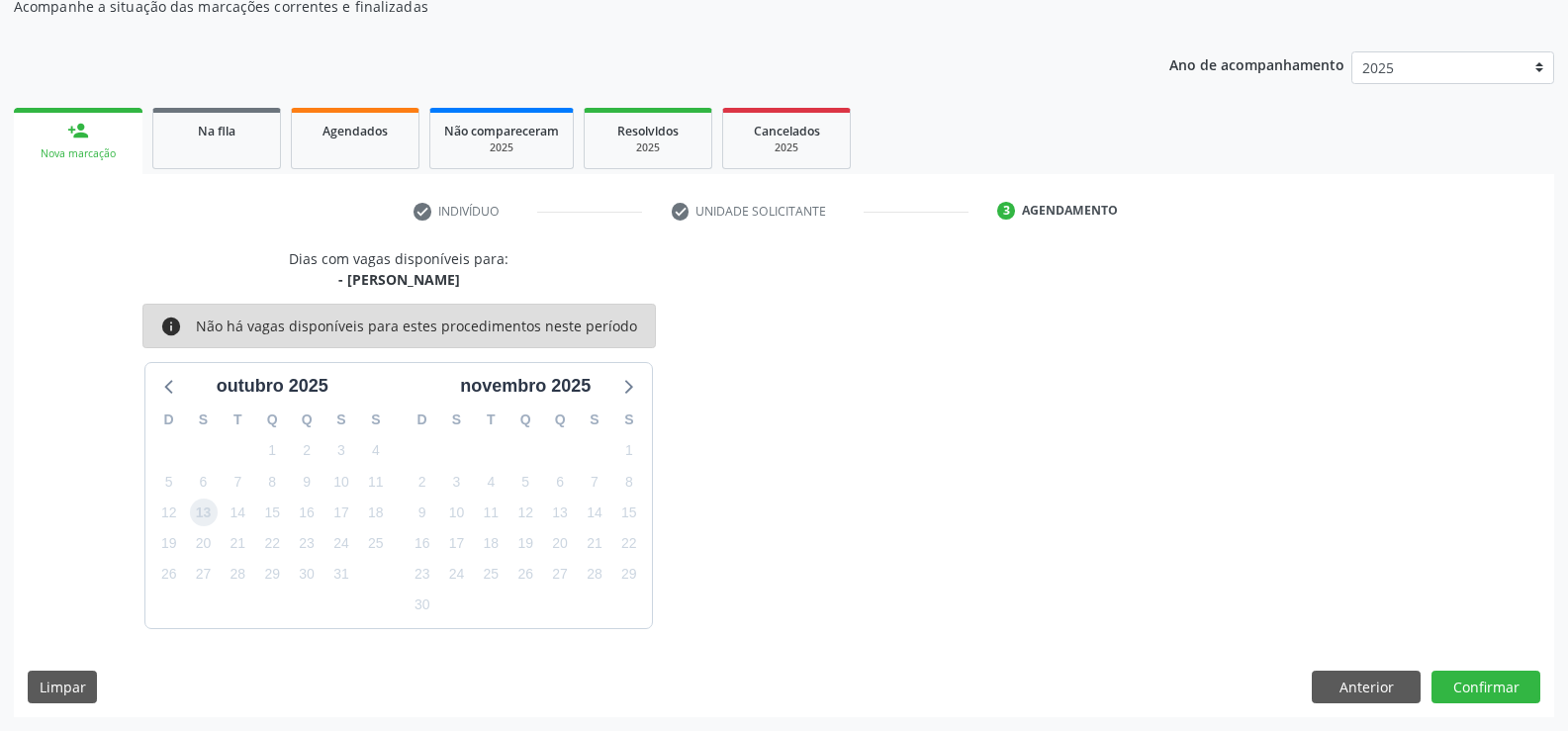
click at [205, 513] on span "13" at bounding box center [204, 512] width 28 height 28
click at [1491, 671] on button "Confirmar" at bounding box center [1487, 687] width 109 height 34
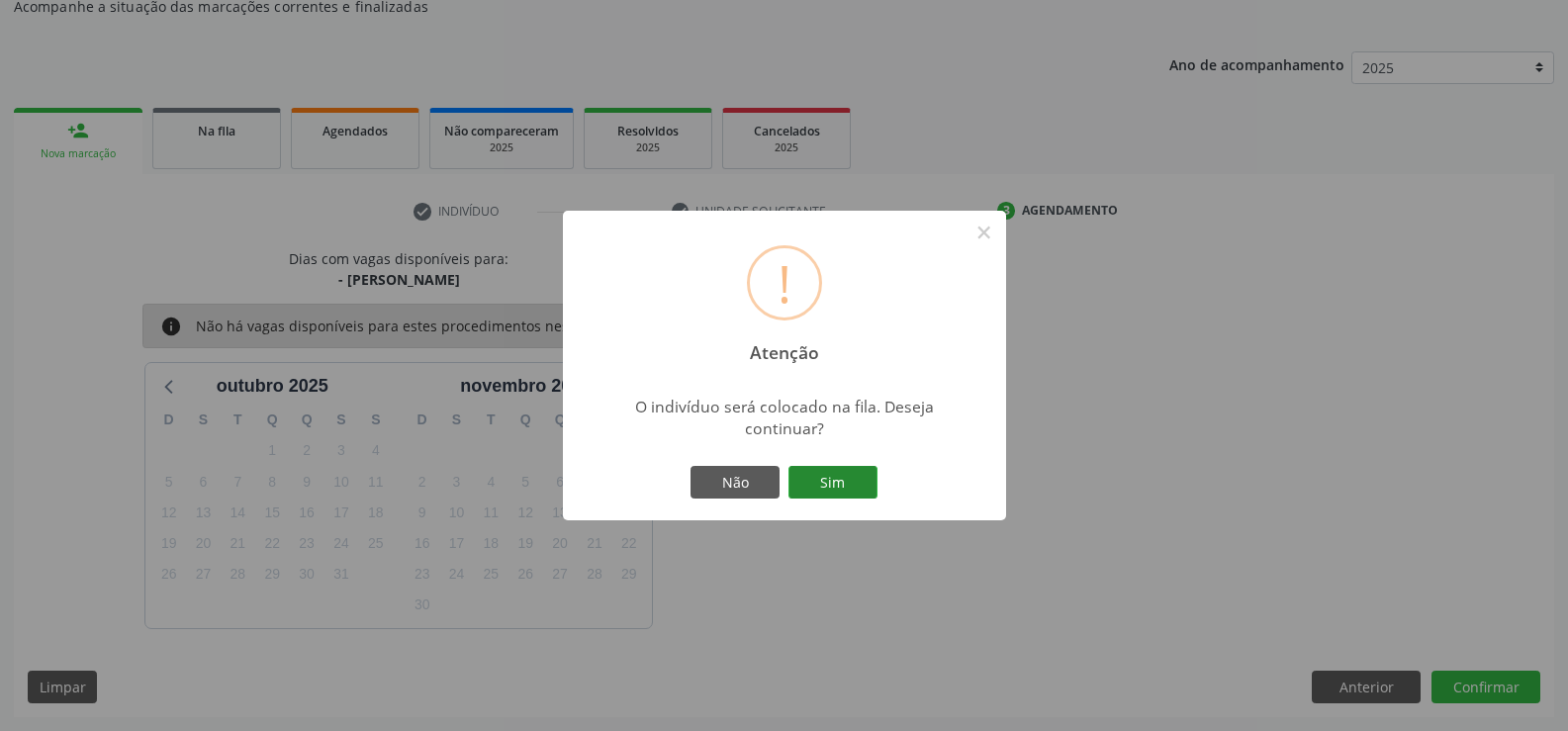
click at [838, 480] on button "Sim" at bounding box center [833, 483] width 89 height 34
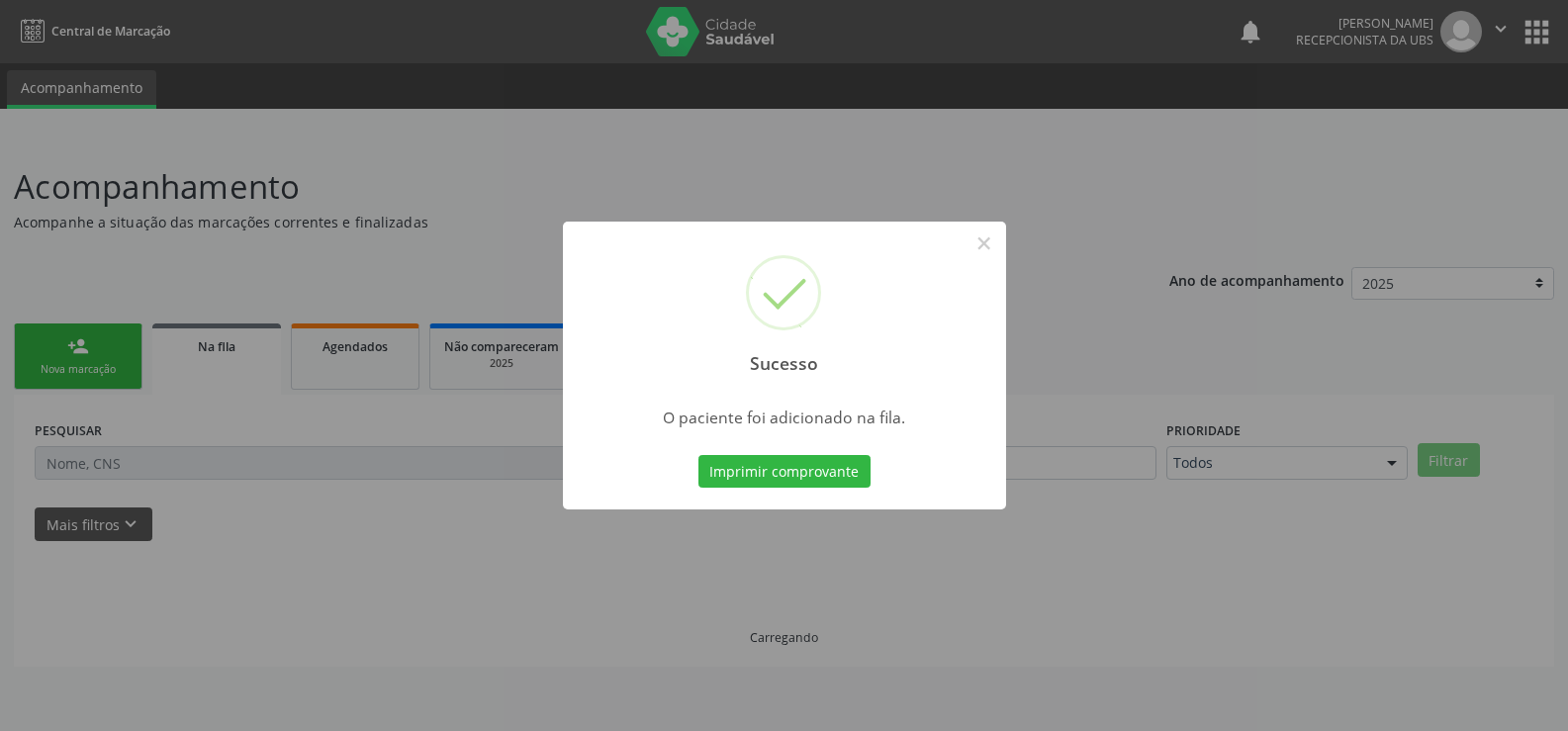
scroll to position [0, 0]
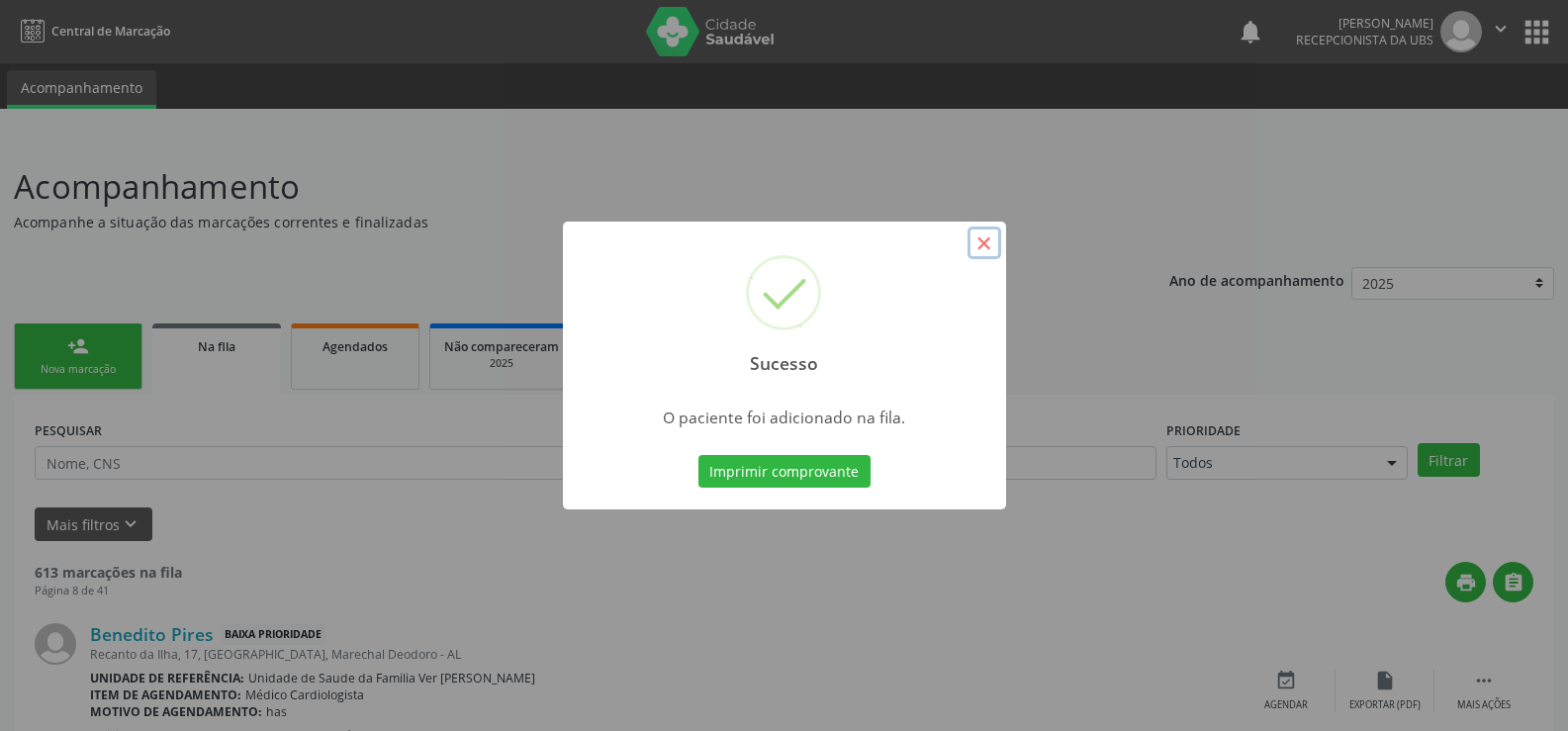
click at [983, 241] on button "×" at bounding box center [985, 243] width 34 height 34
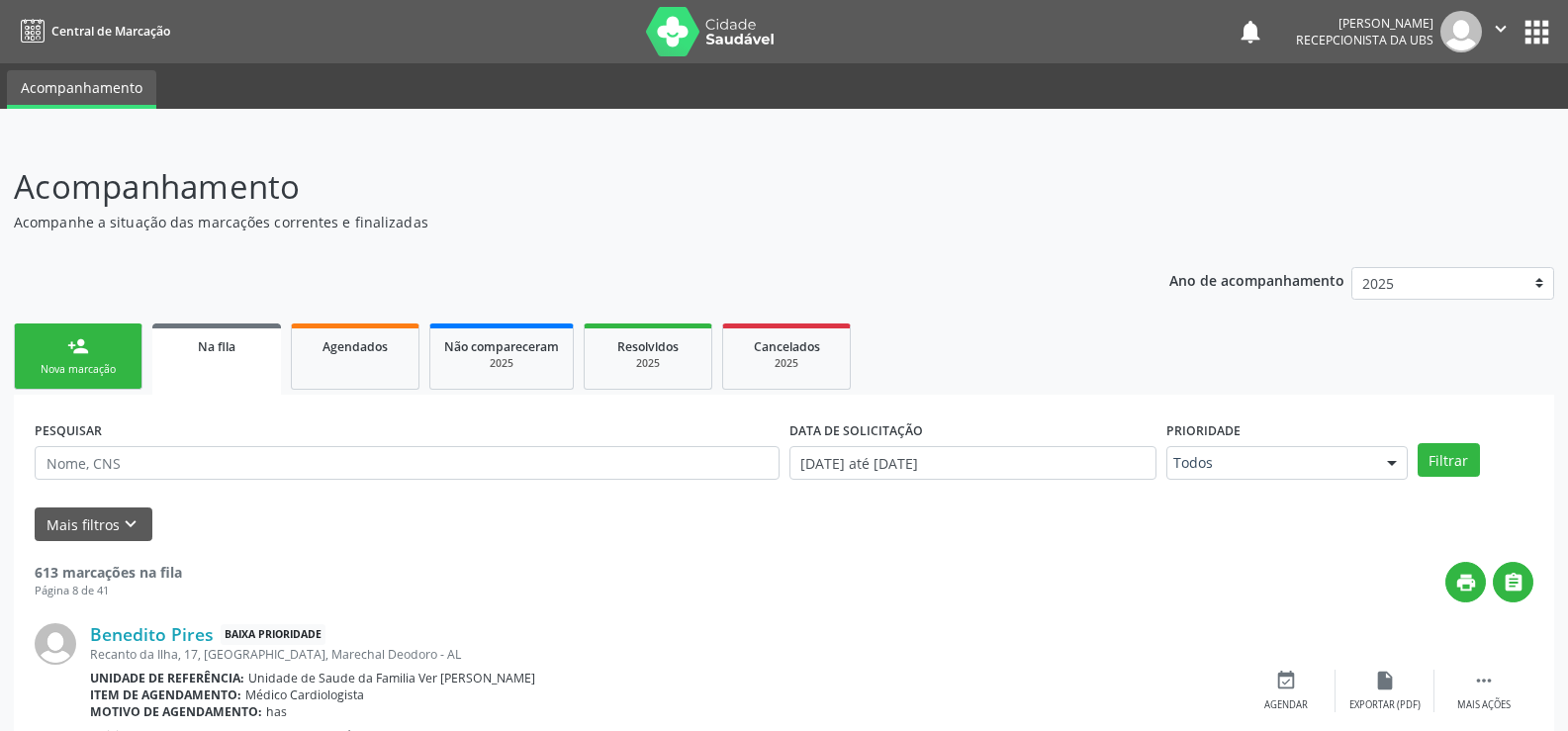
click at [109, 369] on div "Nova marcação" at bounding box center [78, 368] width 99 height 15
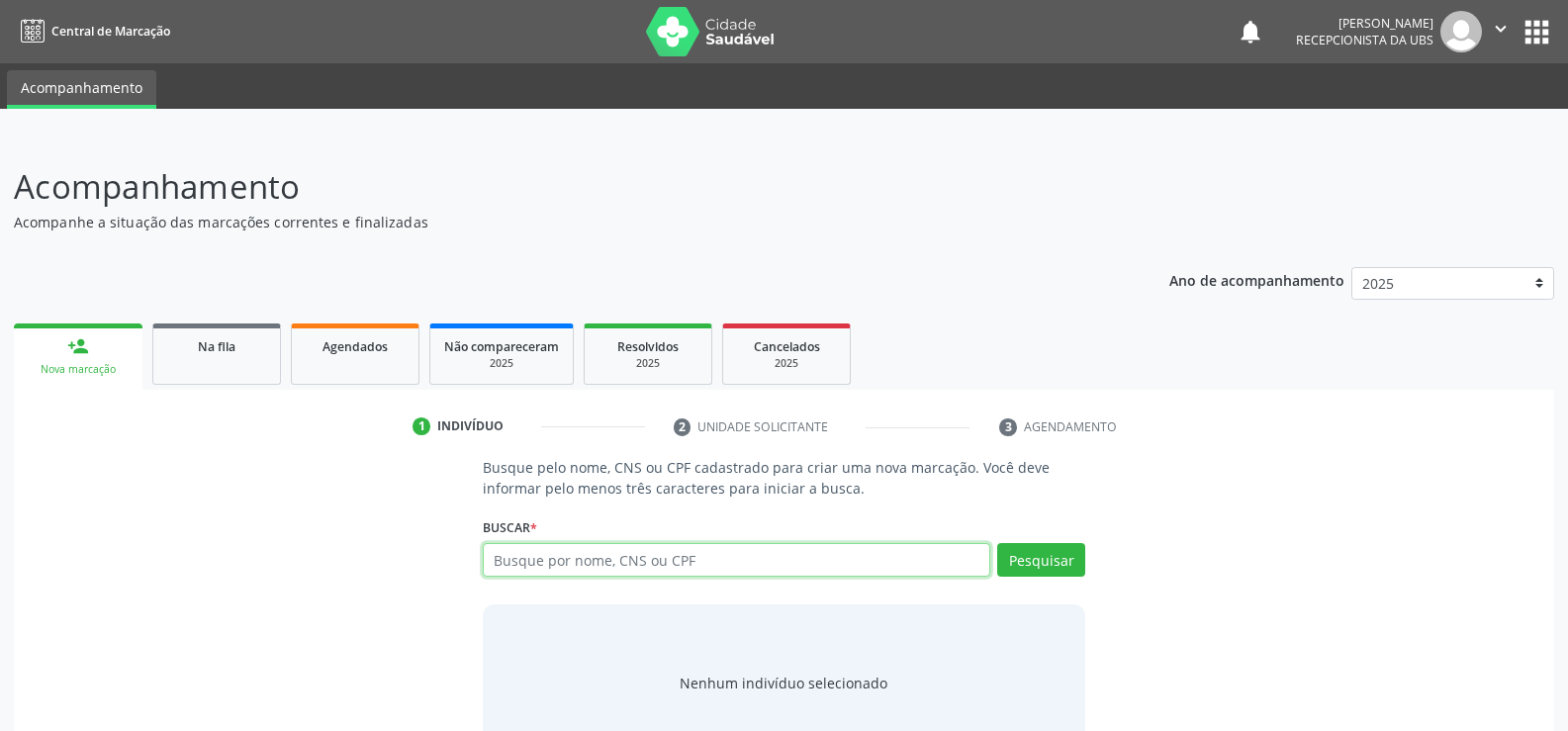
click at [521, 561] on input "text" at bounding box center [736, 560] width 508 height 34
click at [529, 560] on input "text" at bounding box center [736, 560] width 508 height 34
type input "07587186409"
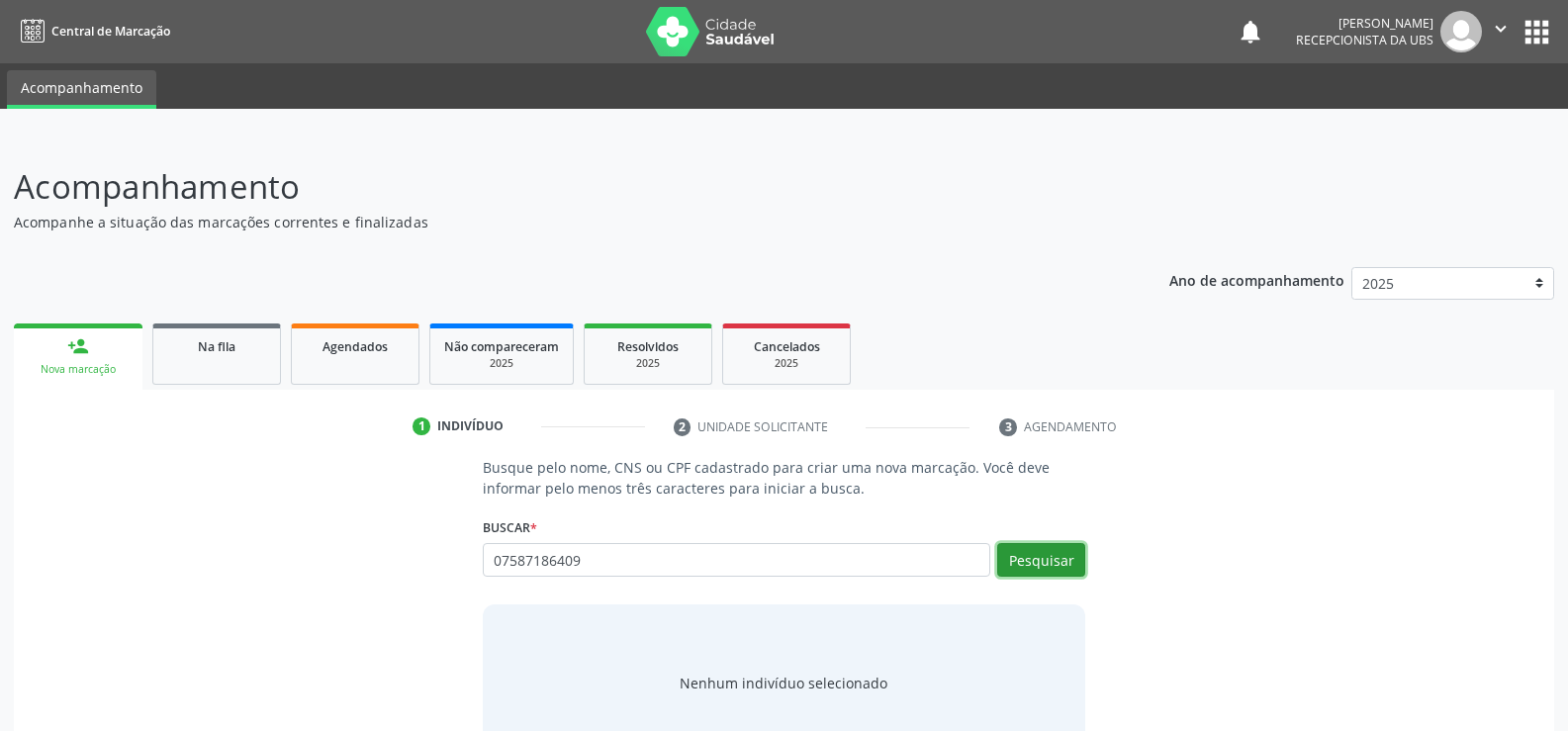
click at [1059, 563] on button "Pesquisar" at bounding box center [1041, 560] width 88 height 34
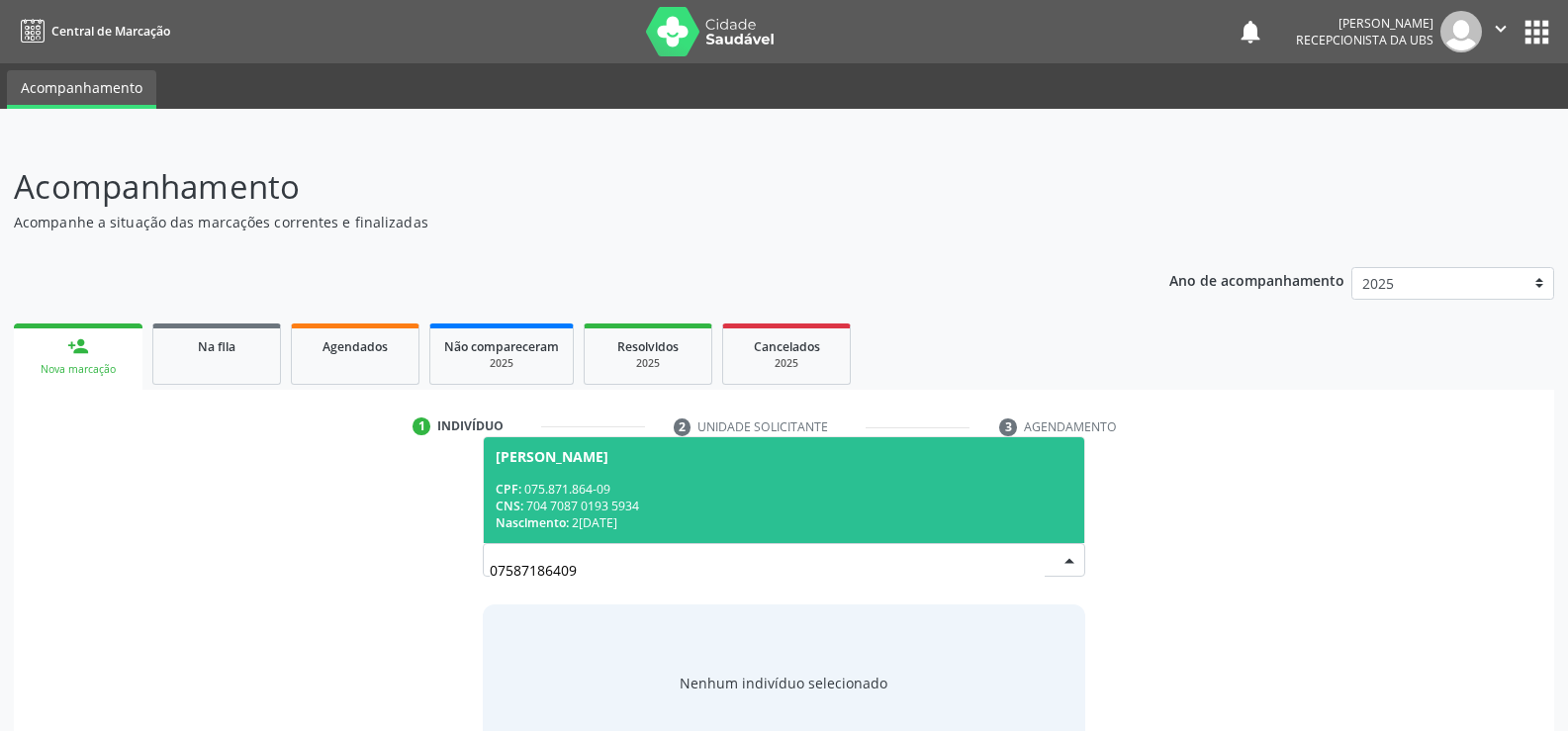
click at [600, 498] on div "CNS: 704 7087 0193 5934" at bounding box center [784, 506] width 576 height 17
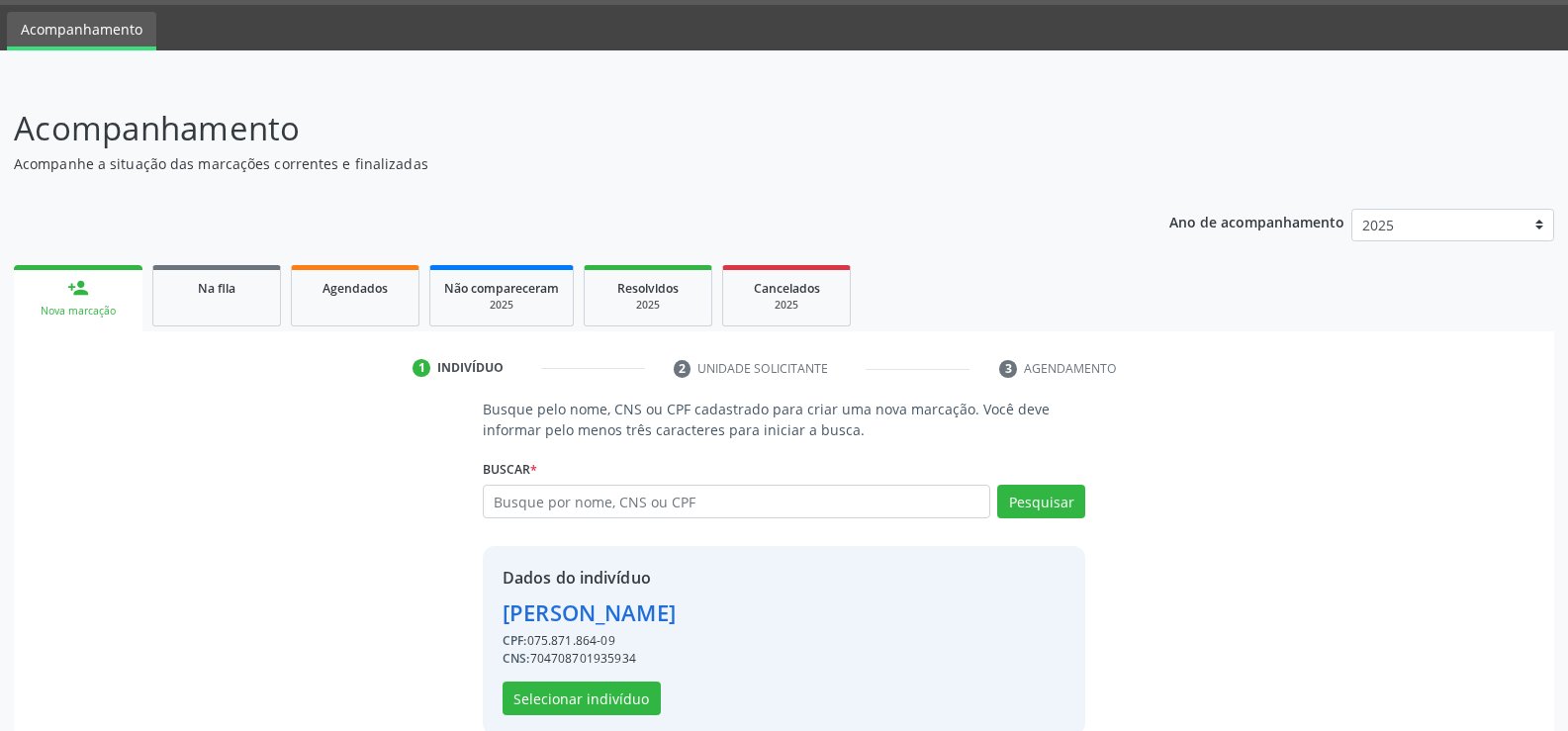
scroll to position [90, 0]
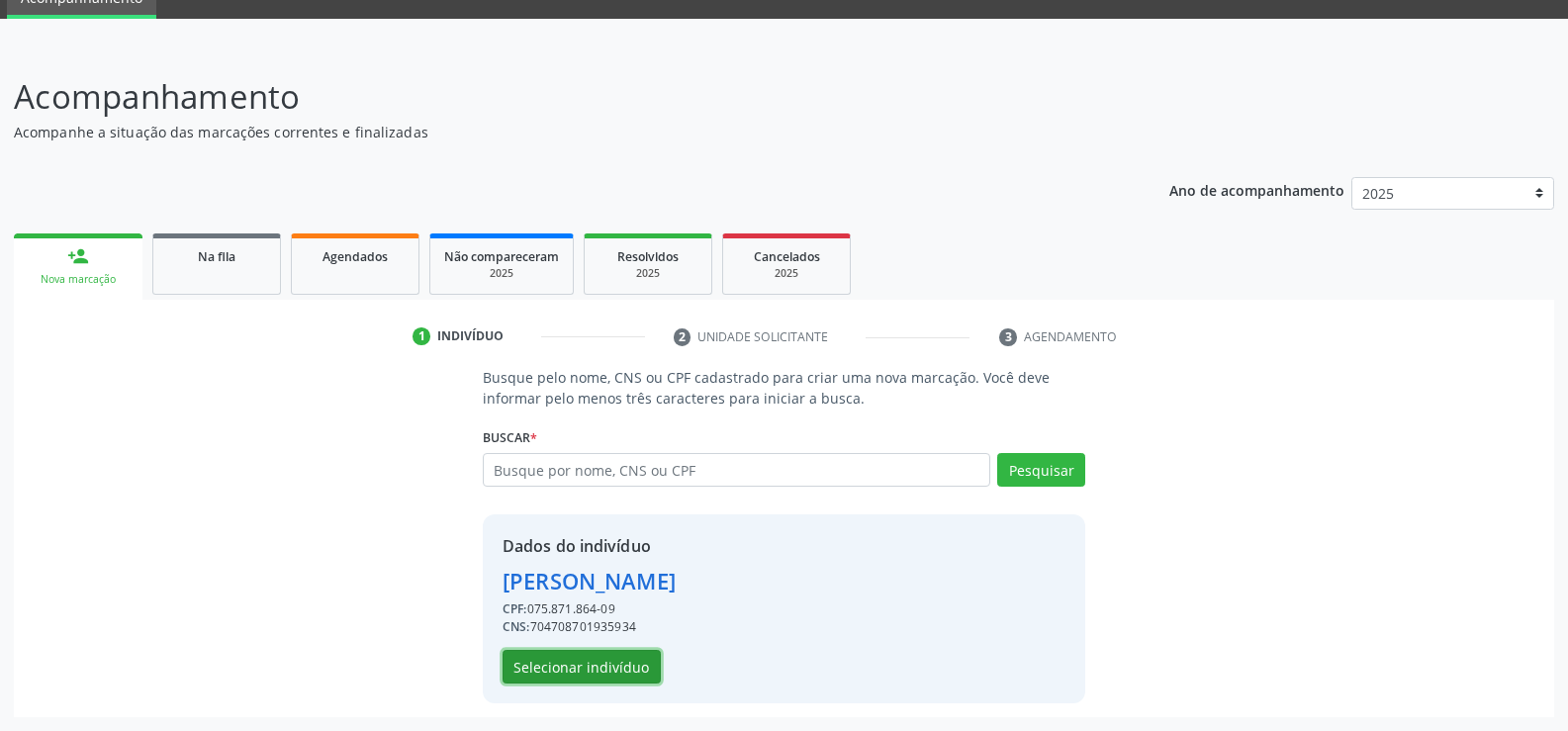
click at [609, 670] on button "Selecionar indivíduo" at bounding box center [581, 666] width 158 height 34
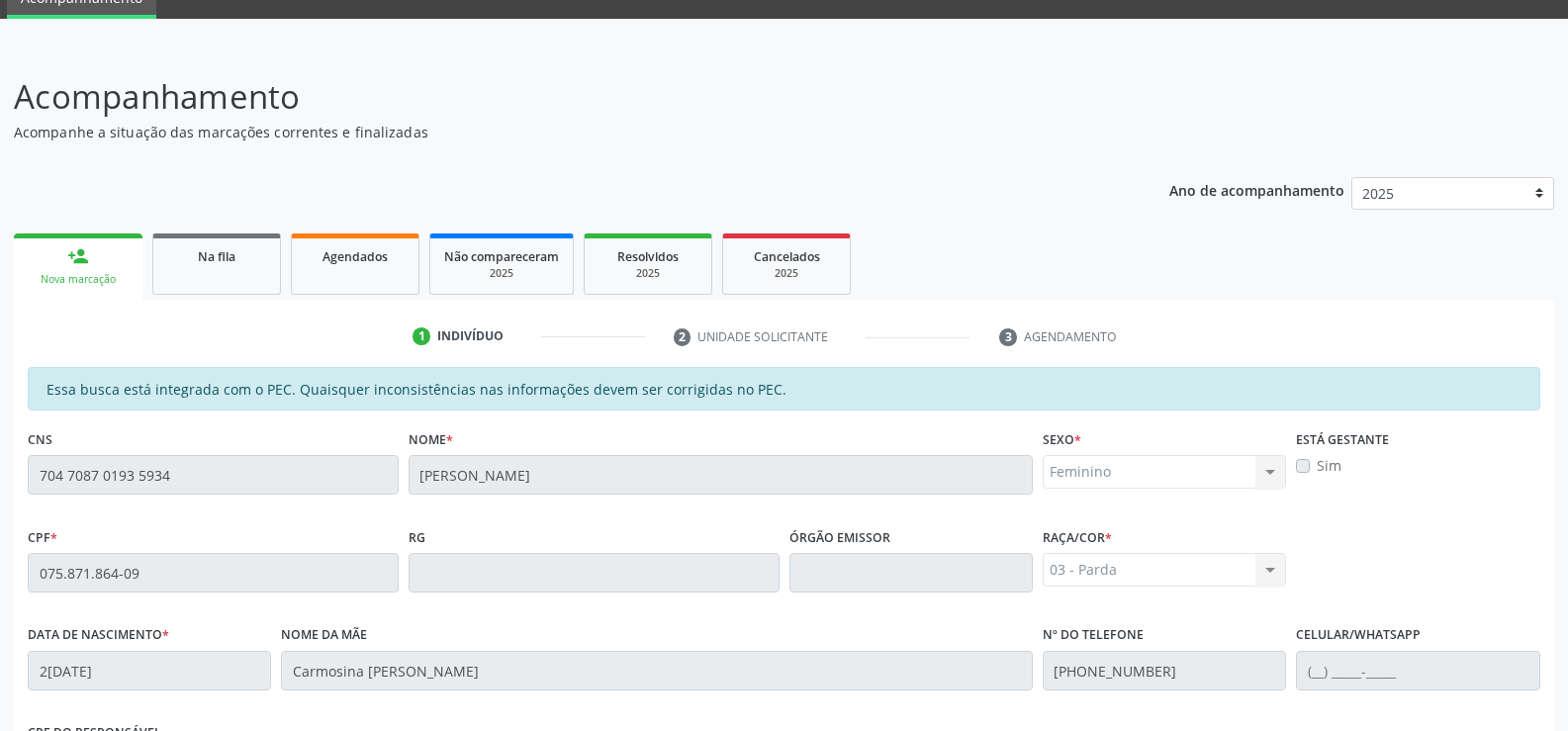
scroll to position [426, 0]
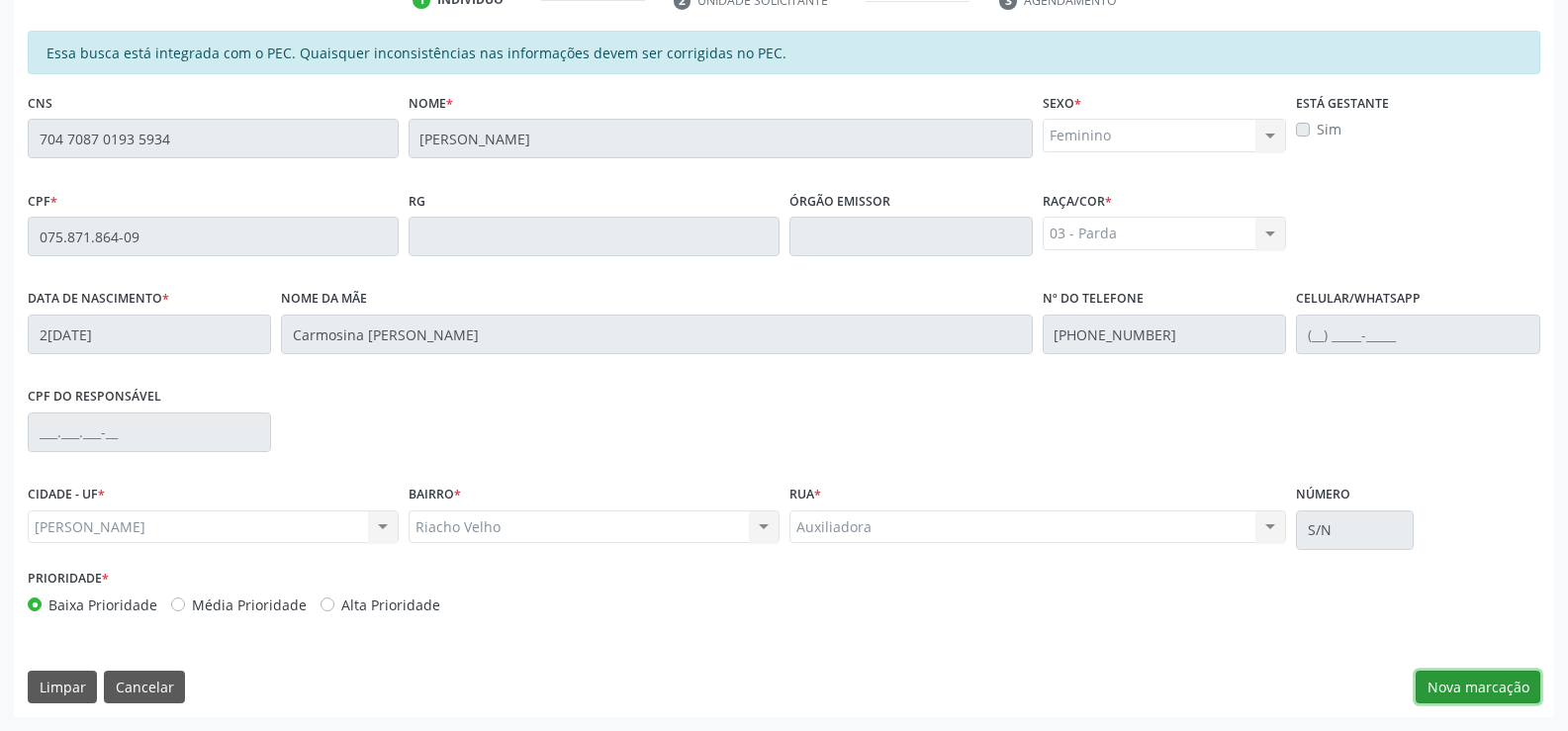
click at [1462, 688] on button "Nova marcação" at bounding box center [1478, 687] width 124 height 34
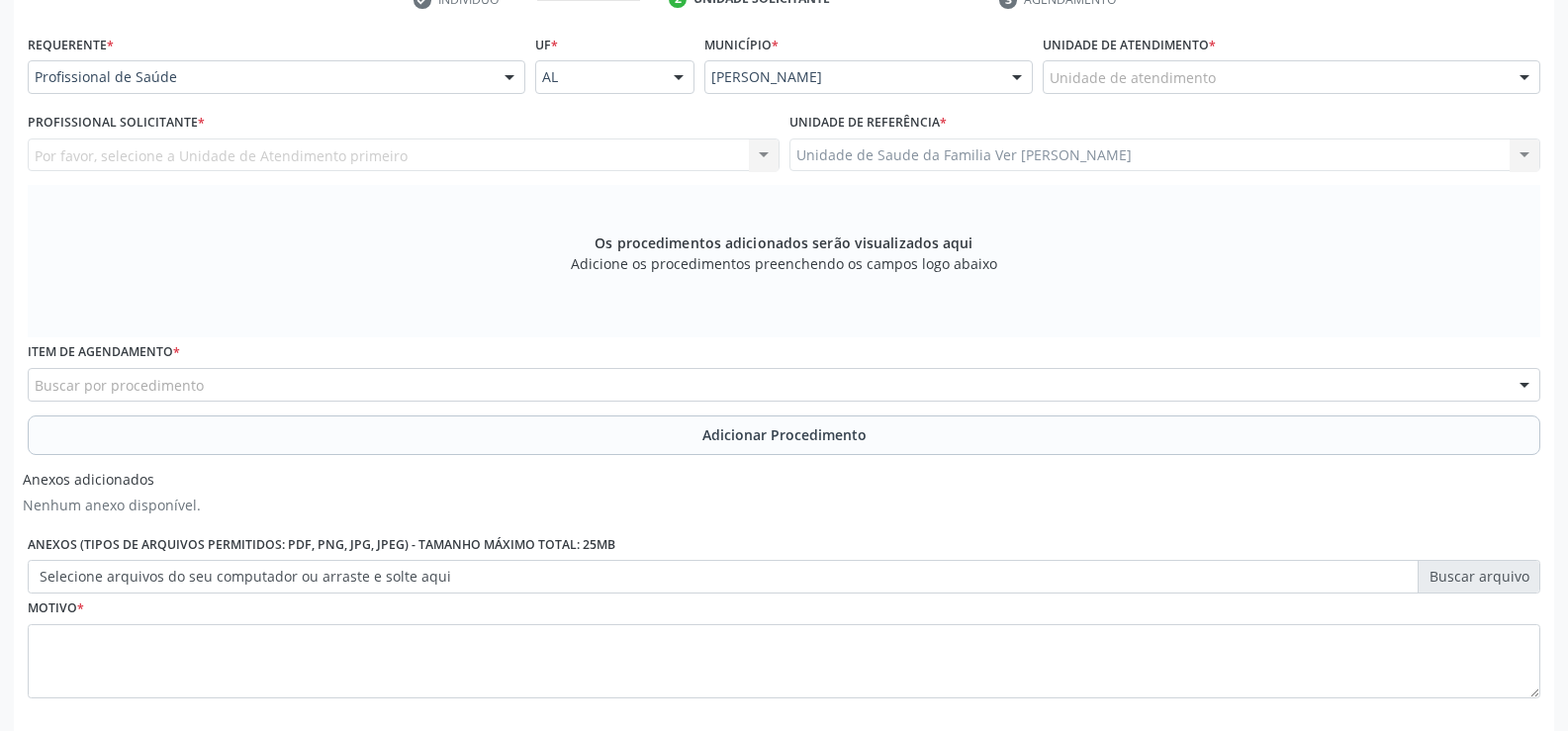
scroll to position [329, 0]
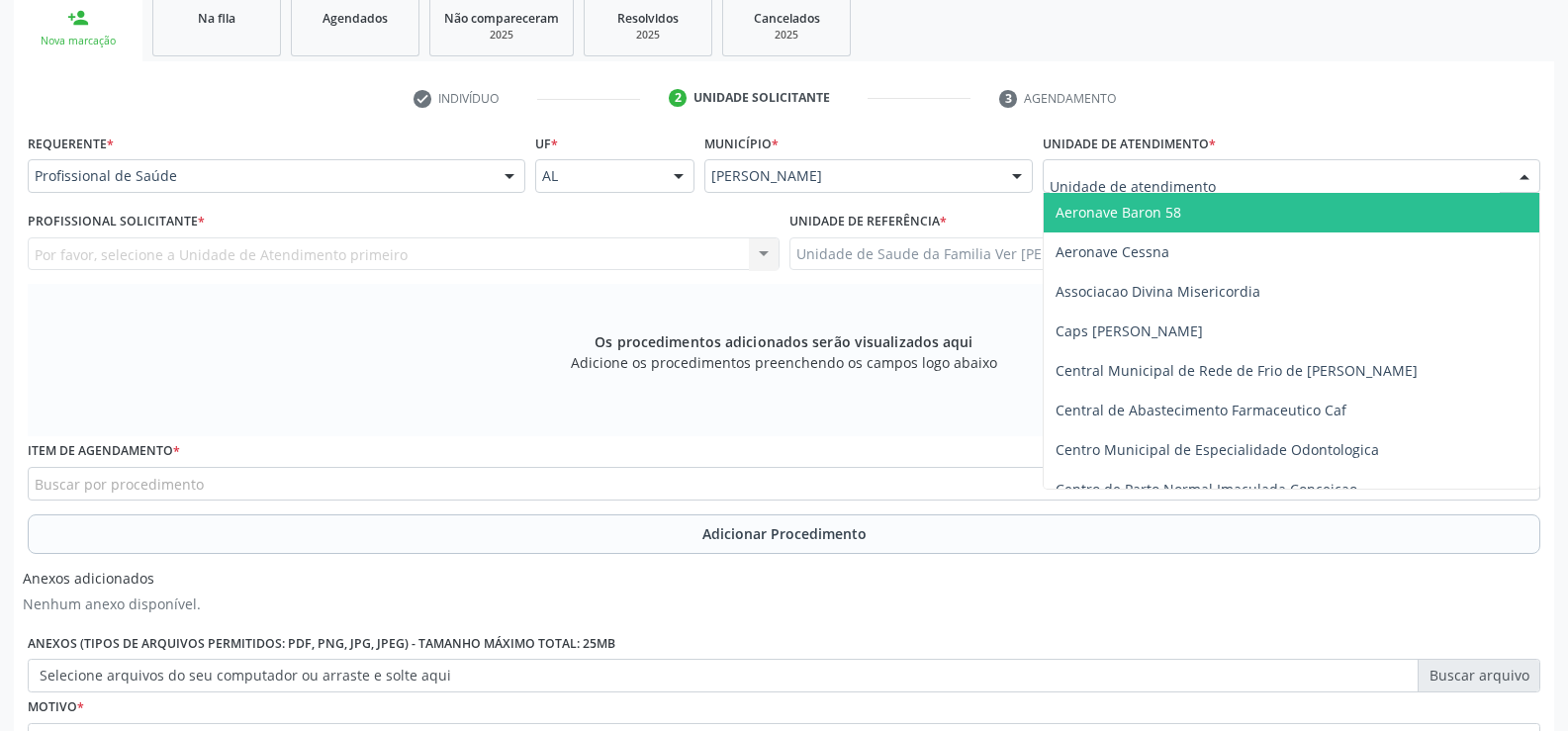
click at [1525, 179] on div at bounding box center [1524, 177] width 30 height 34
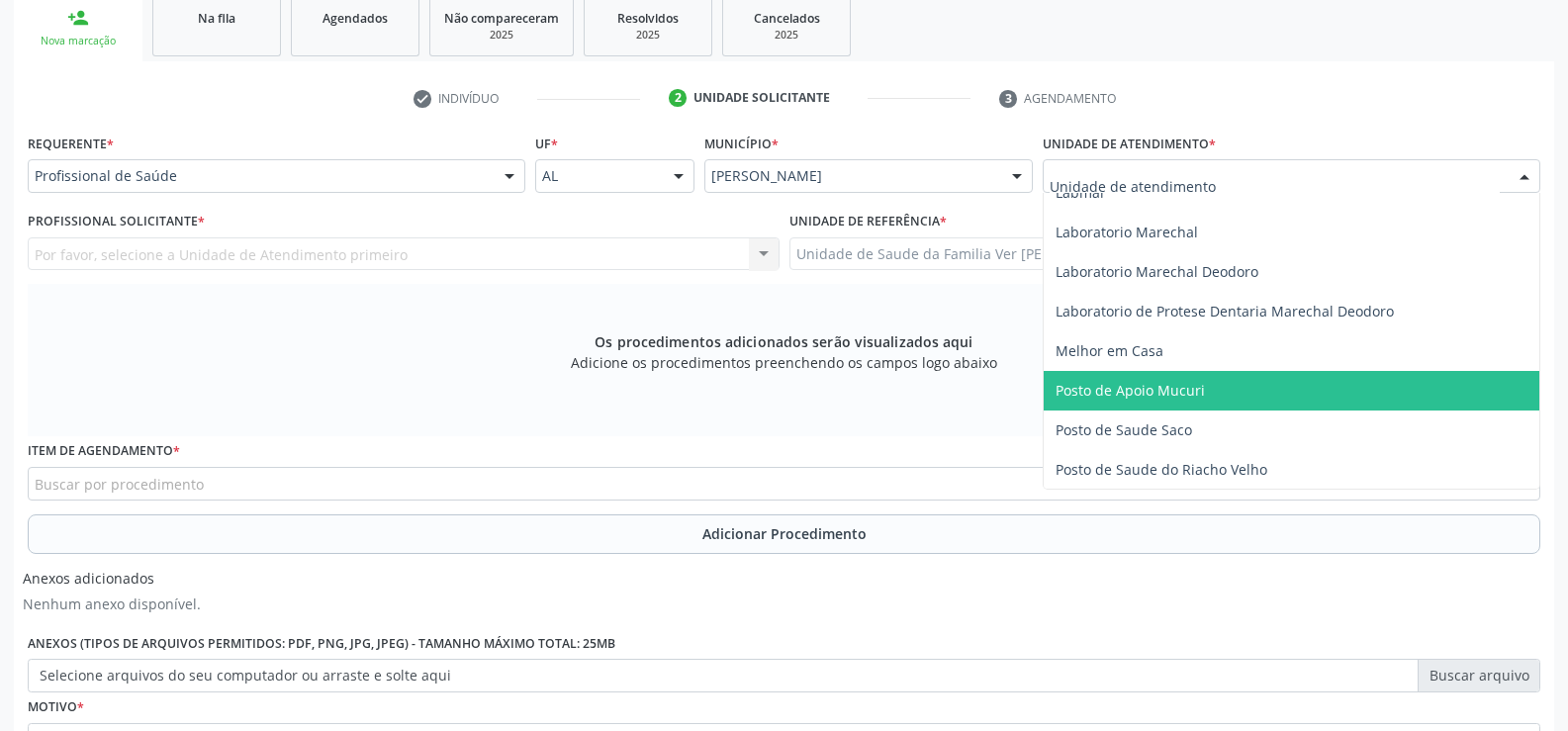
scroll to position [791, 0]
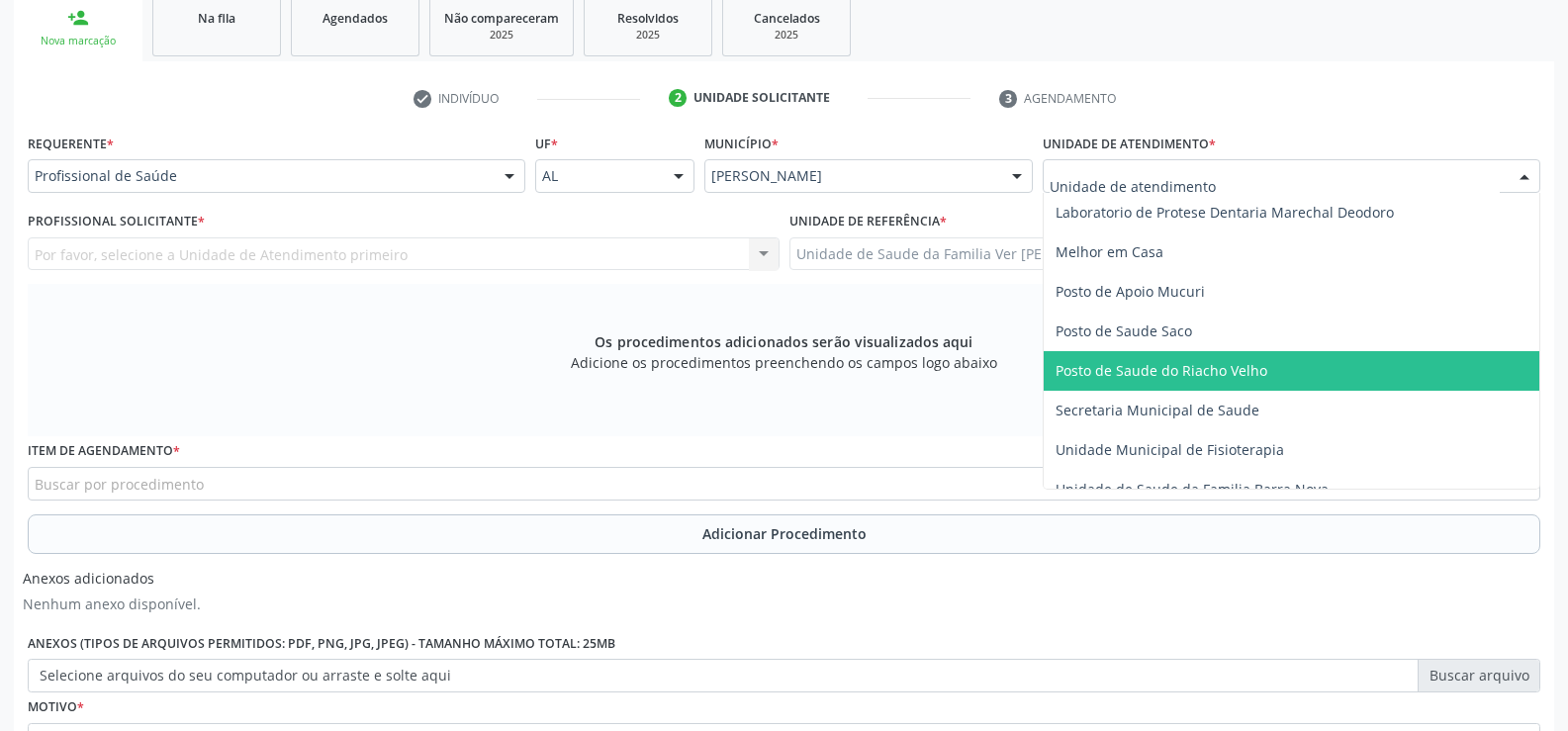
click at [1242, 366] on span "Posto de Saude do Riacho Velho" at bounding box center [1161, 369] width 212 height 19
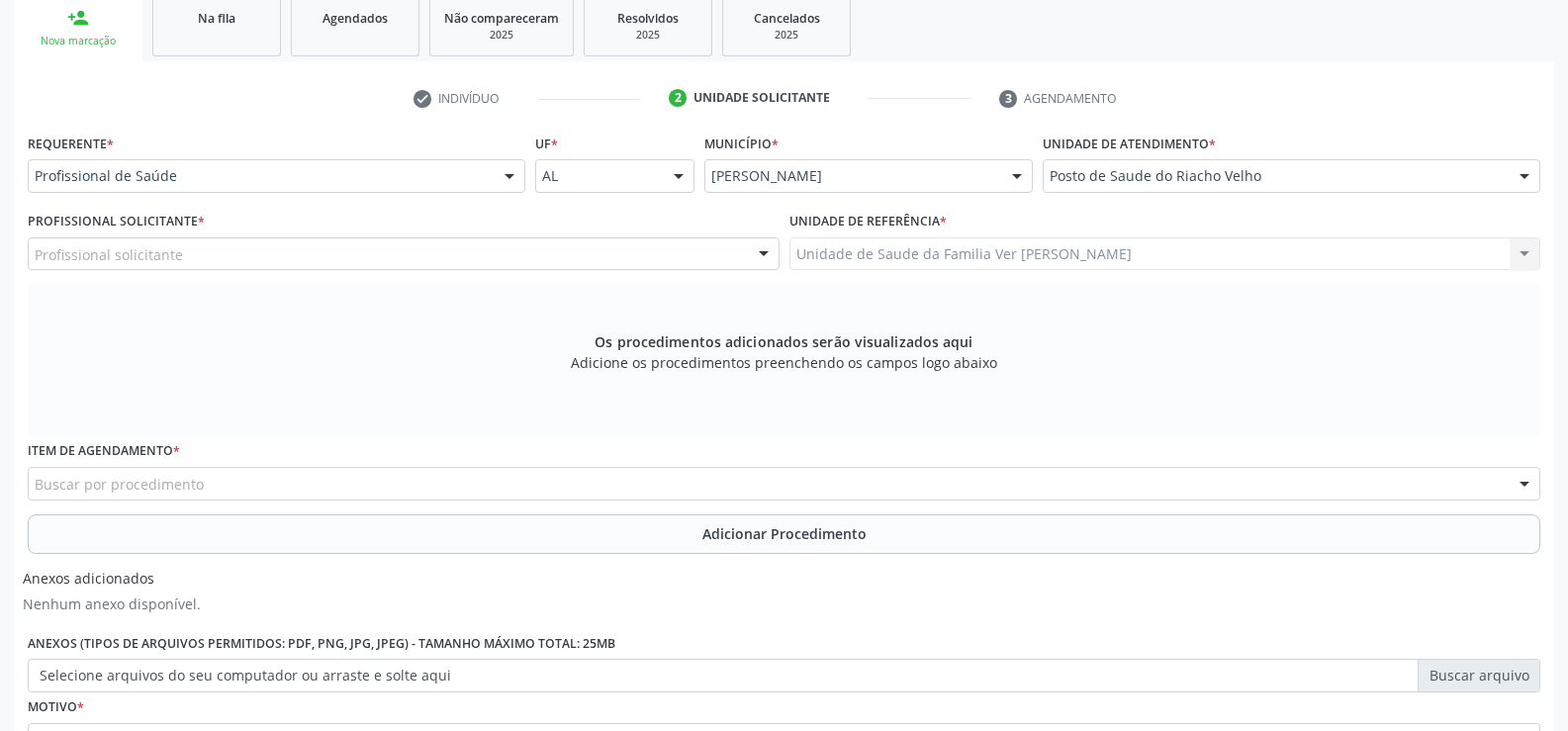
click at [508, 175] on div at bounding box center [510, 177] width 30 height 34
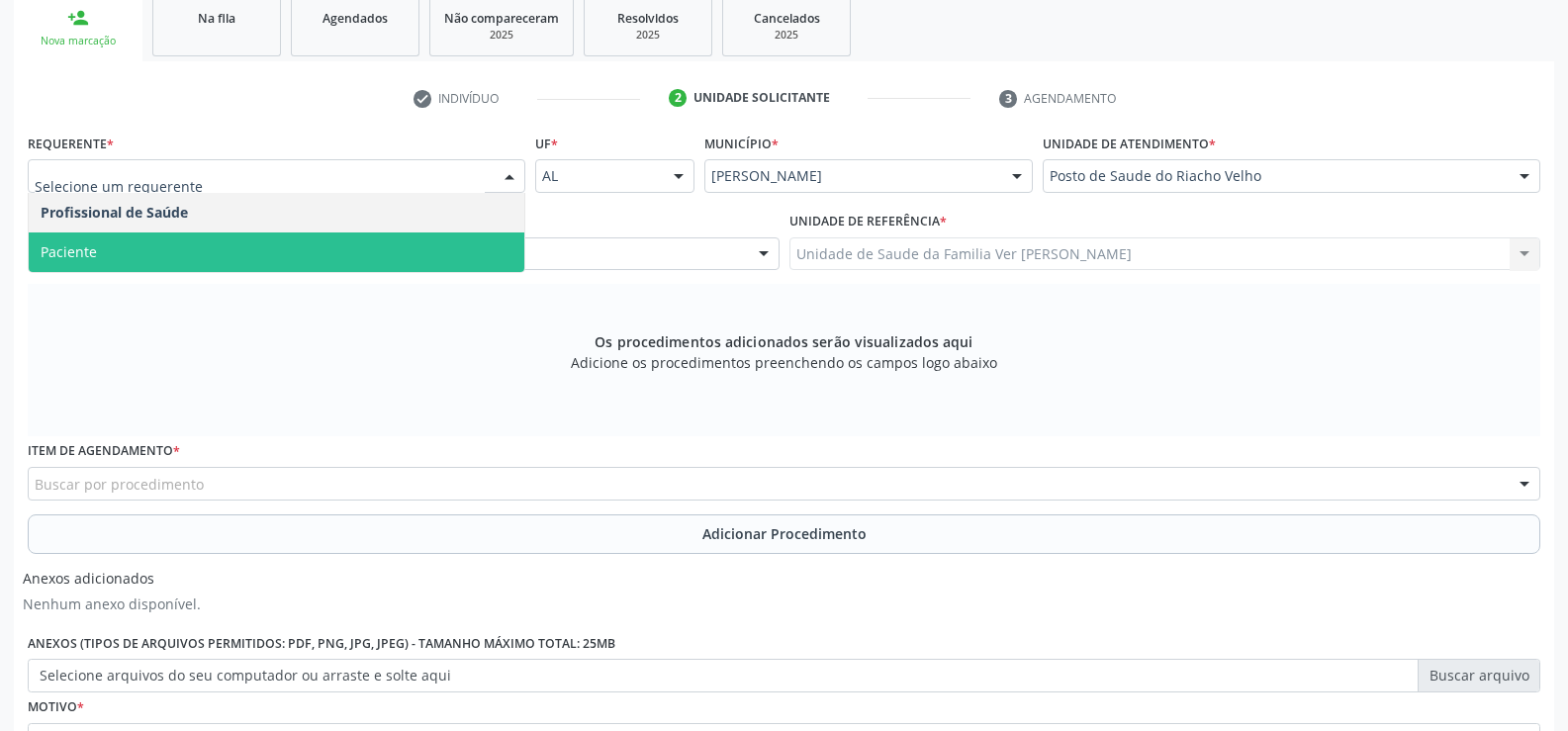
click at [339, 240] on span "Paciente" at bounding box center [276, 252] width 496 height 40
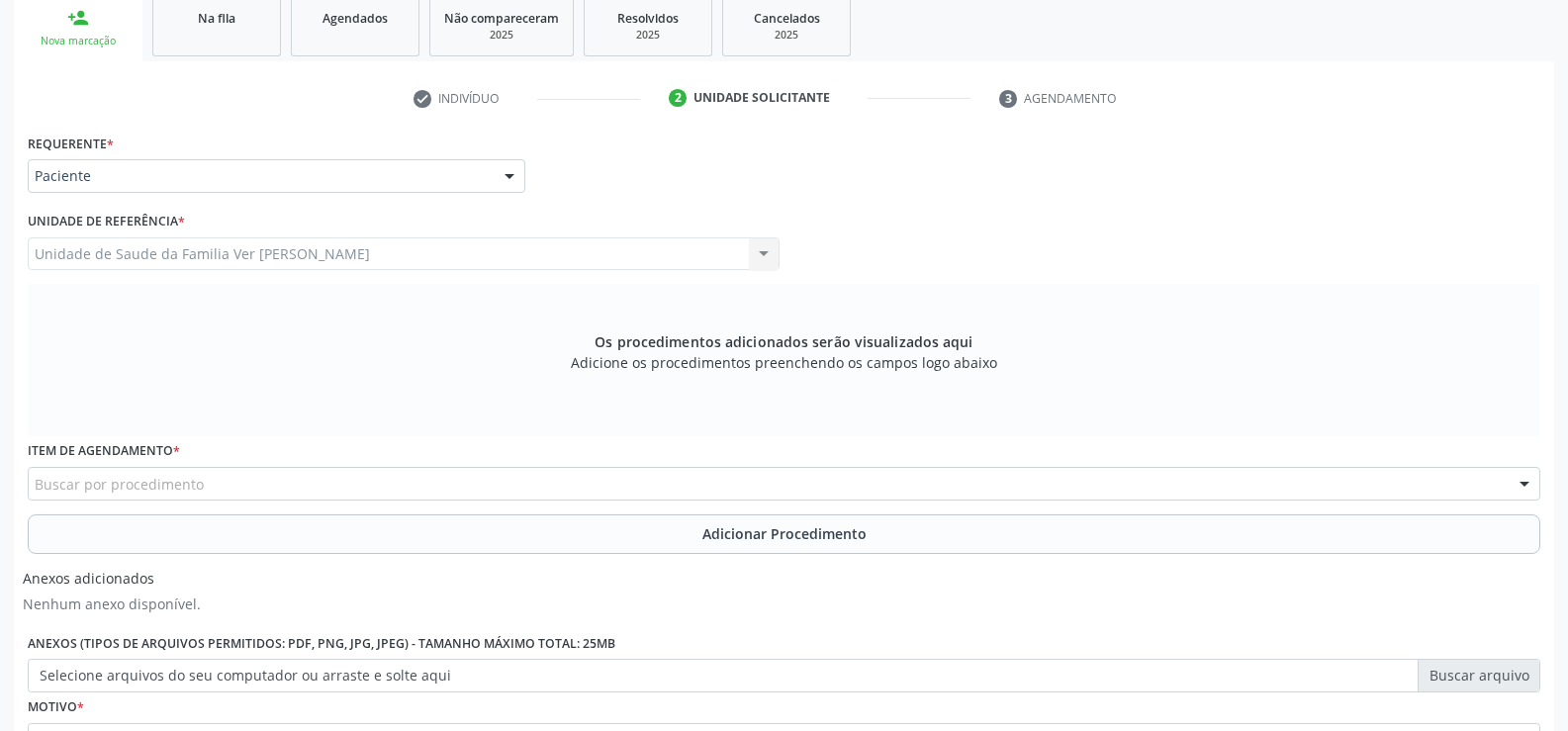
scroll to position [427, 0]
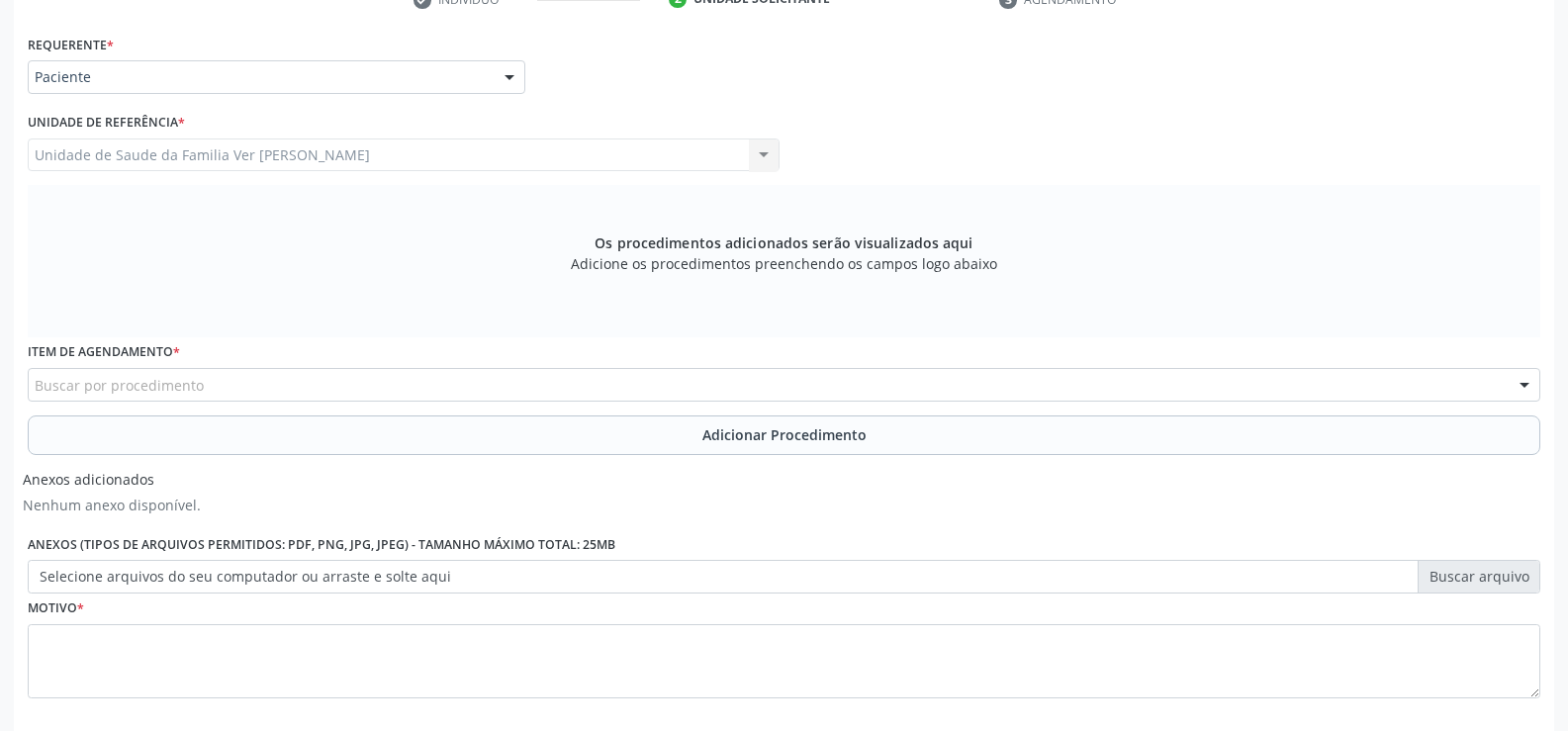
click at [765, 155] on div "Unidade de Saude da Familia Ver [PERSON_NAME] Unidade de Saude da Familia Ver […" at bounding box center [403, 155] width 752 height 34
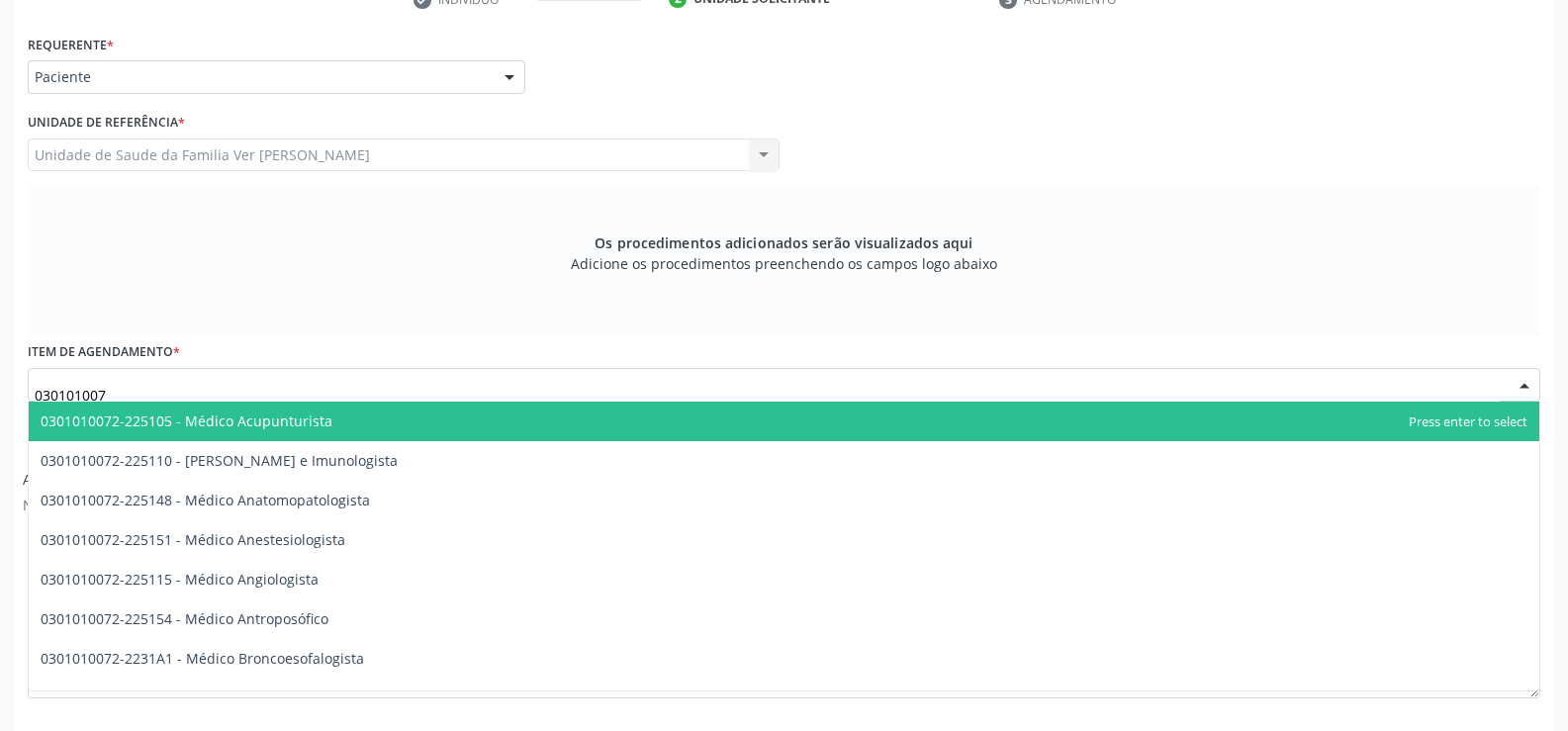
type input "0301010072"
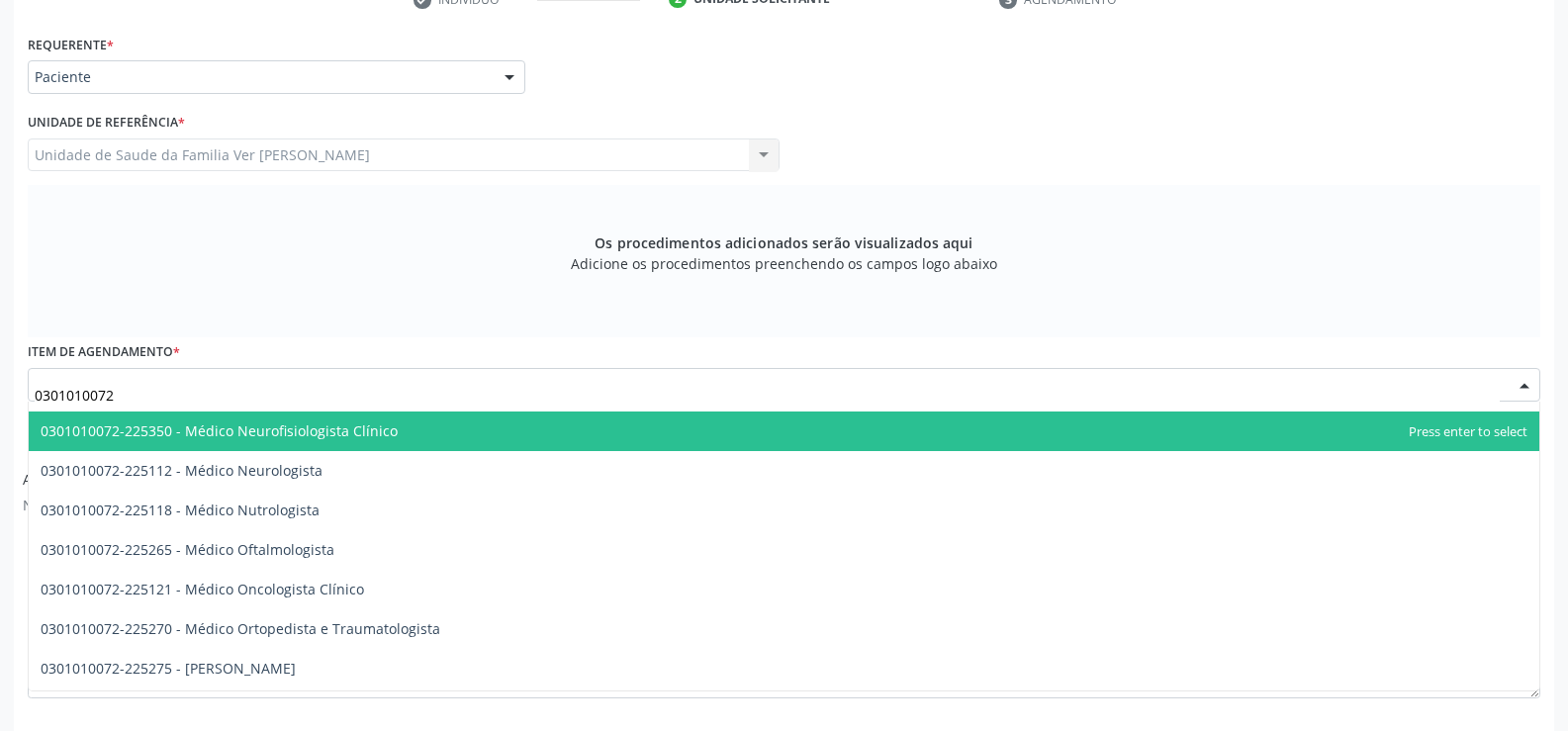
scroll to position [1582, 0]
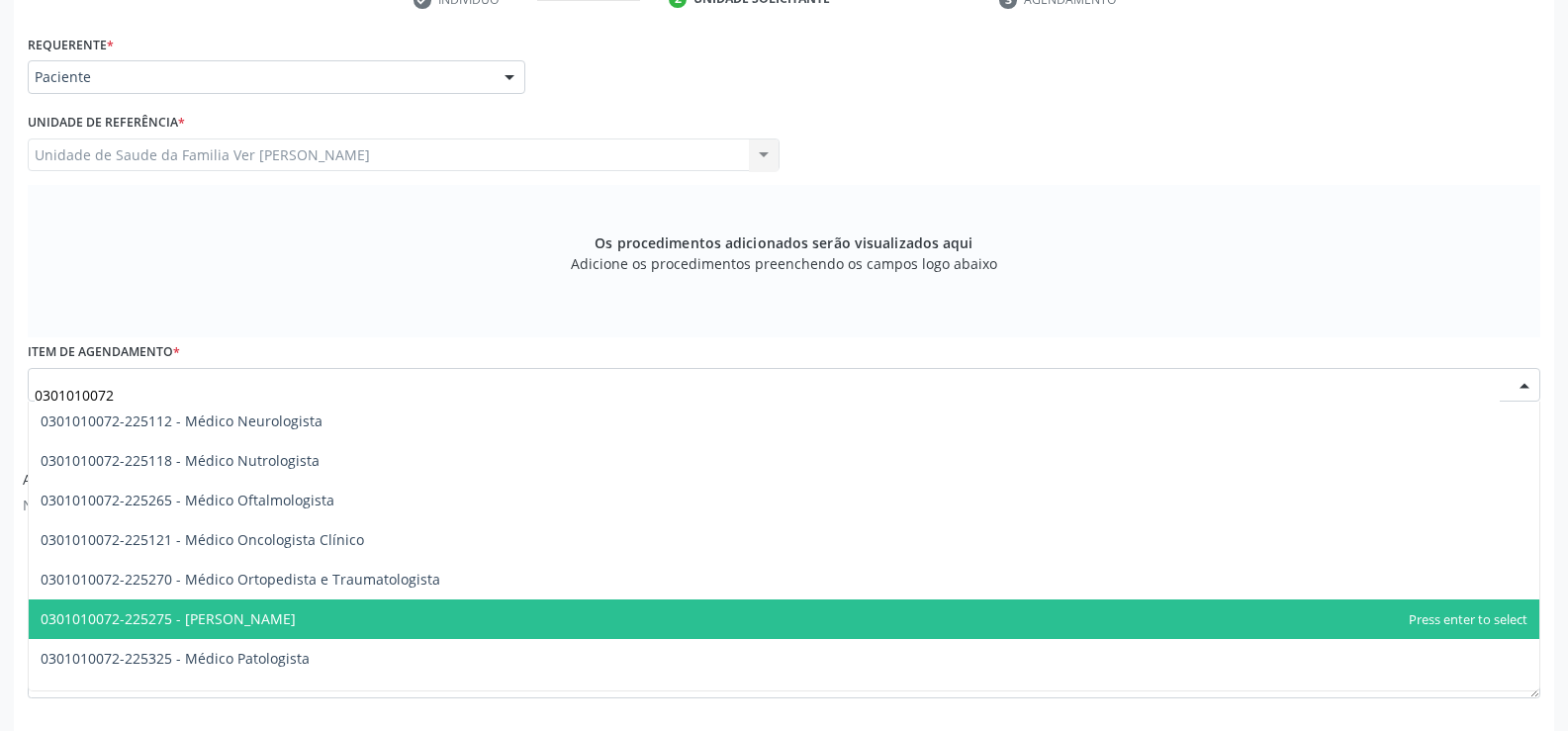
click at [296, 615] on span "0301010072-225275 - [PERSON_NAME]" at bounding box center [168, 618] width 255 height 19
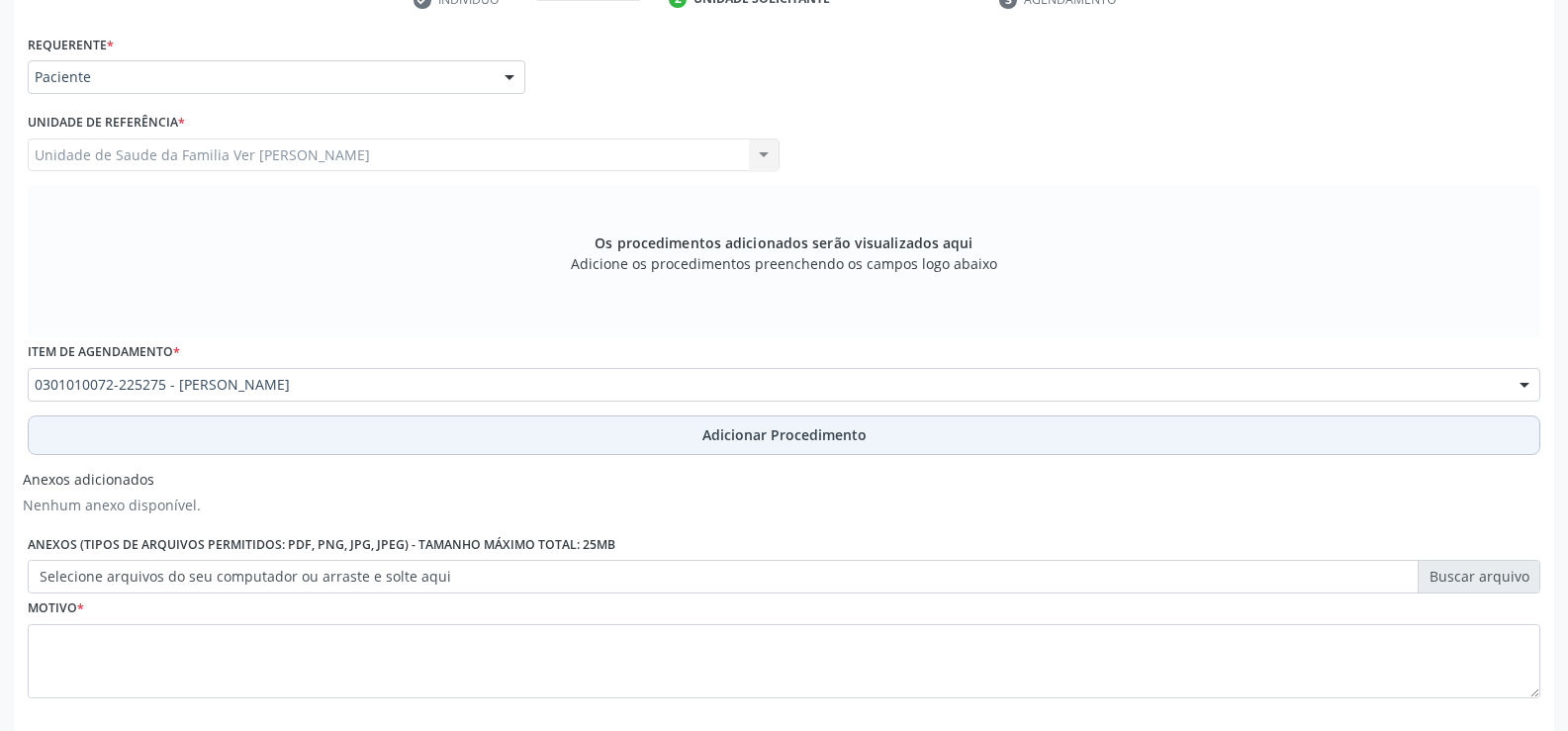
click at [802, 437] on span "Adicionar Procedimento" at bounding box center [784, 434] width 164 height 21
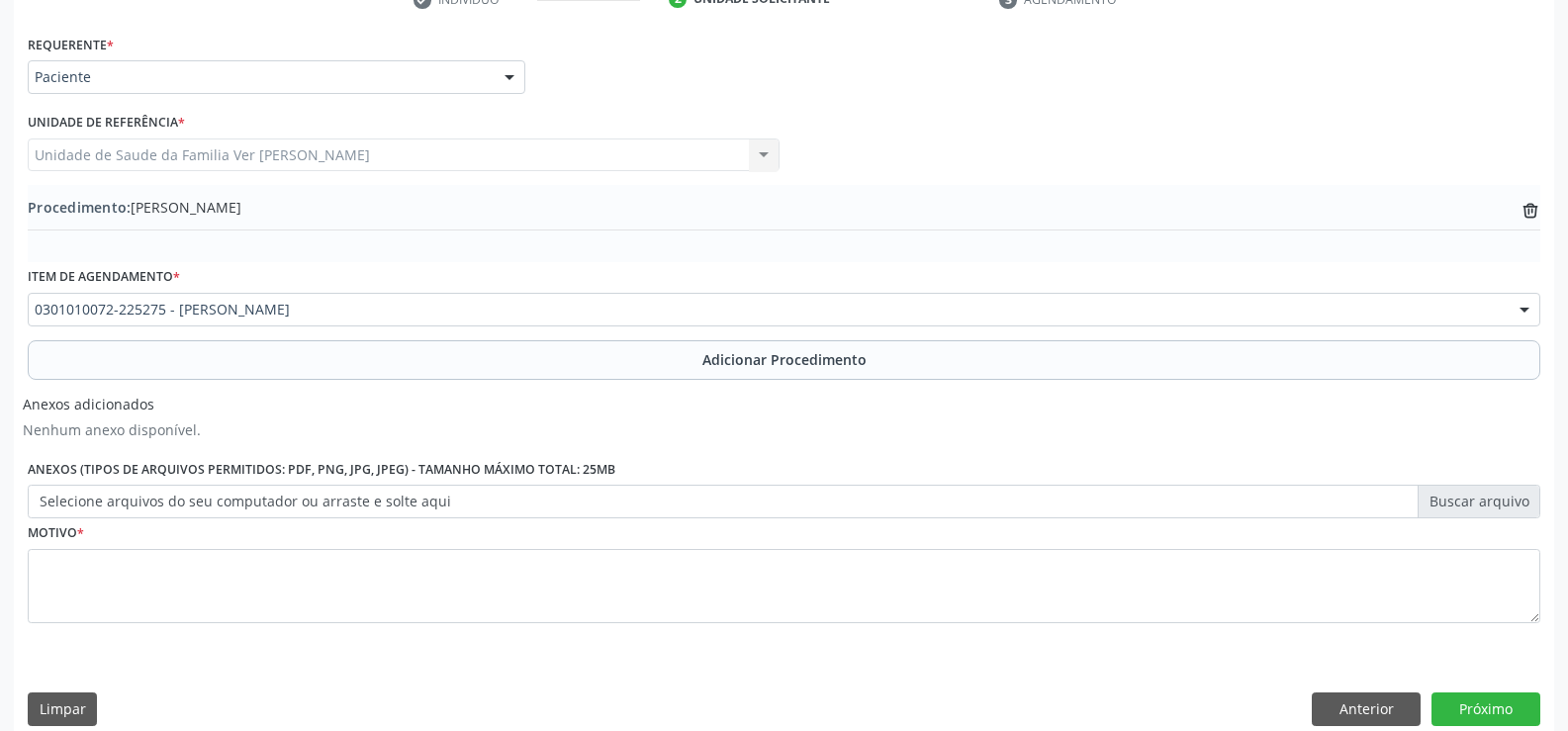
scroll to position [450, 0]
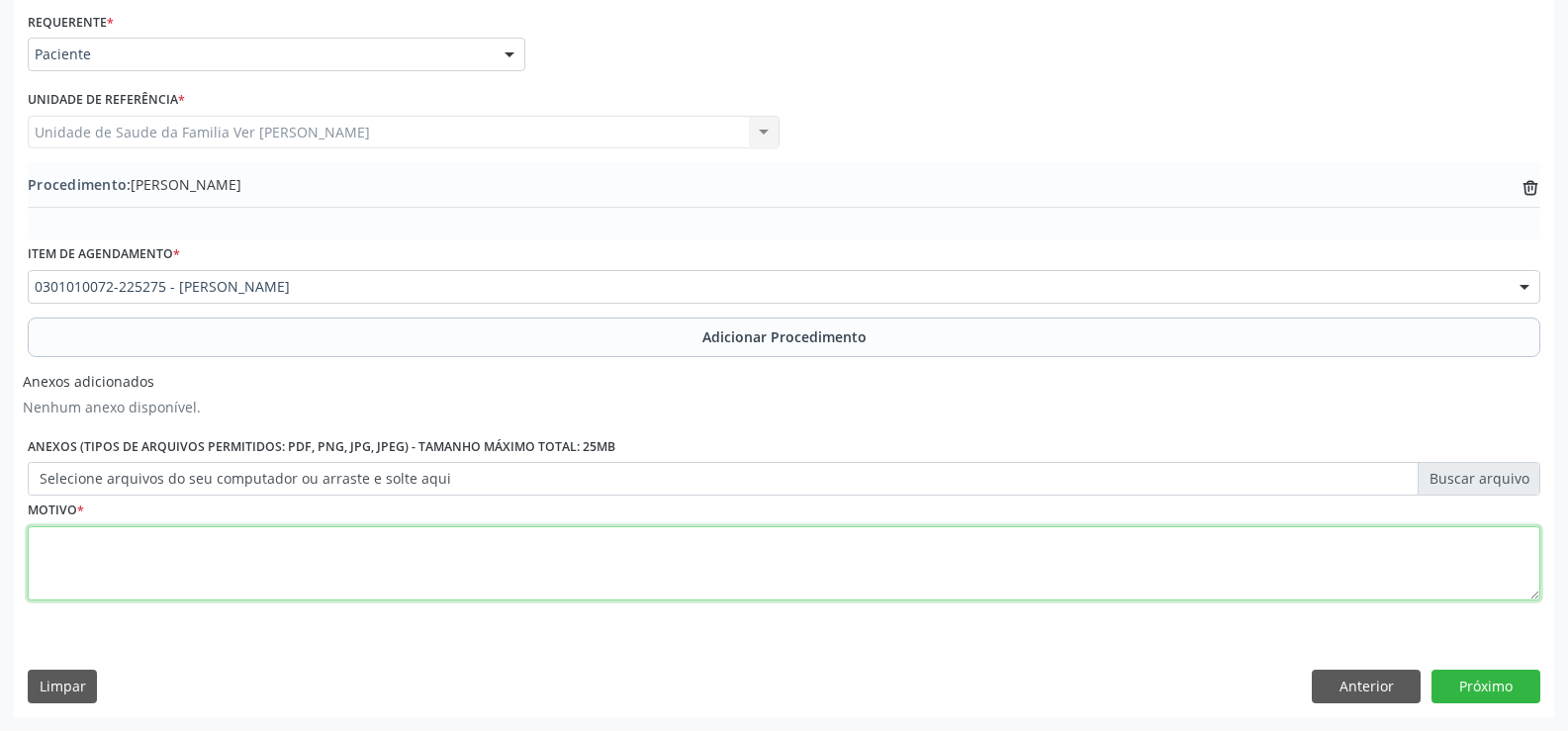
click at [47, 563] on textarea at bounding box center [784, 564] width 1512 height 75
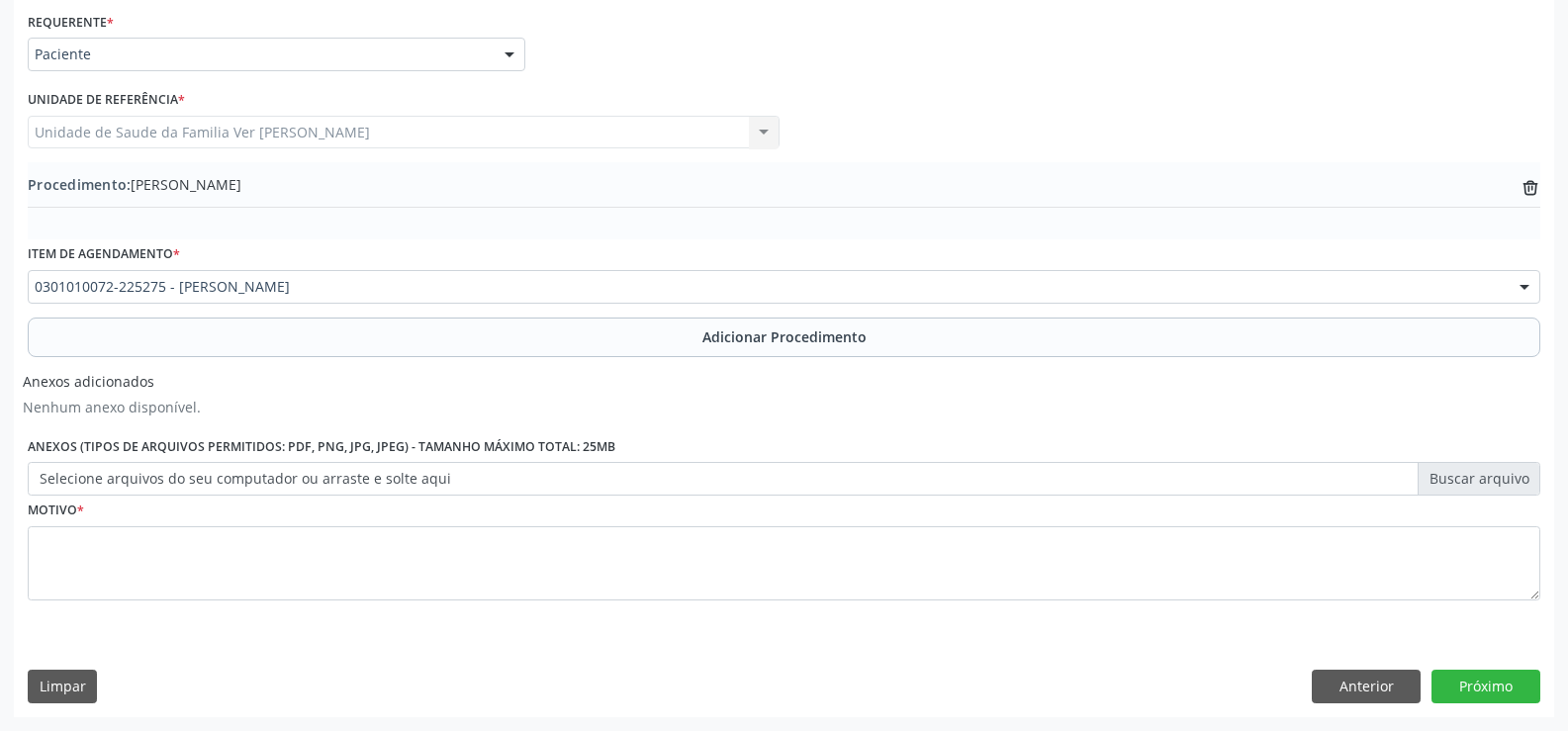
click at [1499, 482] on label "Selecione arquivos do seu computador ou arraste e solte aqui" at bounding box center [784, 479] width 1512 height 34
click at [1499, 482] on input "Selecione arquivos do seu computador ou arraste e solte aqui" at bounding box center [784, 479] width 1512 height 34
click at [1234, 481] on label "Selecione arquivos do seu computador ou arraste e solte aqui" at bounding box center [784, 479] width 1512 height 34
click at [1234, 481] on input "Selecione arquivos do seu computador ou arraste e solte aqui" at bounding box center [784, 479] width 1512 height 34
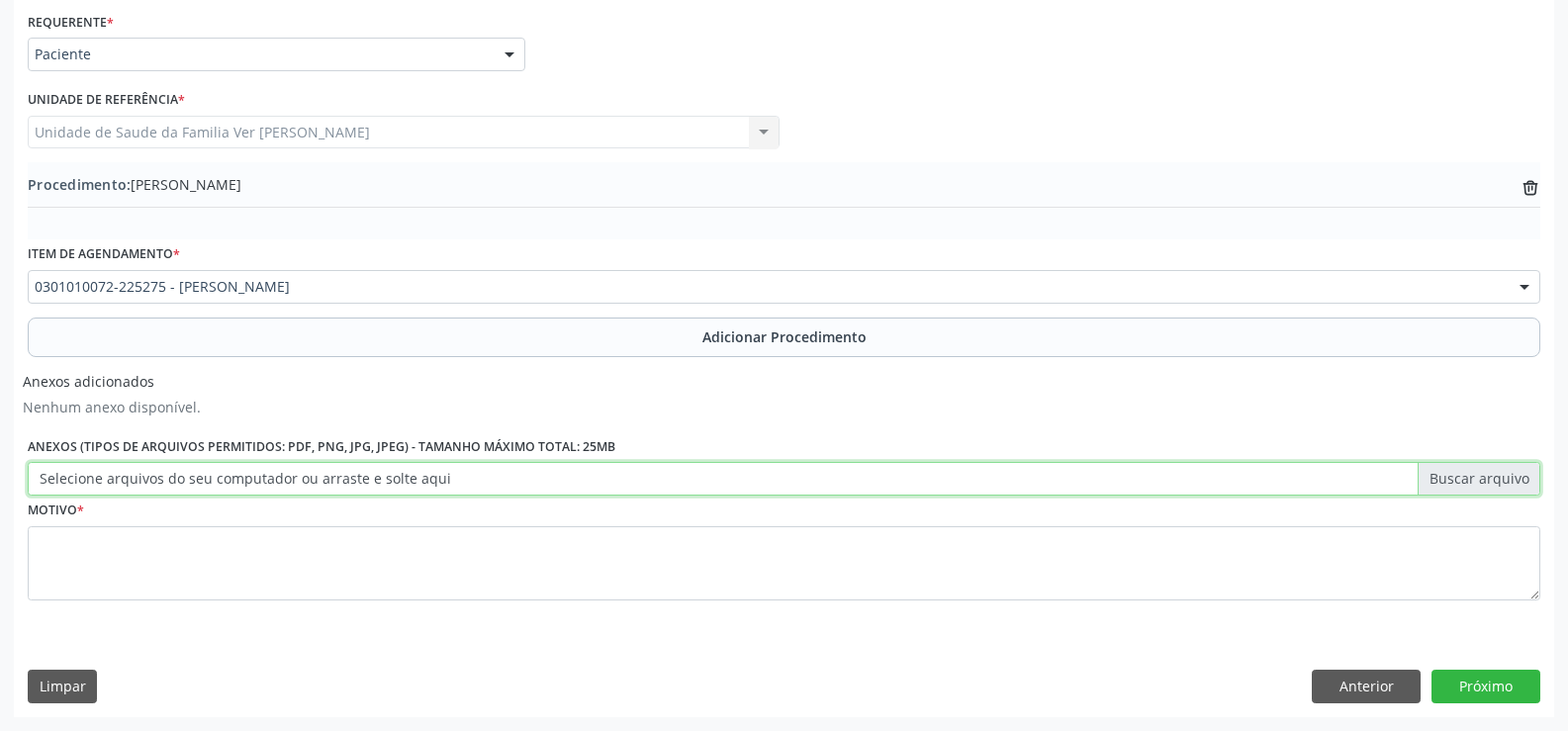
type input "C:\fakepath\WhatsApp Image [DATE] 11.52.45.jpeg"
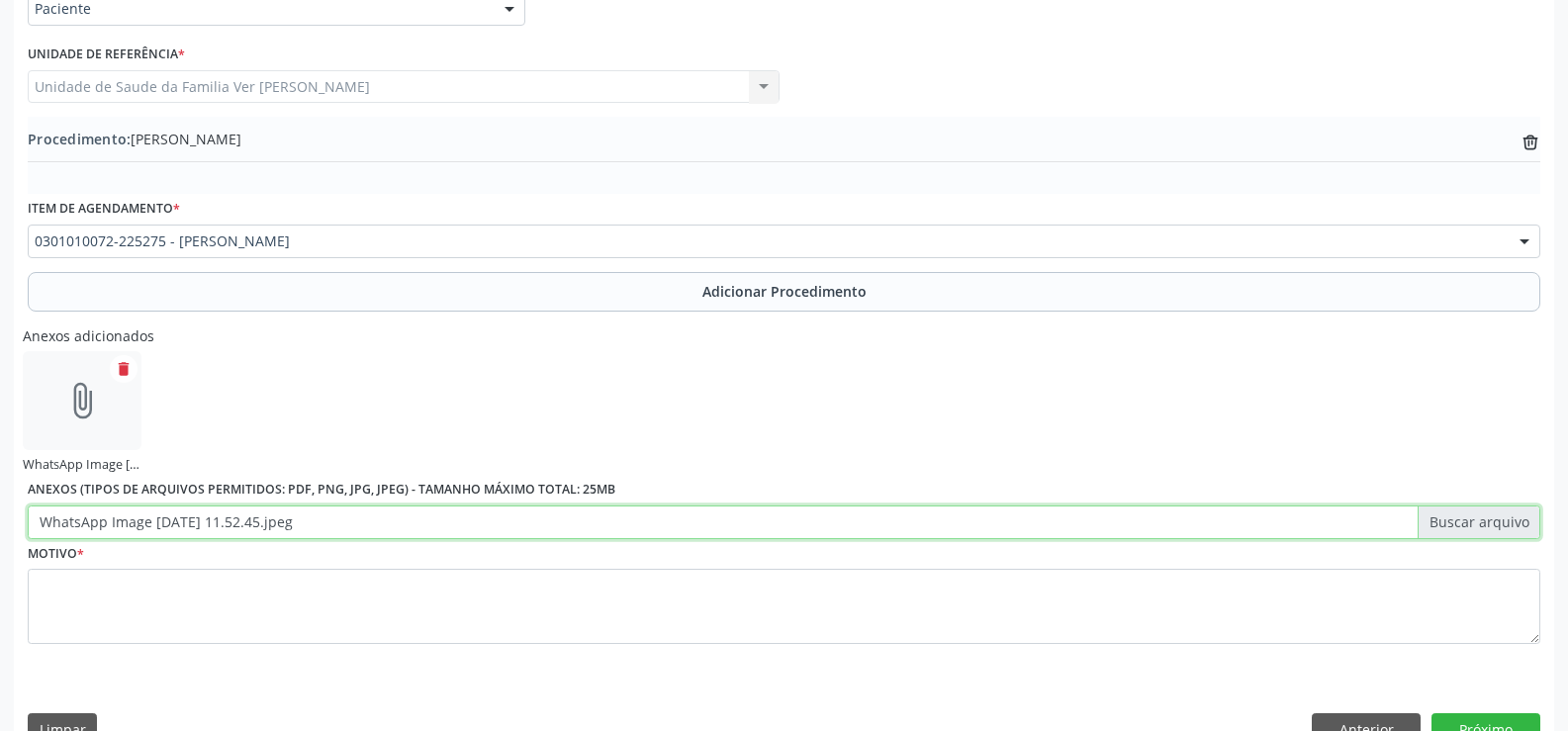
scroll to position [538, 0]
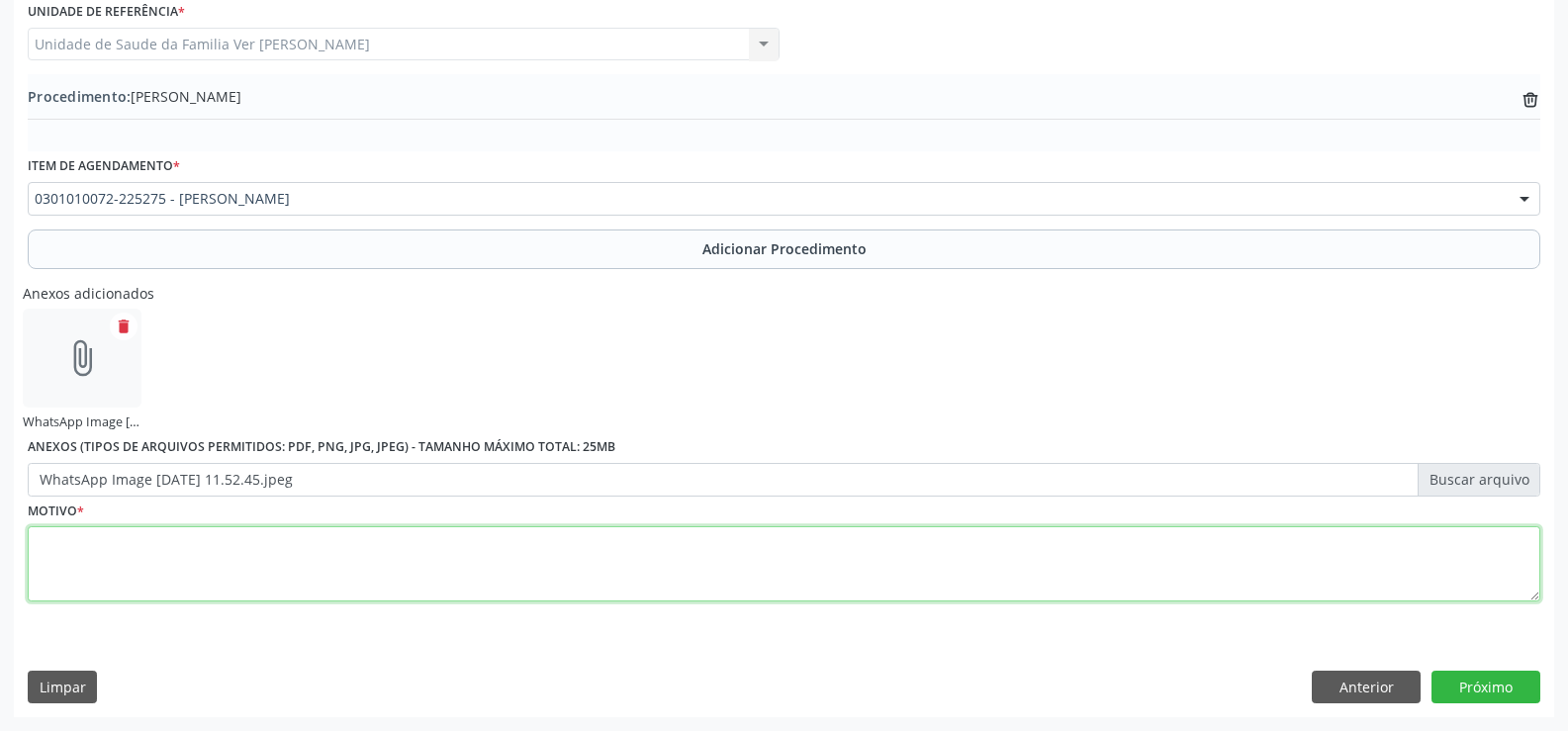
click at [103, 589] on textarea at bounding box center [784, 564] width 1512 height 75
type textarea "Rinite alergica não especificada"
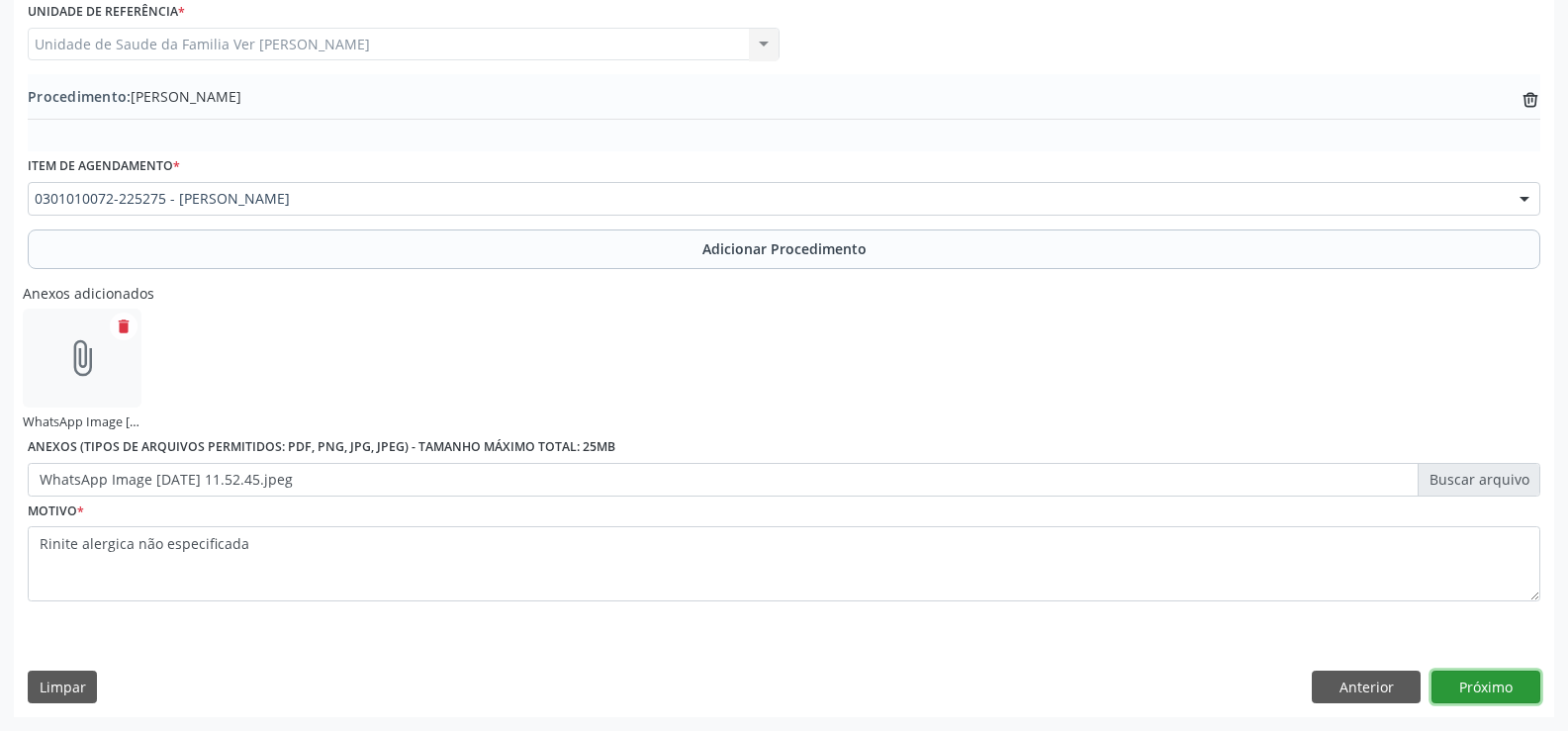
click at [1489, 690] on button "Próximo" at bounding box center [1487, 687] width 109 height 34
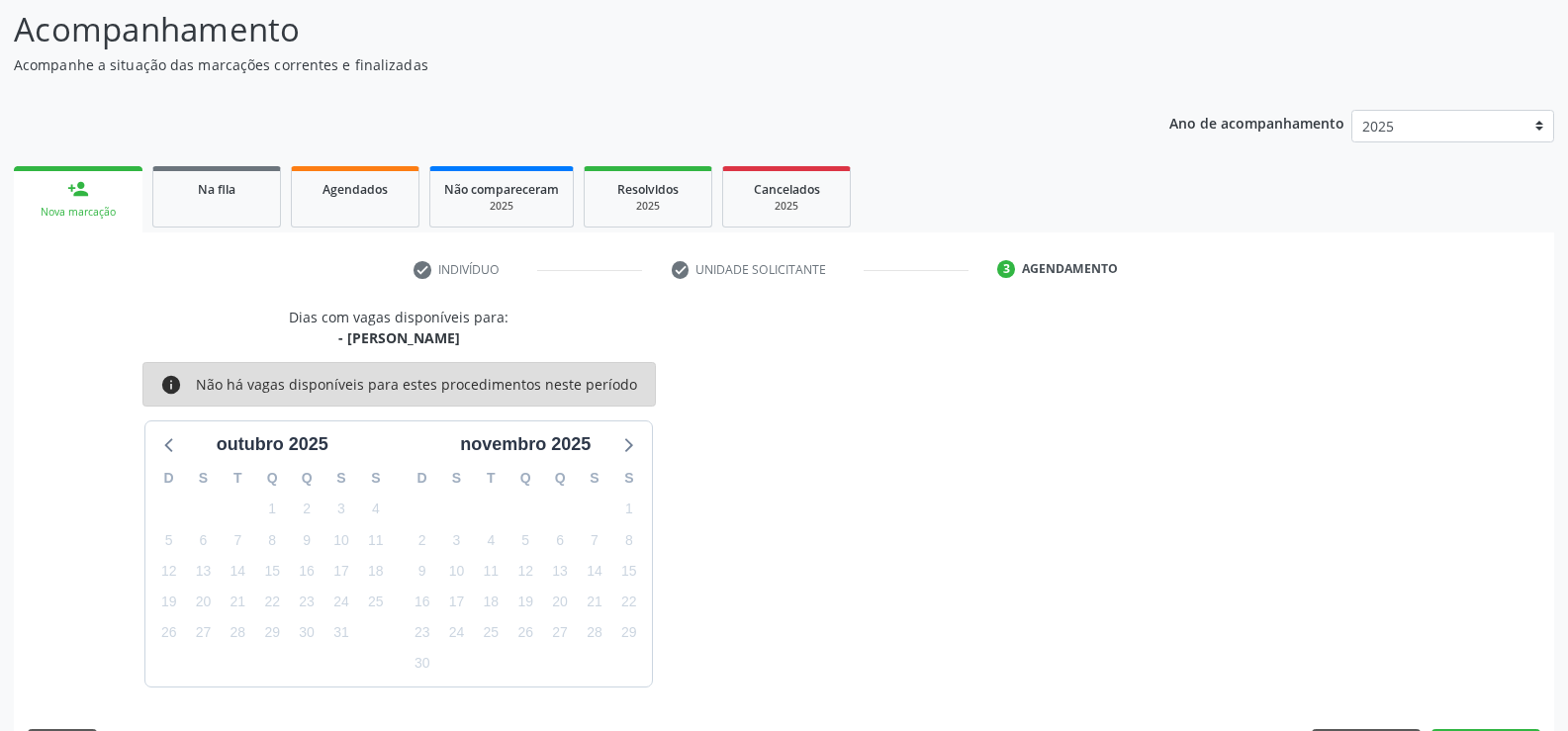
scroll to position [216, 0]
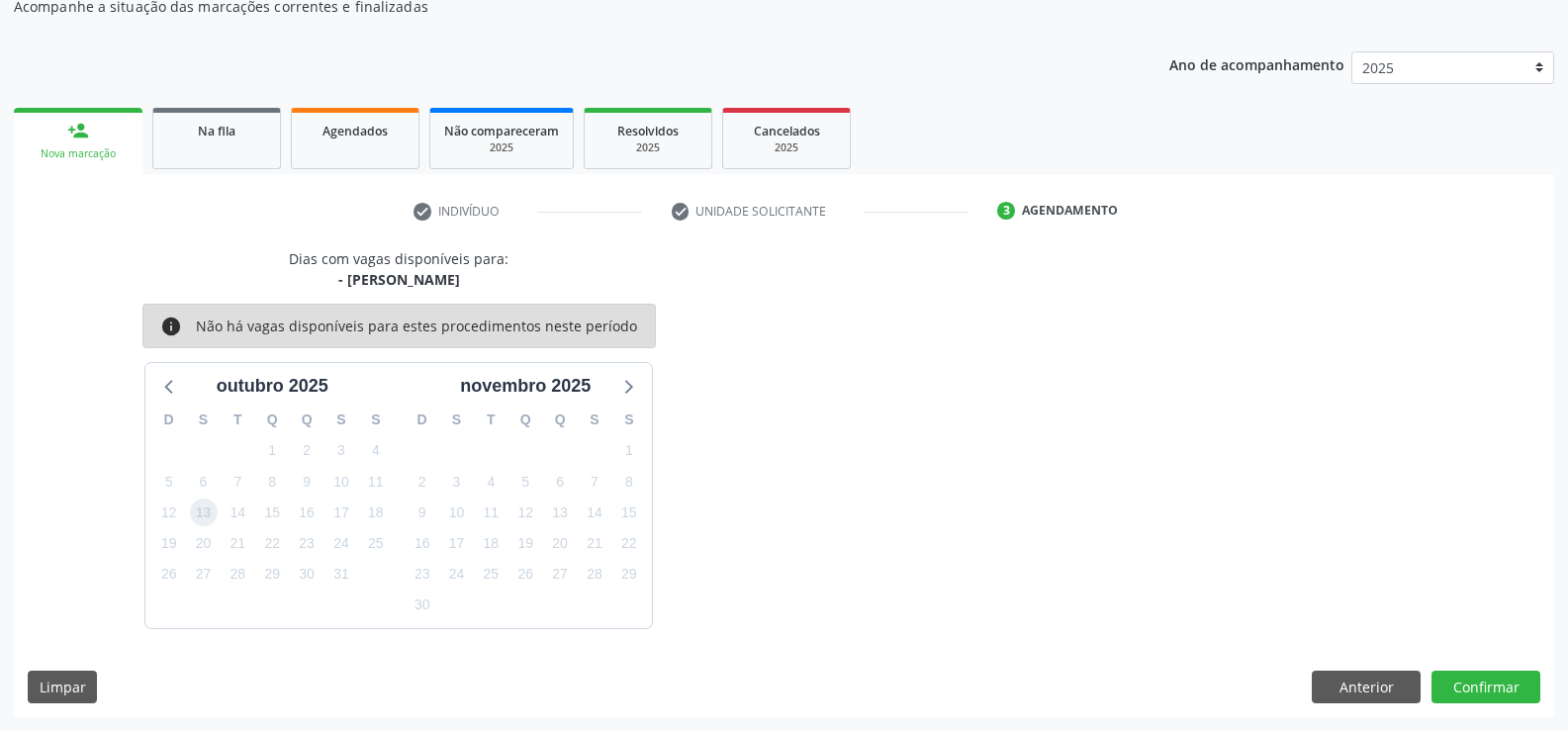
click at [210, 514] on span "13" at bounding box center [204, 512] width 28 height 28
click at [1472, 684] on button "Confirmar" at bounding box center [1487, 687] width 109 height 34
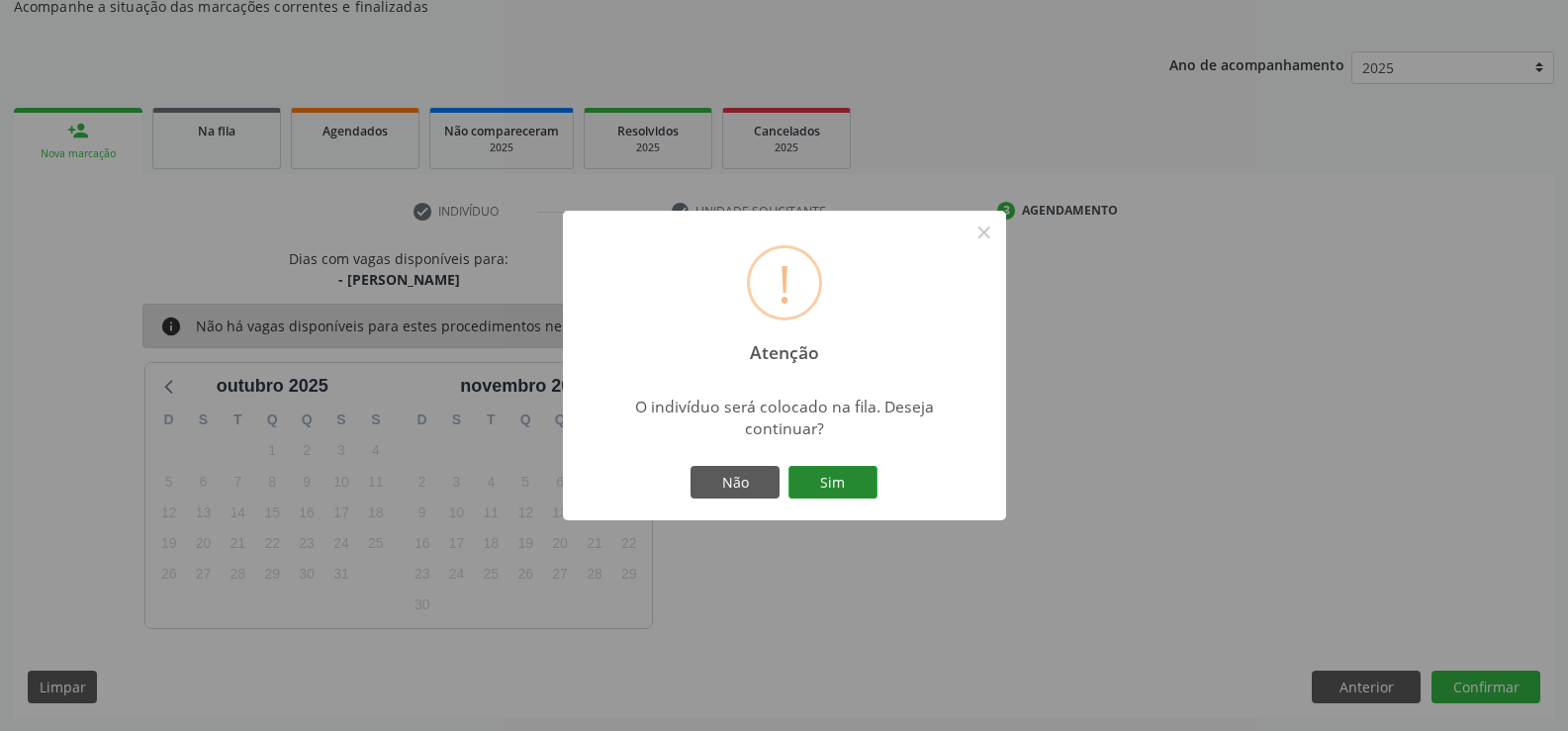
click at [844, 466] on button "Sim" at bounding box center [833, 483] width 89 height 34
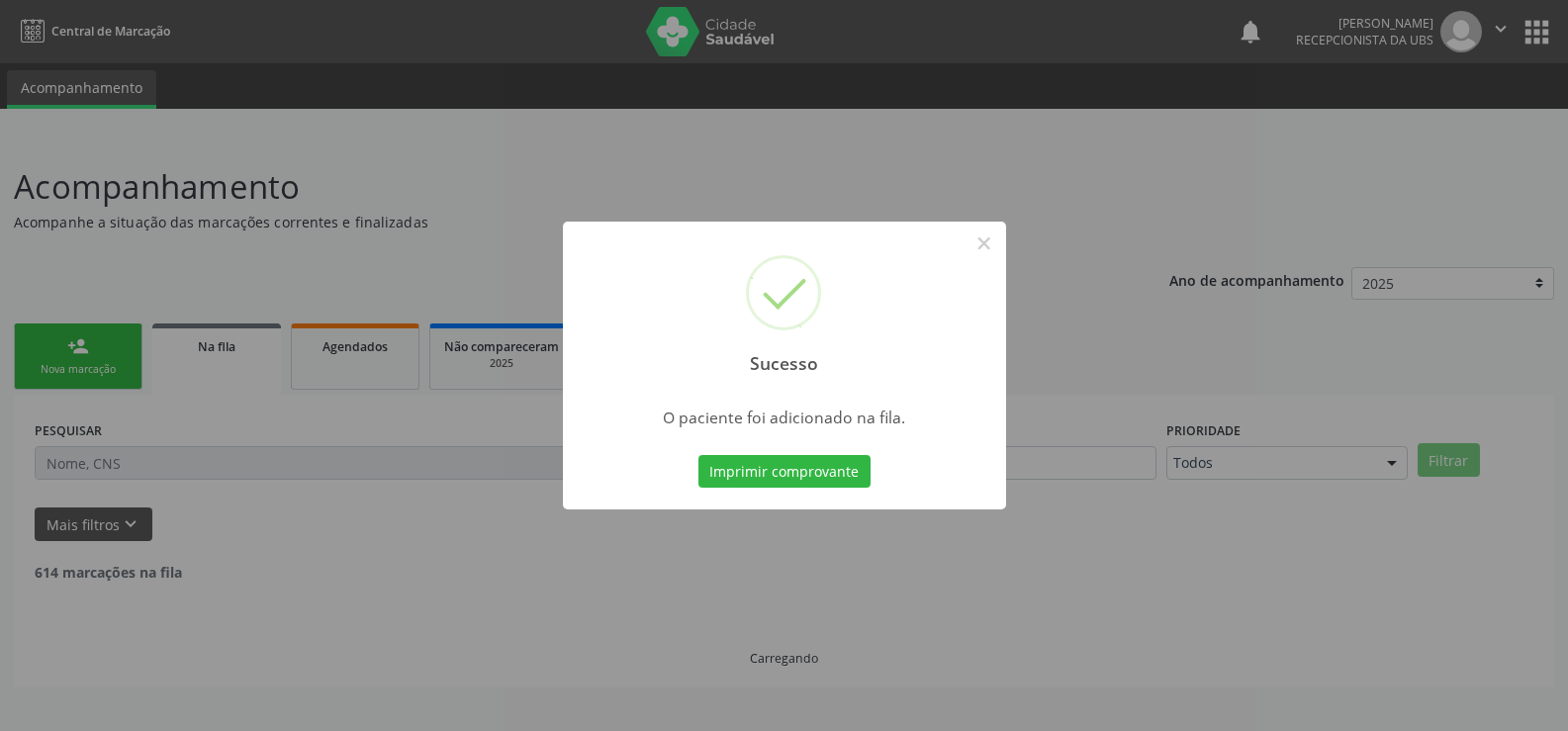
scroll to position [0, 0]
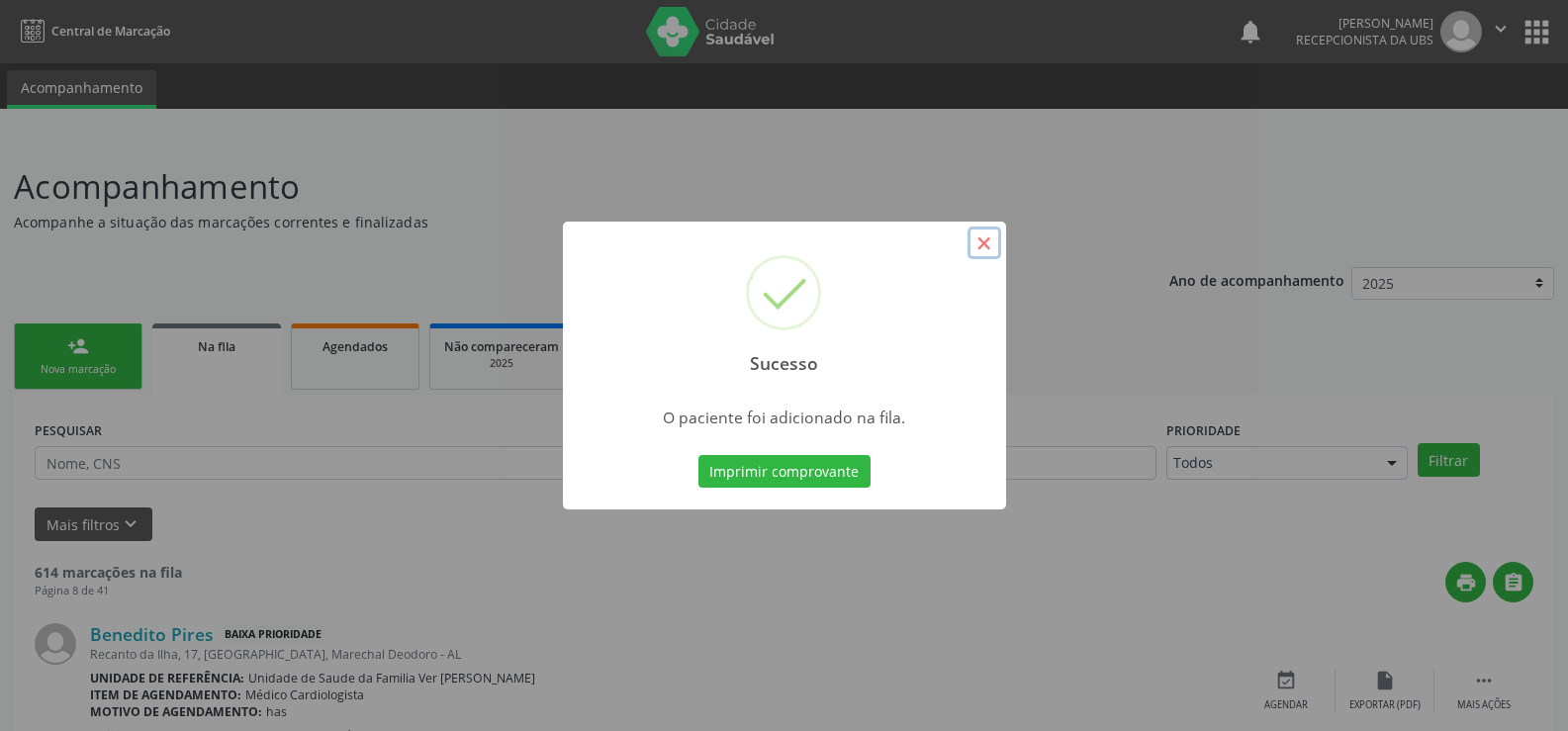
click at [984, 235] on button "×" at bounding box center [985, 243] width 34 height 34
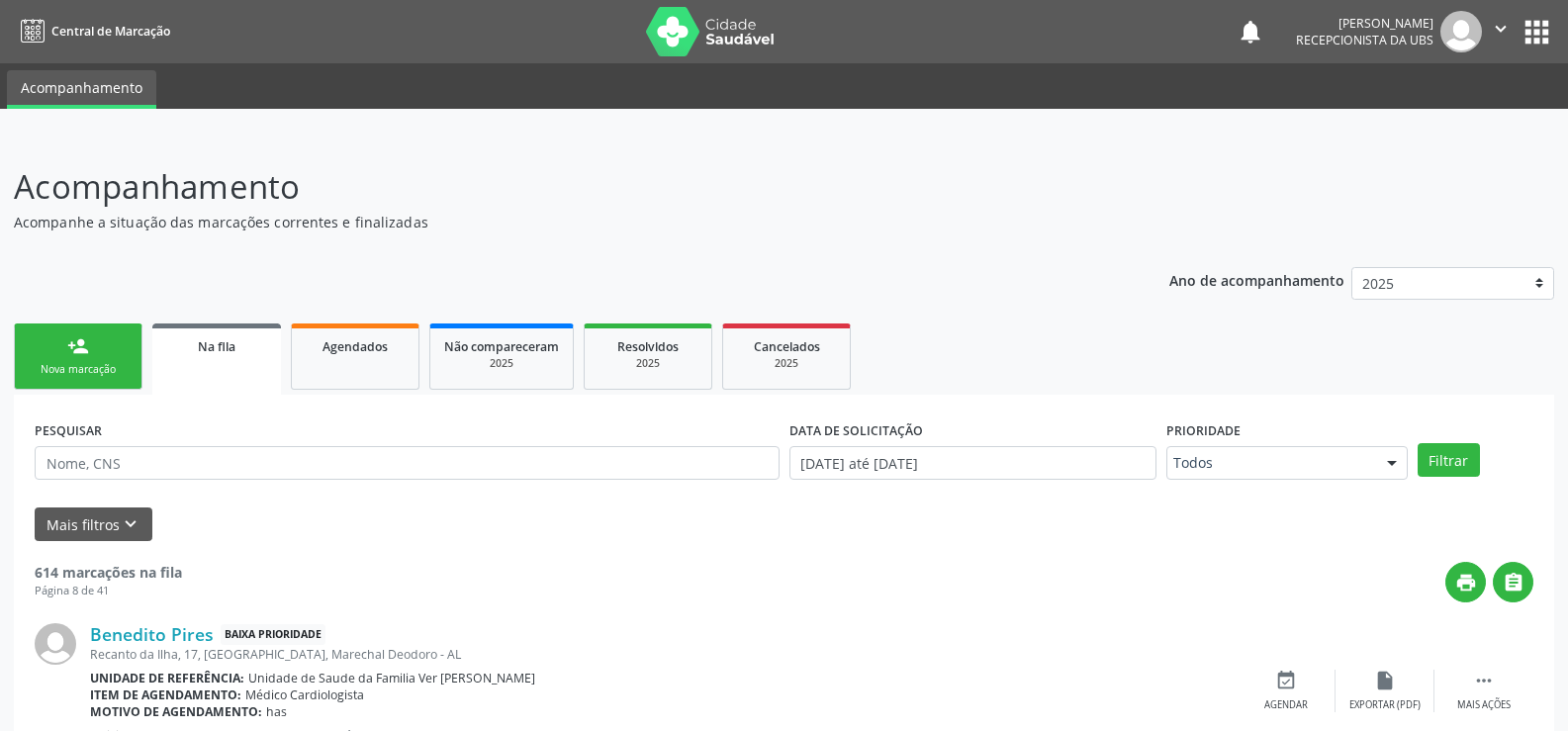
click at [73, 355] on div "person_add" at bounding box center [78, 347] width 22 height 22
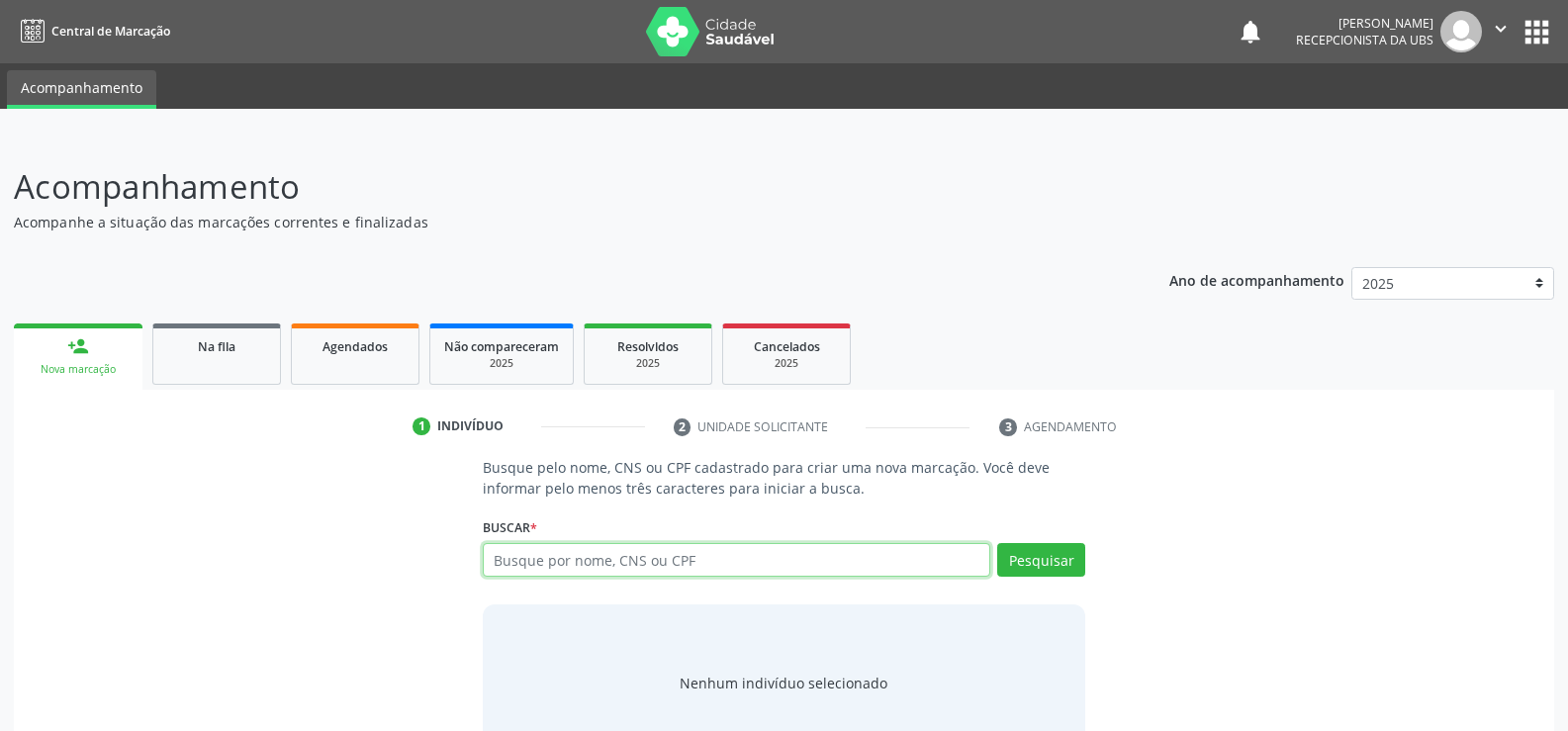
click at [528, 558] on input "text" at bounding box center [736, 560] width 508 height 34
type input "70000955"
